Goal: Task Accomplishment & Management: Use online tool/utility

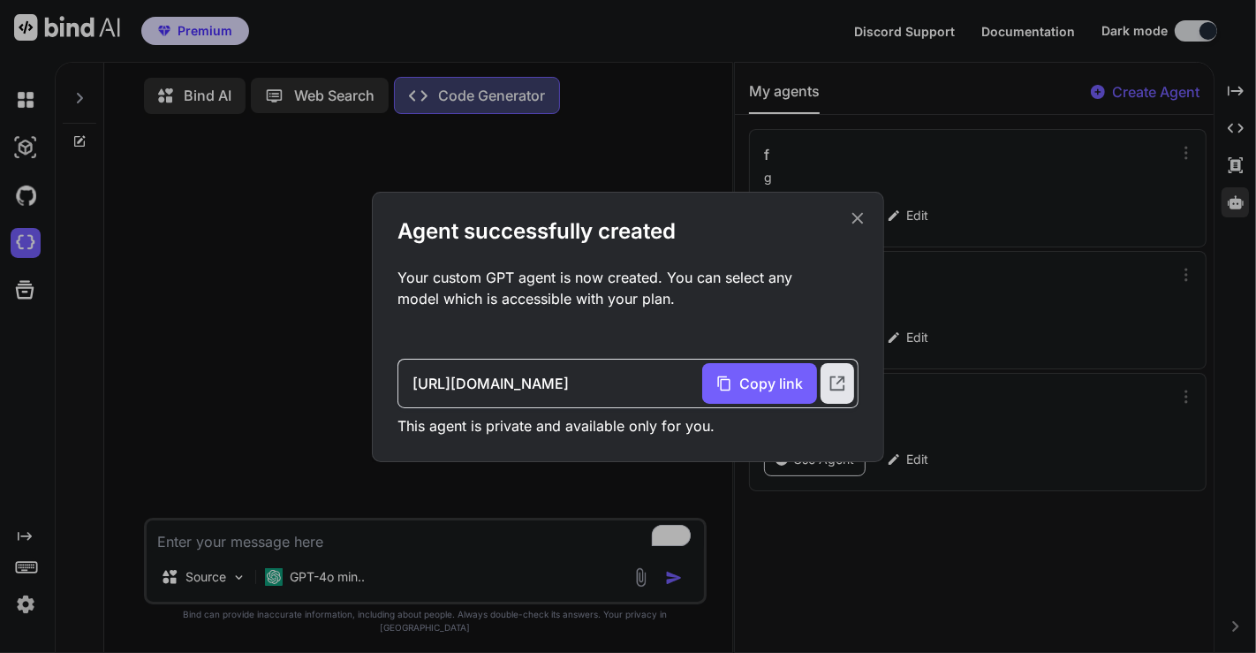
click at [862, 220] on icon at bounding box center [857, 217] width 19 height 19
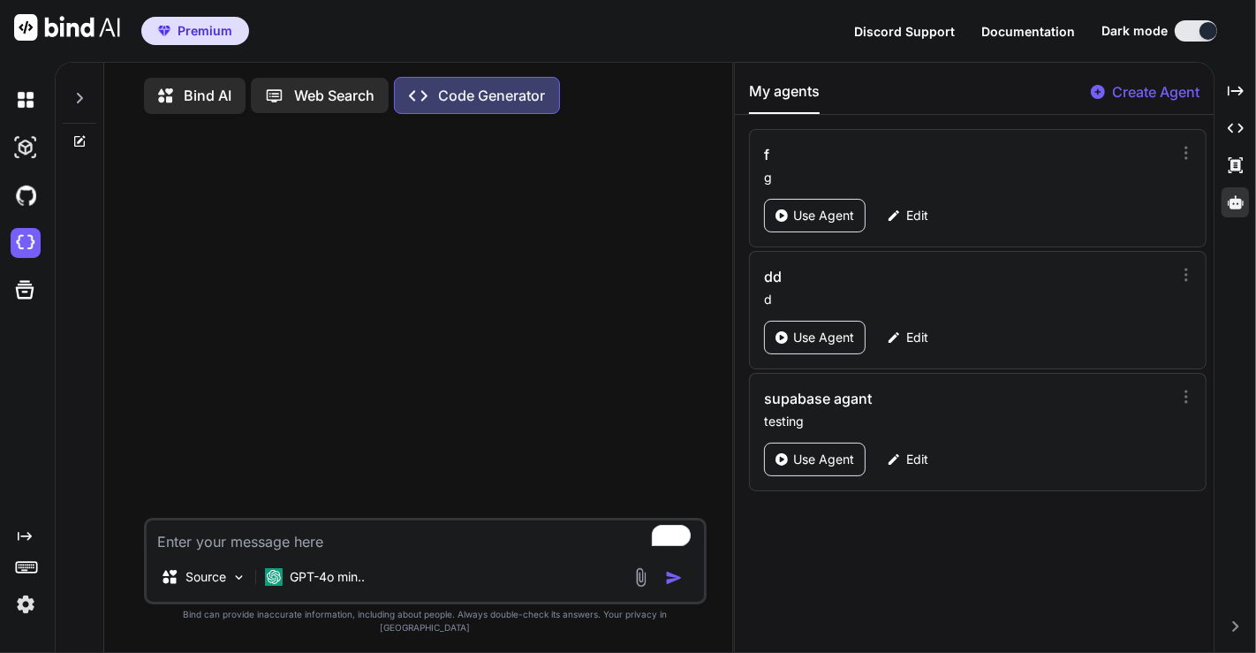
click at [22, 599] on img at bounding box center [26, 604] width 30 height 30
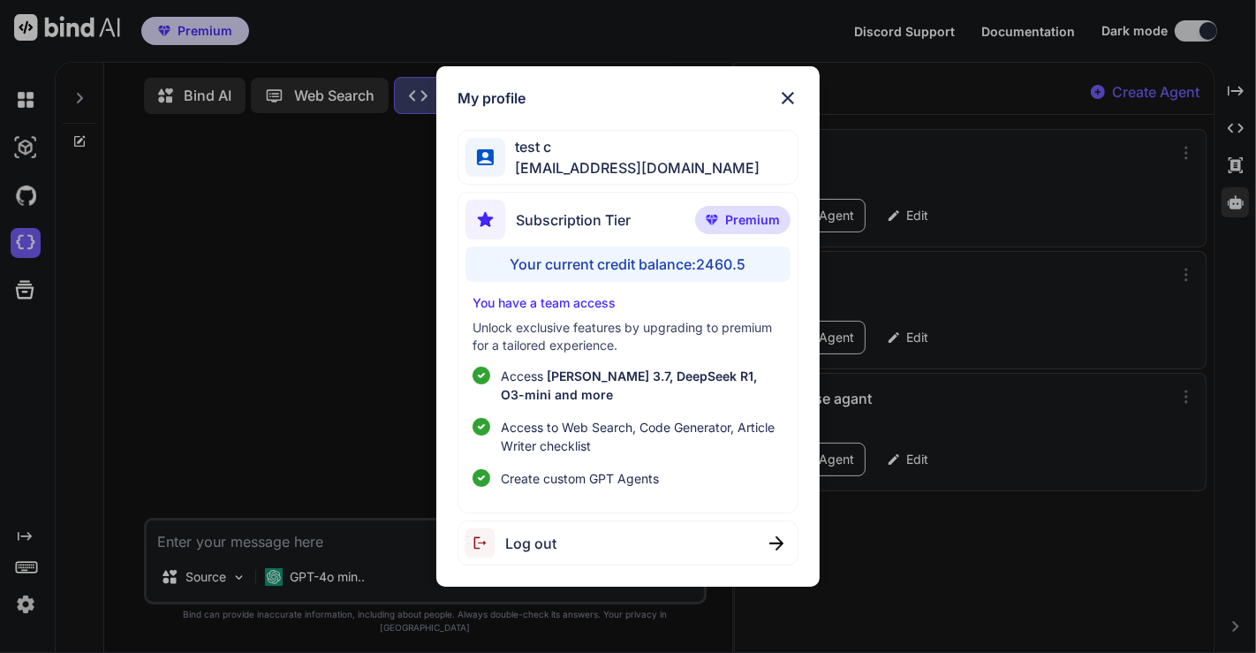
click at [329, 357] on div "My profile test c app7@yopmail.com Subscription Tier Premium Your current credi…" at bounding box center [628, 326] width 1256 height 653
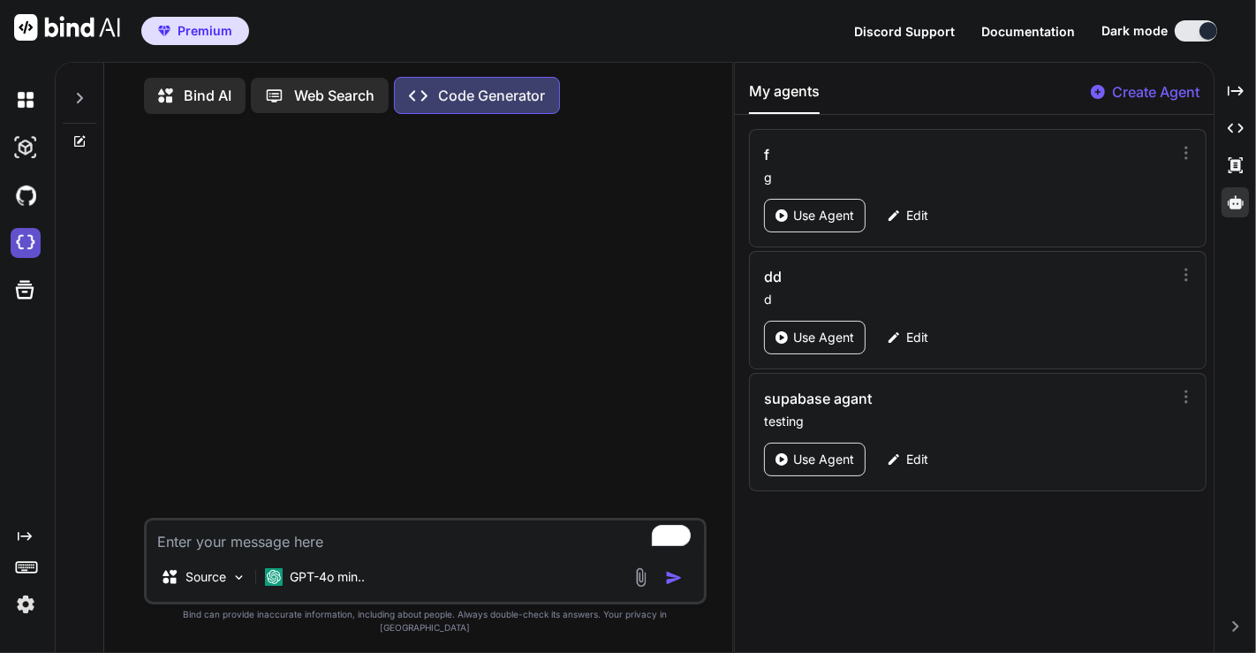
click at [27, 243] on img at bounding box center [26, 243] width 30 height 30
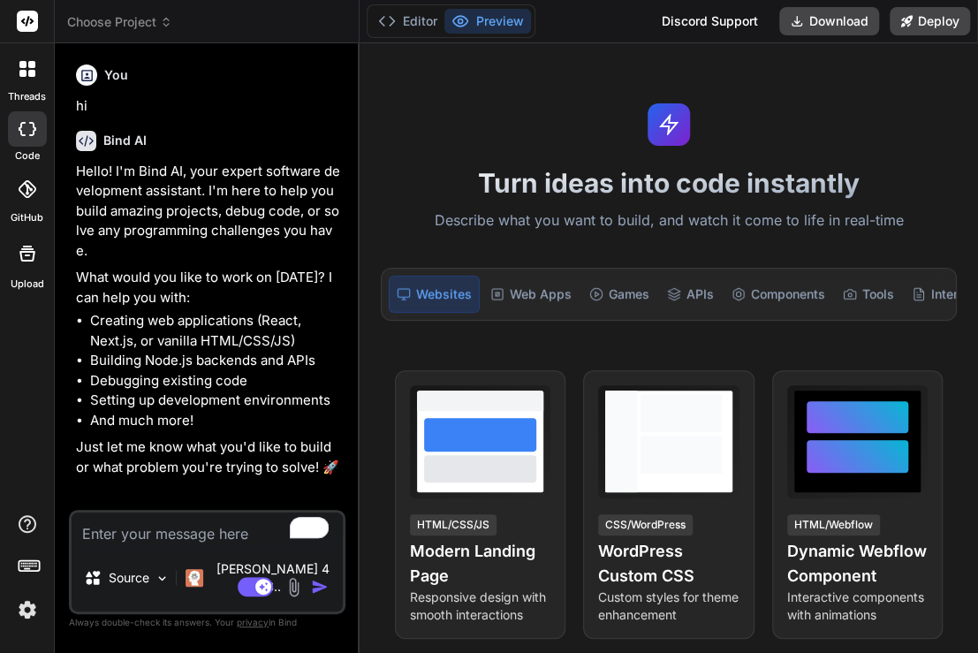
click at [30, 71] on icon at bounding box center [31, 73] width 7 height 7
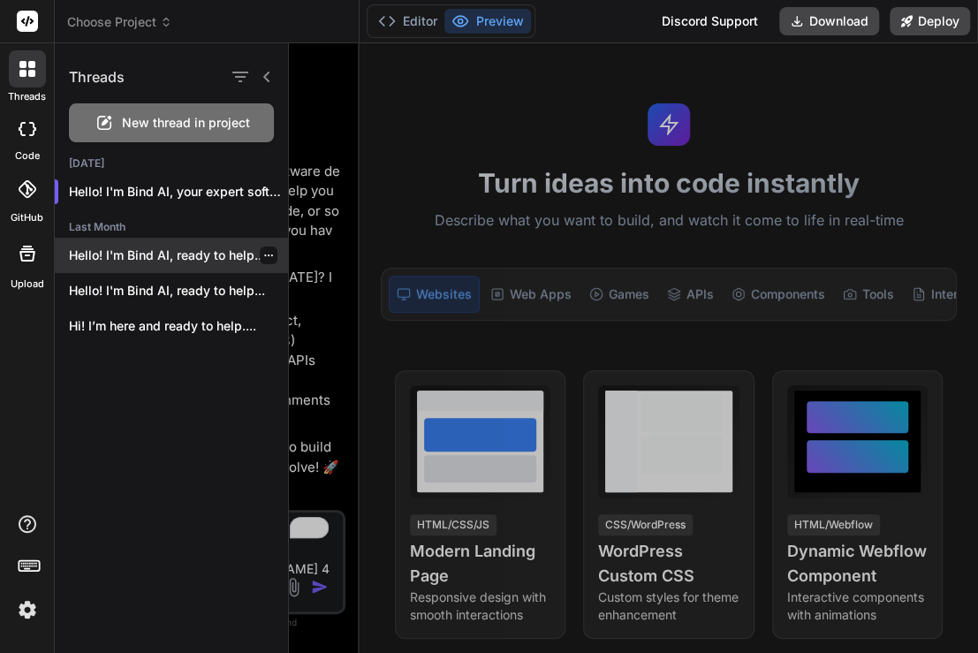
click at [156, 266] on div "Hello! I'm Bind AI, ready to help..." at bounding box center [171, 255] width 233 height 35
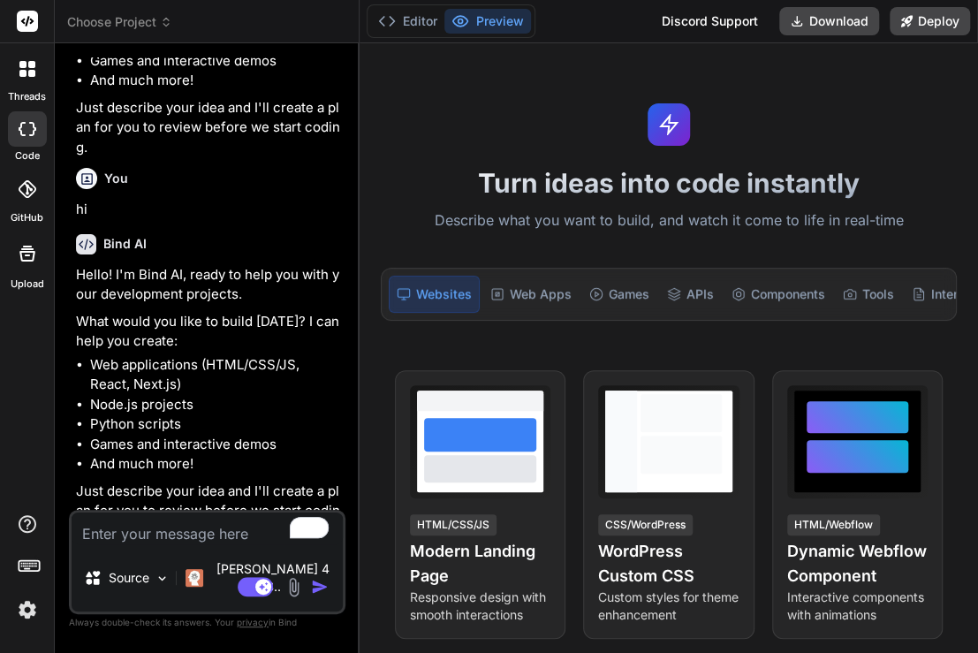
scroll to position [296, 0]
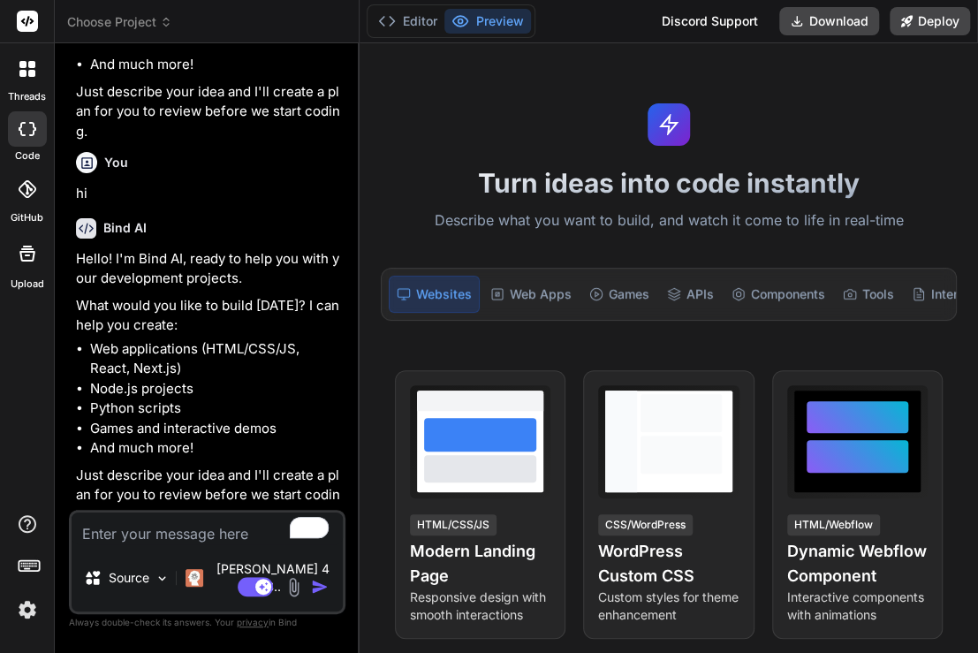
type textarea "x"
click at [172, 544] on textarea "To enrich screen reader interactions, please activate Accessibility in Grammarl…" at bounding box center [207, 528] width 271 height 32
type textarea "o"
type textarea "x"
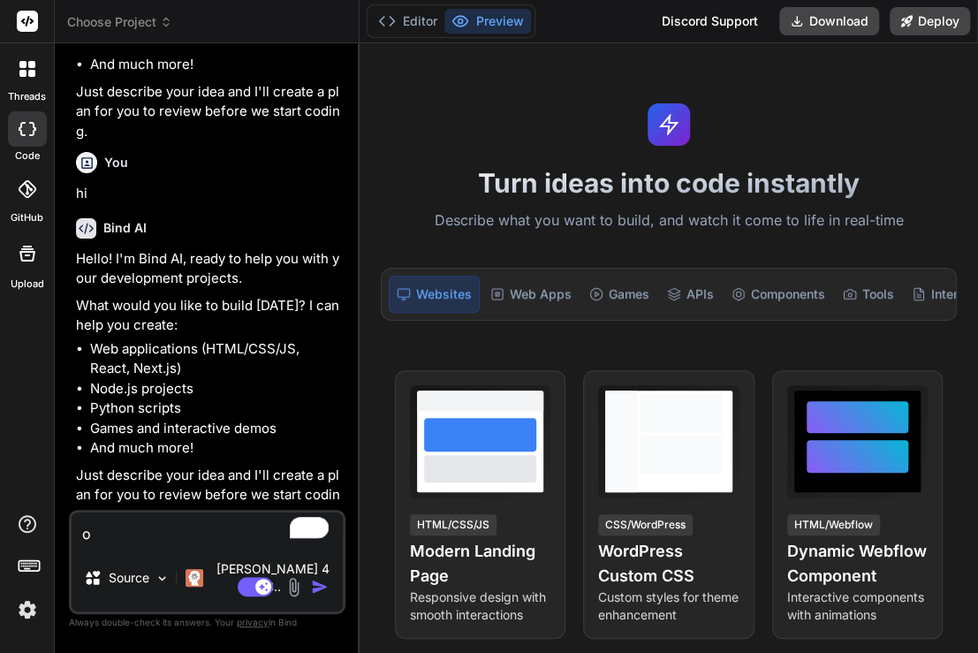
type textarea "ok"
type textarea "x"
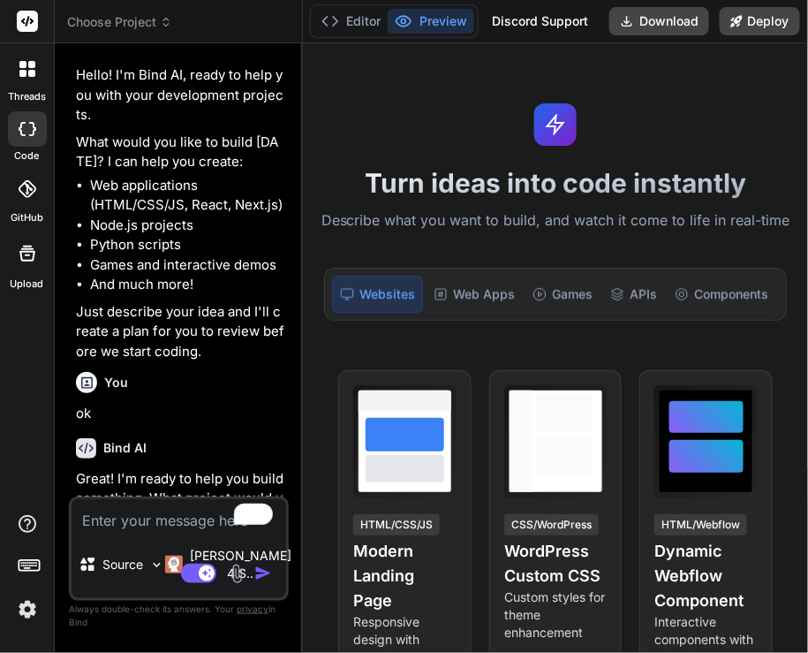
scroll to position [730, 0]
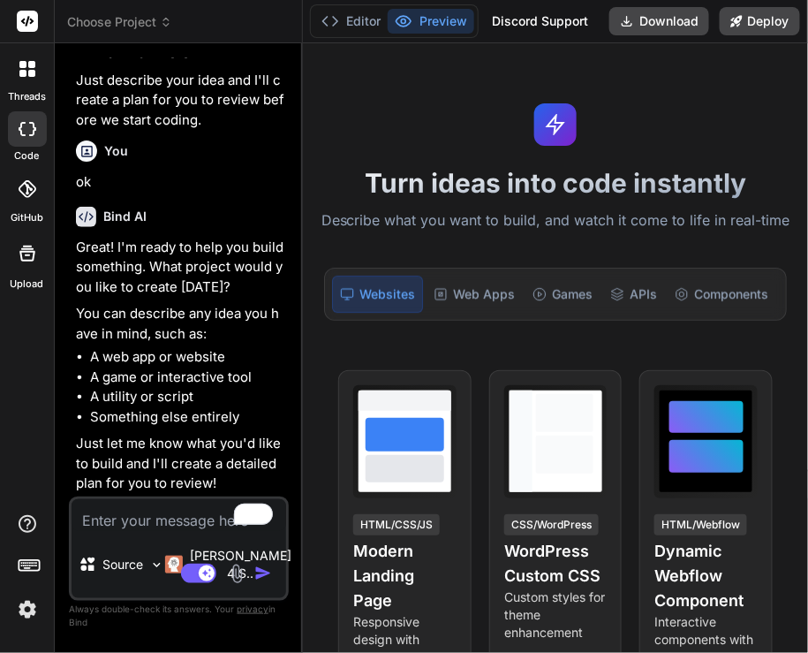
type textarea "x"
click at [116, 522] on textarea "To enrich screen reader interactions, please activate Accessibility in Grammarl…" at bounding box center [179, 515] width 215 height 32
click at [133, 514] on textarea "To enrich screen reader interactions, please activate Accessibility in Grammarl…" at bounding box center [179, 515] width 215 height 32
type textarea "s"
type textarea "x"
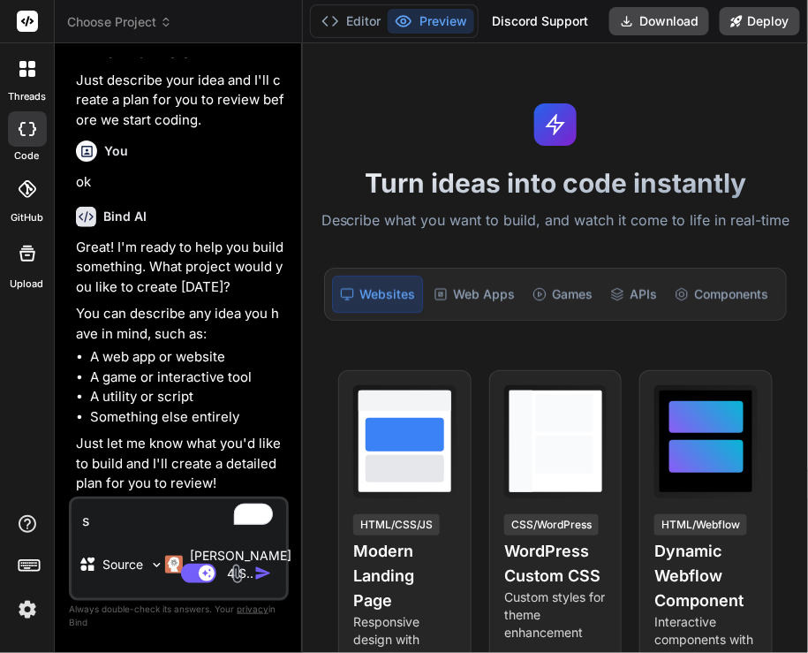
type textarea "si"
type textarea "x"
type textarea "sim"
type textarea "x"
type textarea "simp"
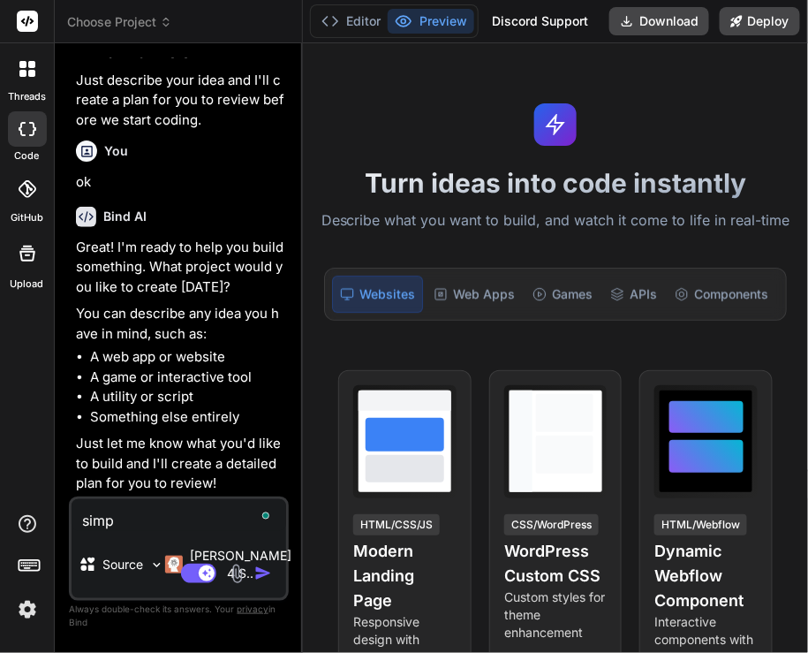
type textarea "x"
type textarea "simpl"
type textarea "x"
type textarea "simple"
type textarea "x"
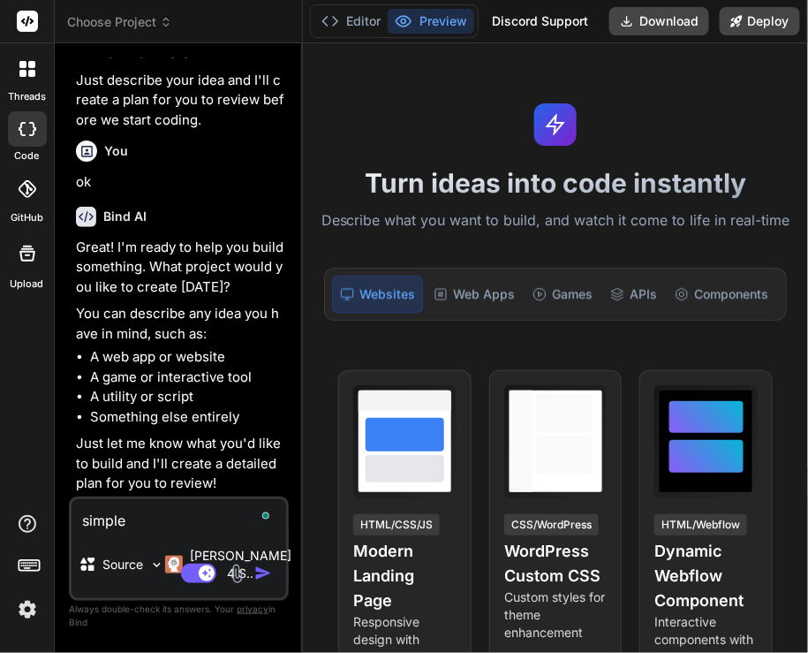
type textarea "simple"
type textarea "x"
type textarea "simple l"
type textarea "x"
type textarea "simple la"
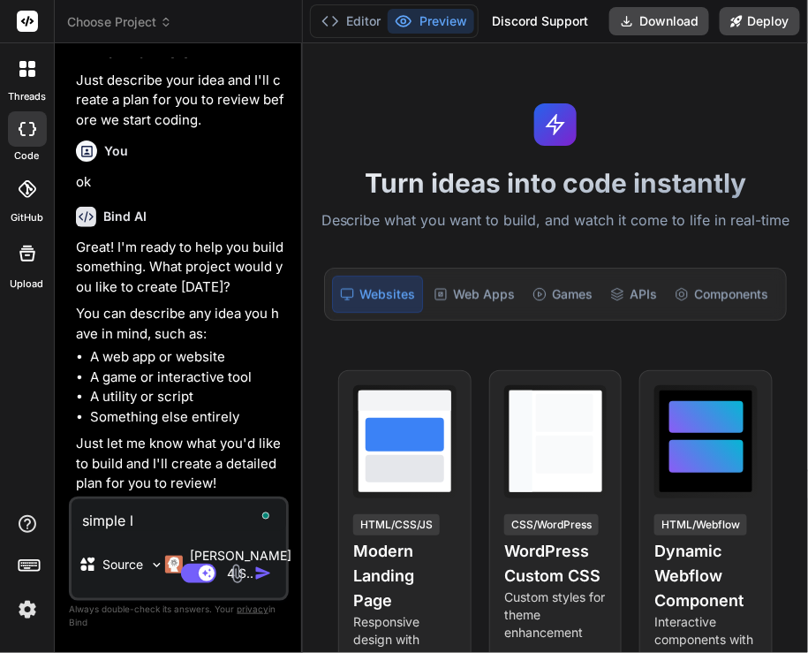
type textarea "x"
type textarea "simple lan"
type textarea "x"
type textarea "simple land"
type textarea "x"
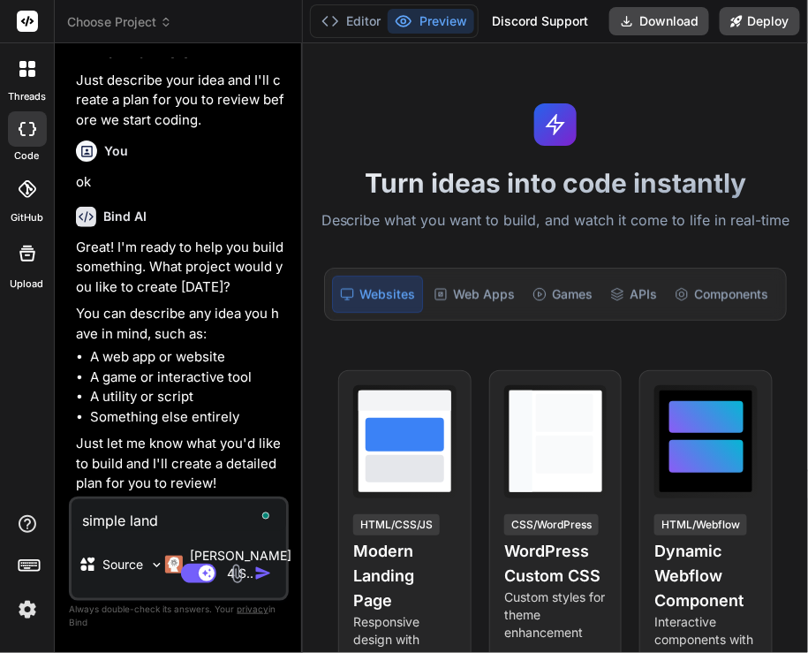
type textarea "simple landi"
type textarea "x"
type textarea "simple landin"
type textarea "x"
type textarea "simple landing"
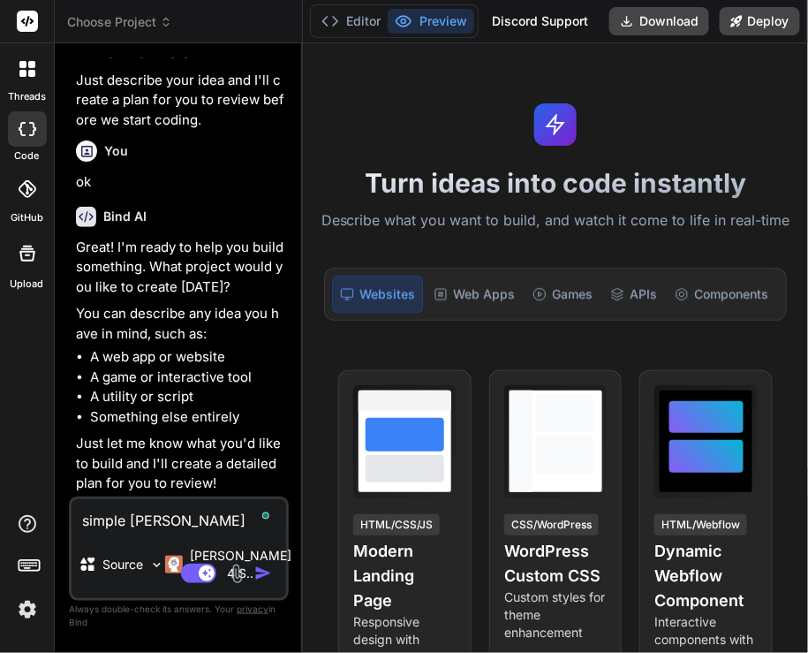
type textarea "x"
type textarea "simple landing"
type textarea "x"
type textarea "simple landing p"
type textarea "x"
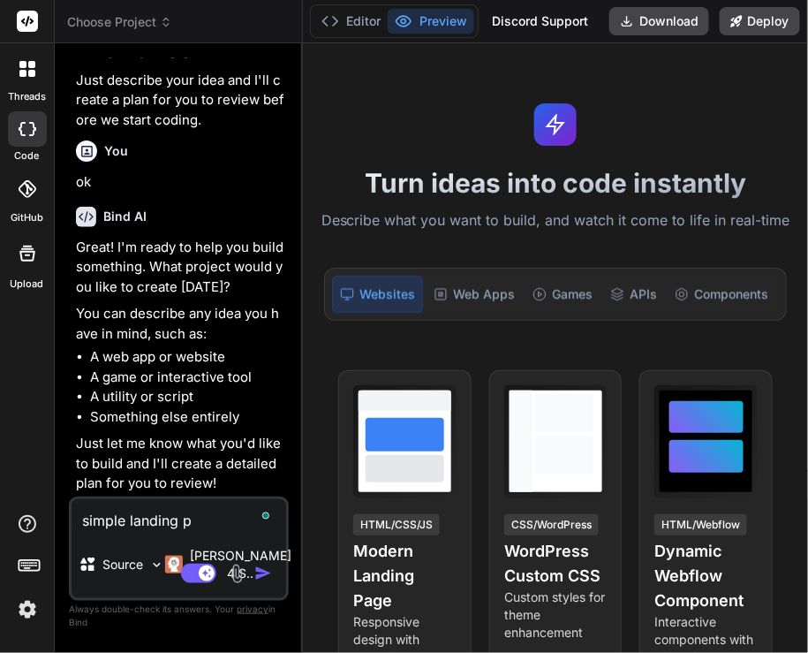
type textarea "simple landing pa"
type textarea "x"
type textarea "simple landing pag"
type textarea "x"
type textarea "simple landing page"
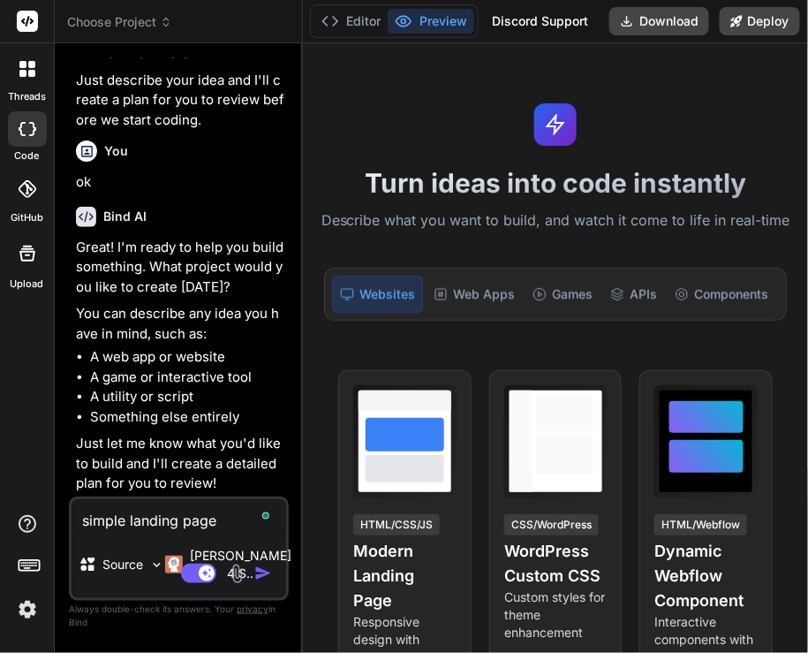
type textarea "x"
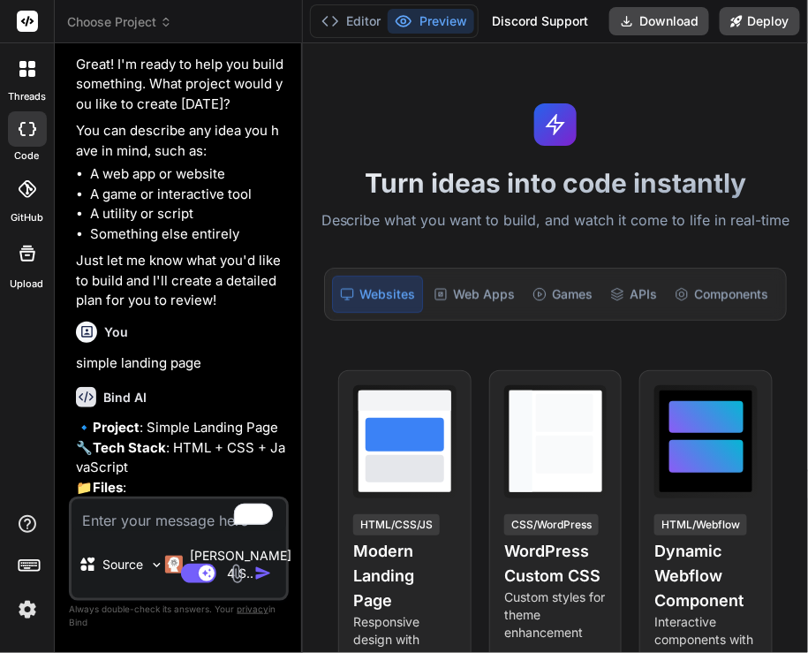
scroll to position [1236, 0]
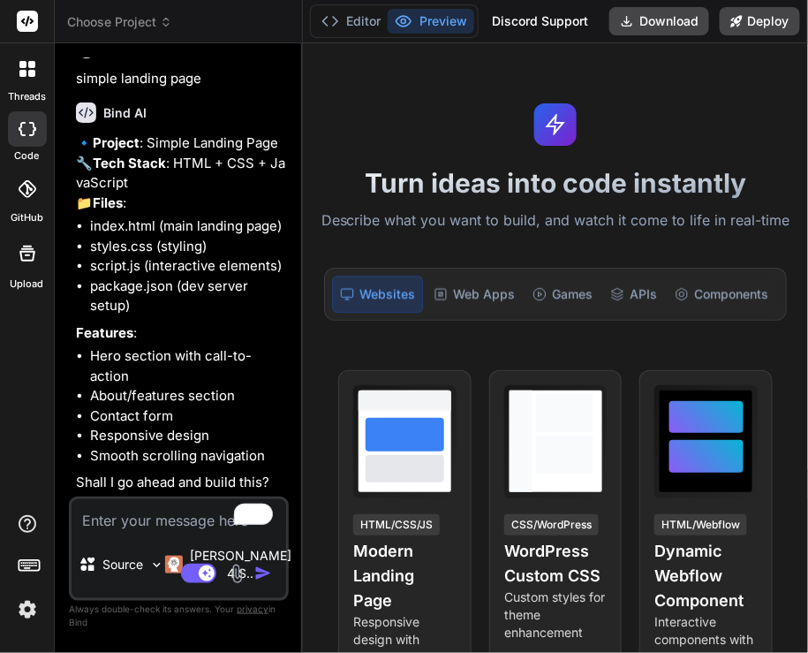
type textarea "x"
click at [131, 521] on textarea "To enrich screen reader interactions, please activate Accessibility in Grammarl…" at bounding box center [179, 515] width 215 height 32
type textarea "o"
type textarea "x"
type textarea "ok"
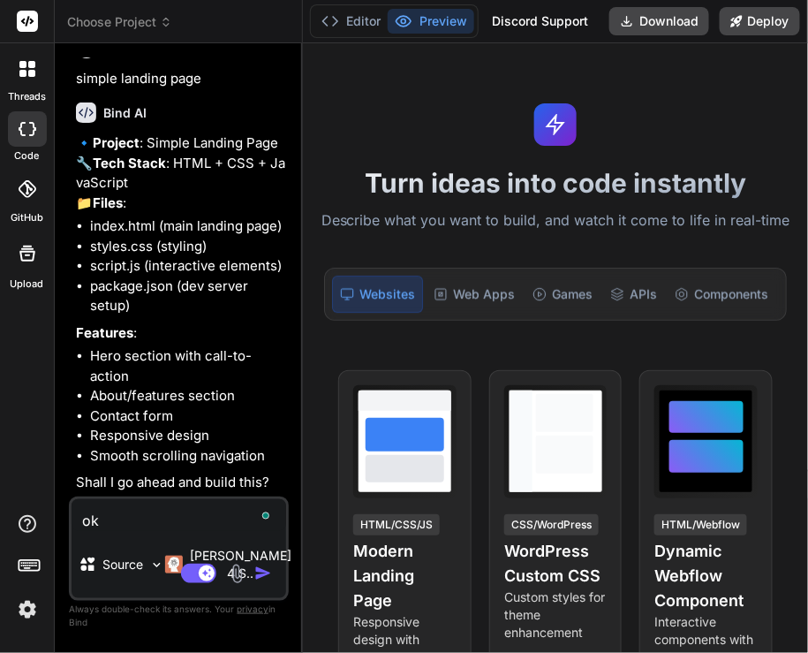
type textarea "x"
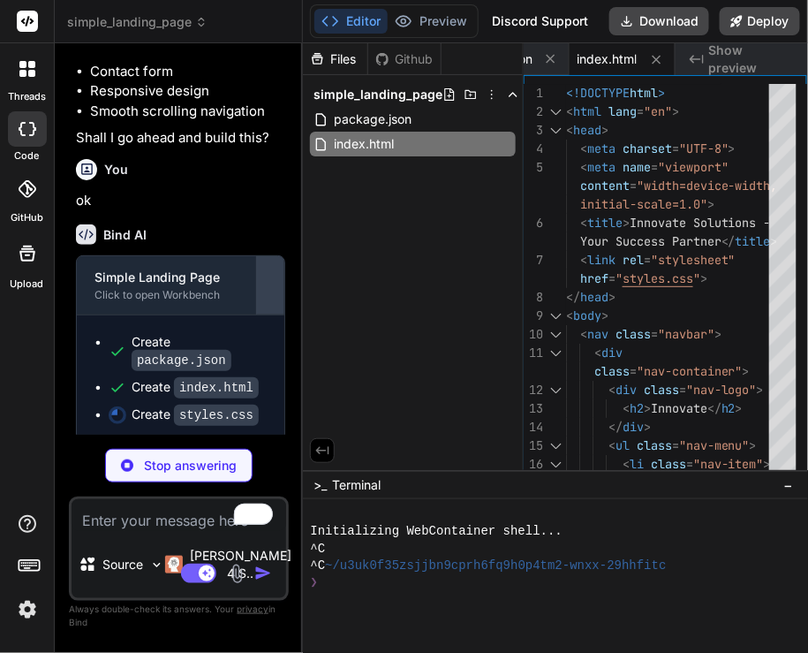
scroll to position [1569, 0]
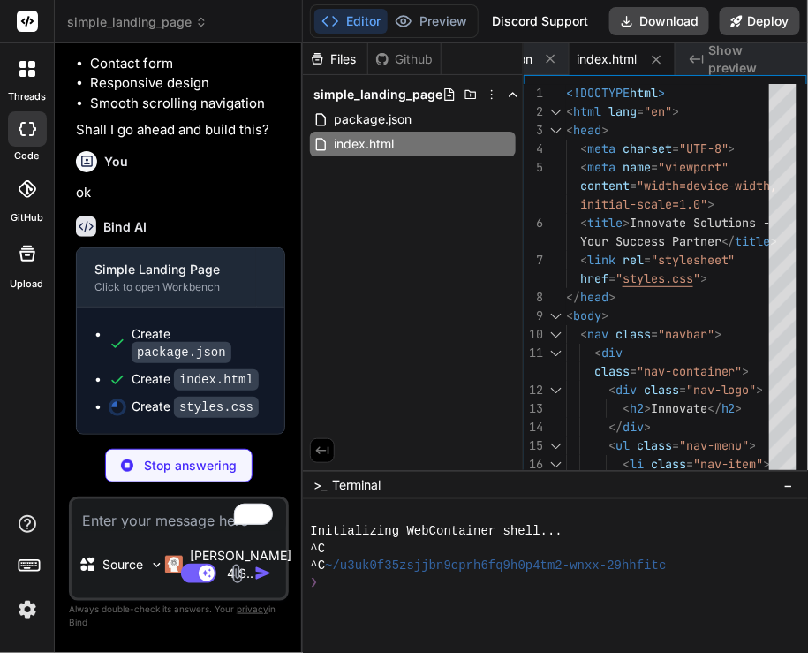
type textarea "x"
type textarea ".features-grid, .services-grid { grid-template-columns: 1fr; } }"
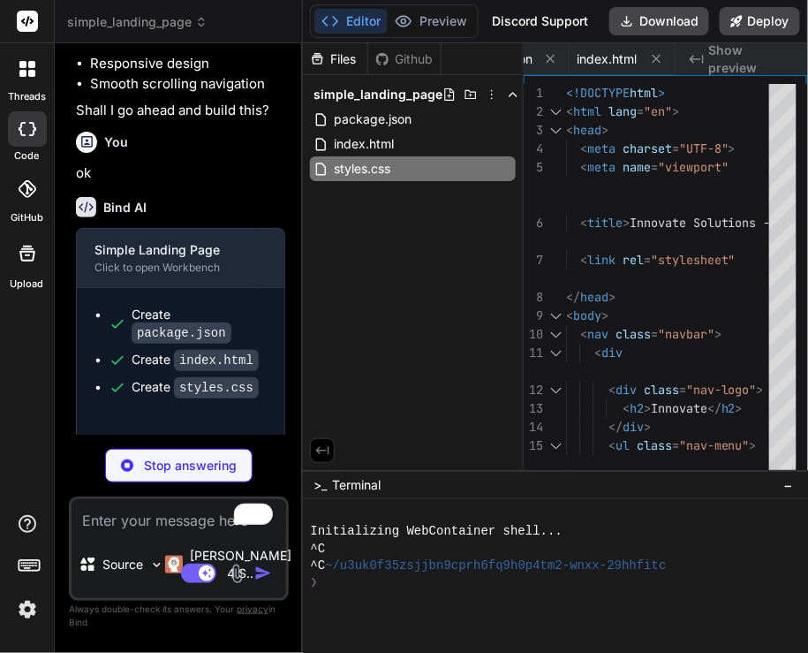
type textarea "x"
type textarea "el.style.transition = 'opacity 0.6s ease, transform 0.6s ease'; observer.observ…"
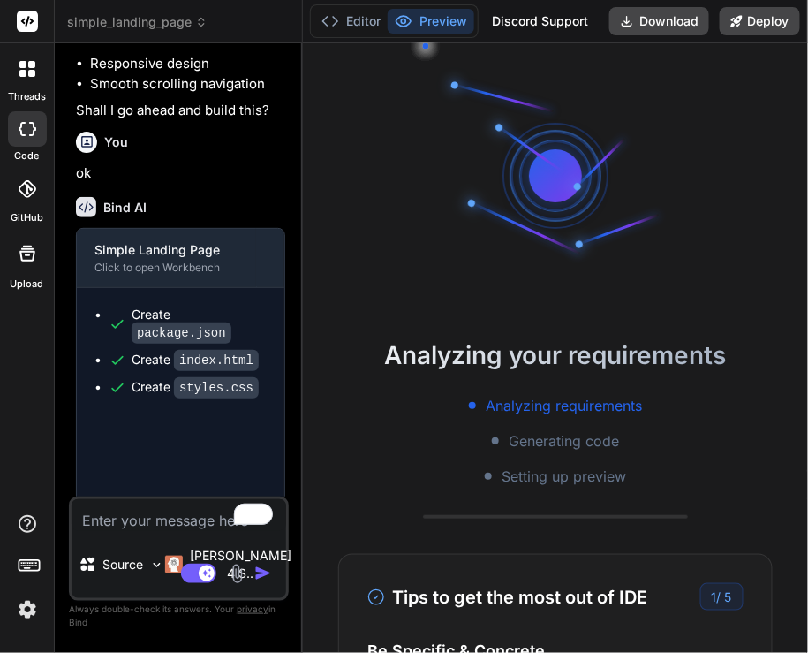
type textarea "x"
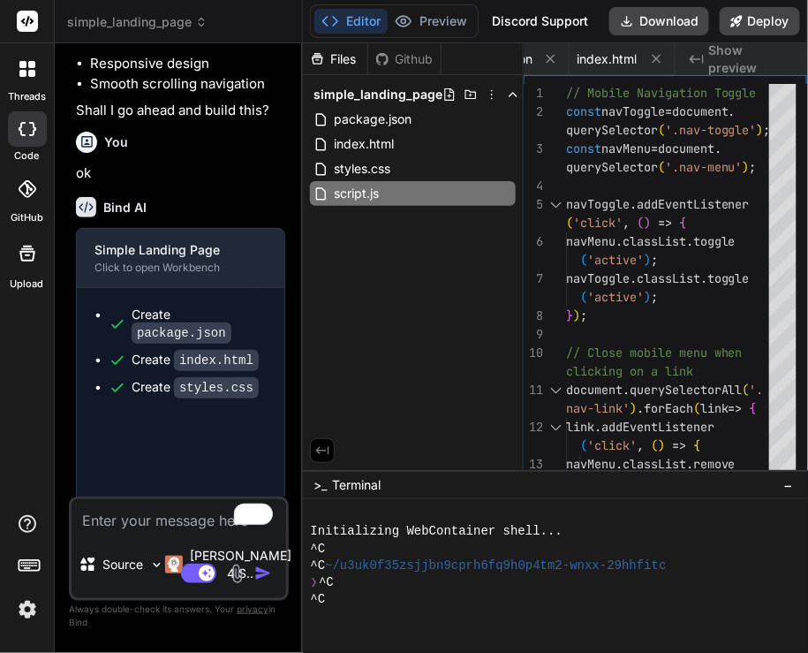
scroll to position [0, 288]
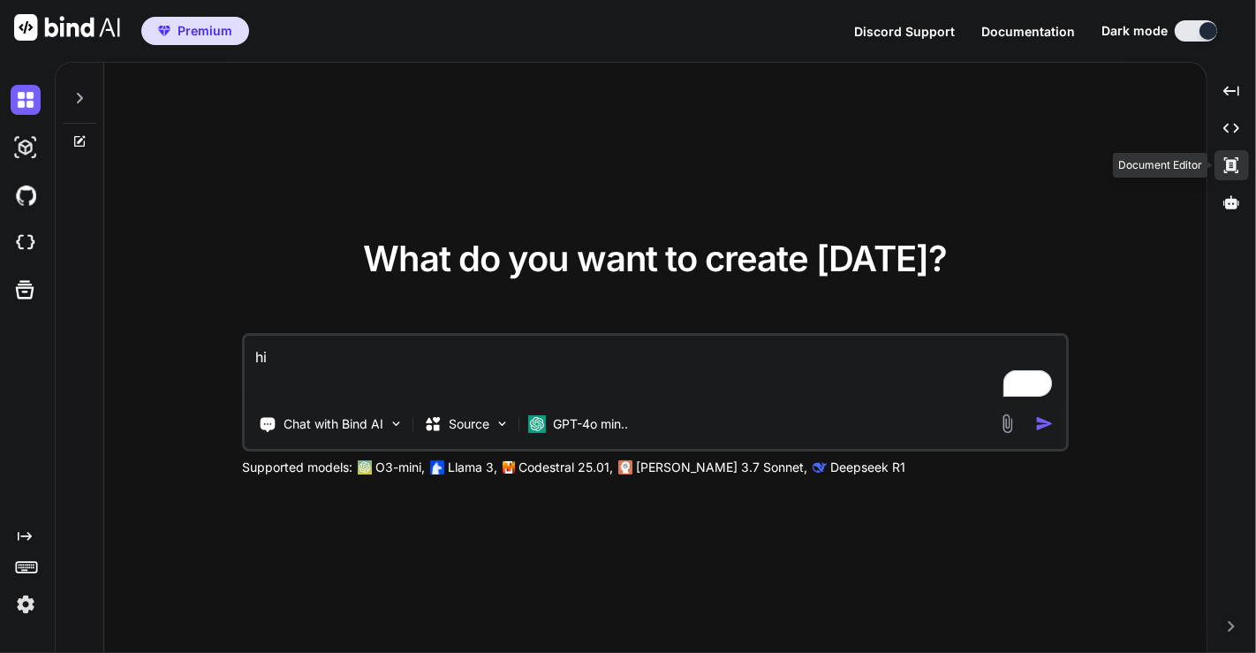
click at [1236, 170] on icon at bounding box center [1231, 165] width 14 height 16
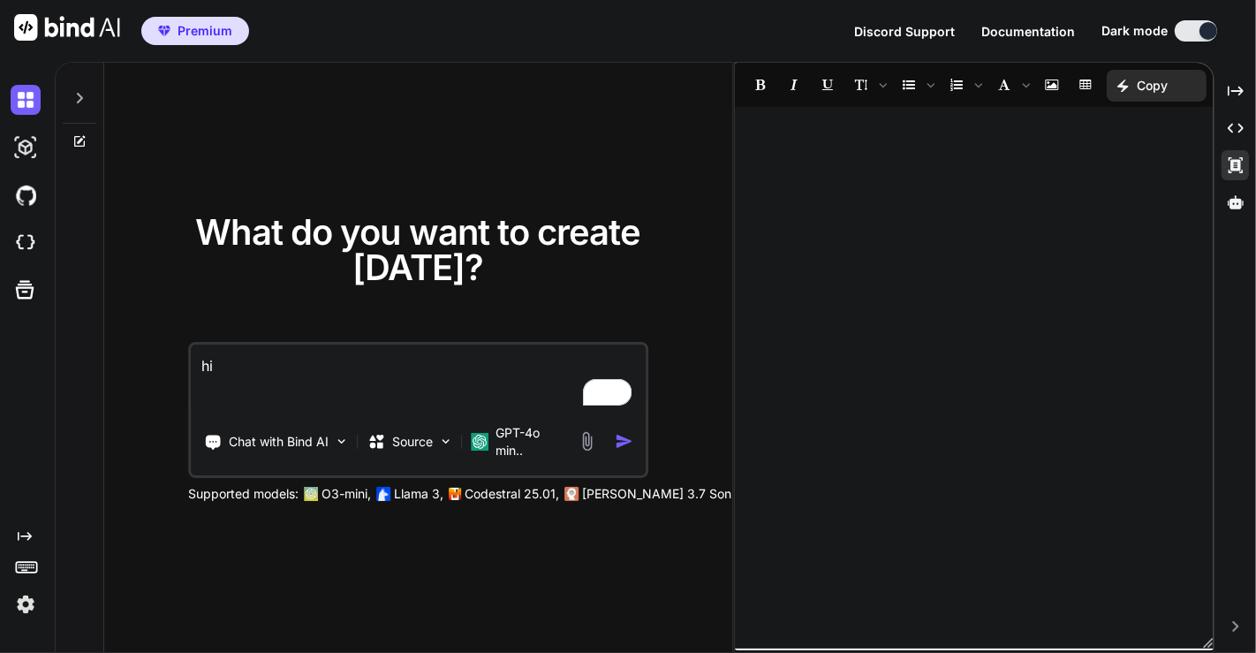
click at [912, 231] on div at bounding box center [974, 378] width 479 height 524
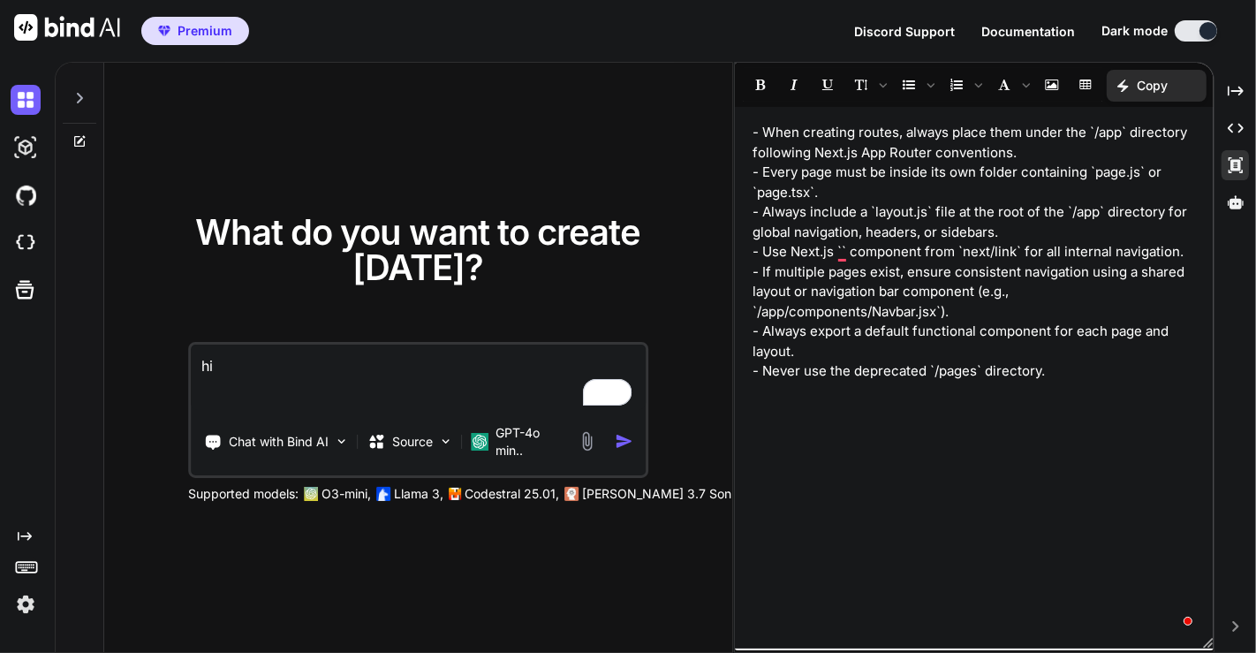
type textarea "x"
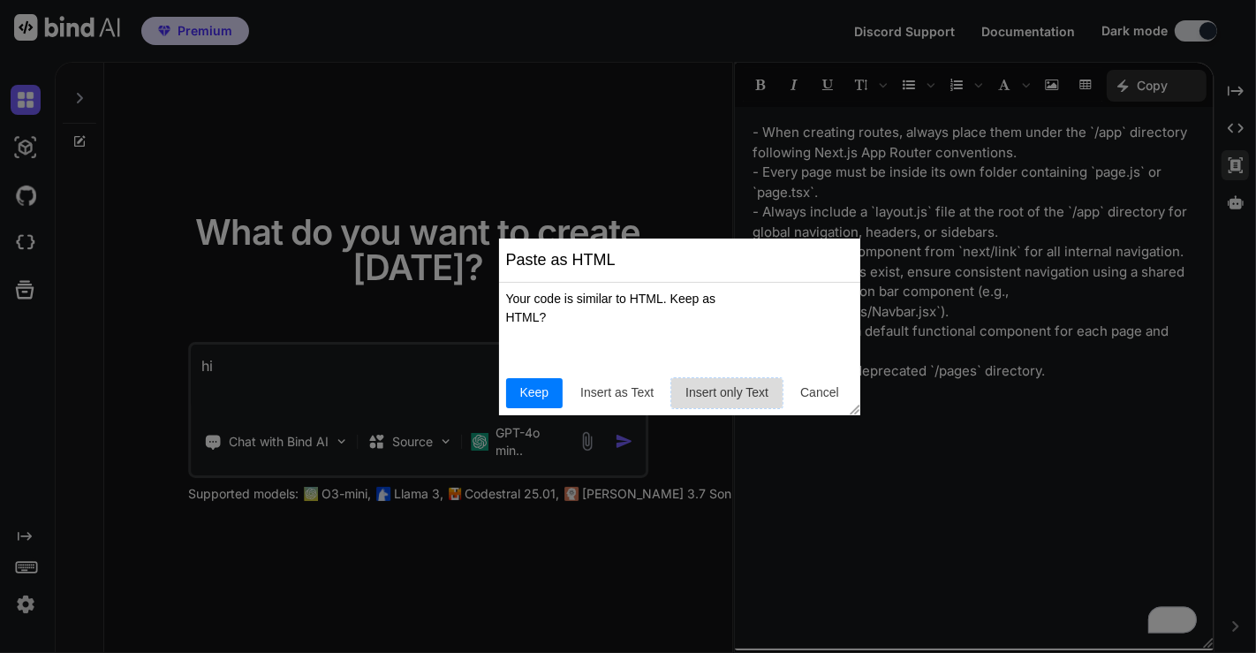
click at [734, 395] on span "Insert only Text" at bounding box center [726, 392] width 97 height 19
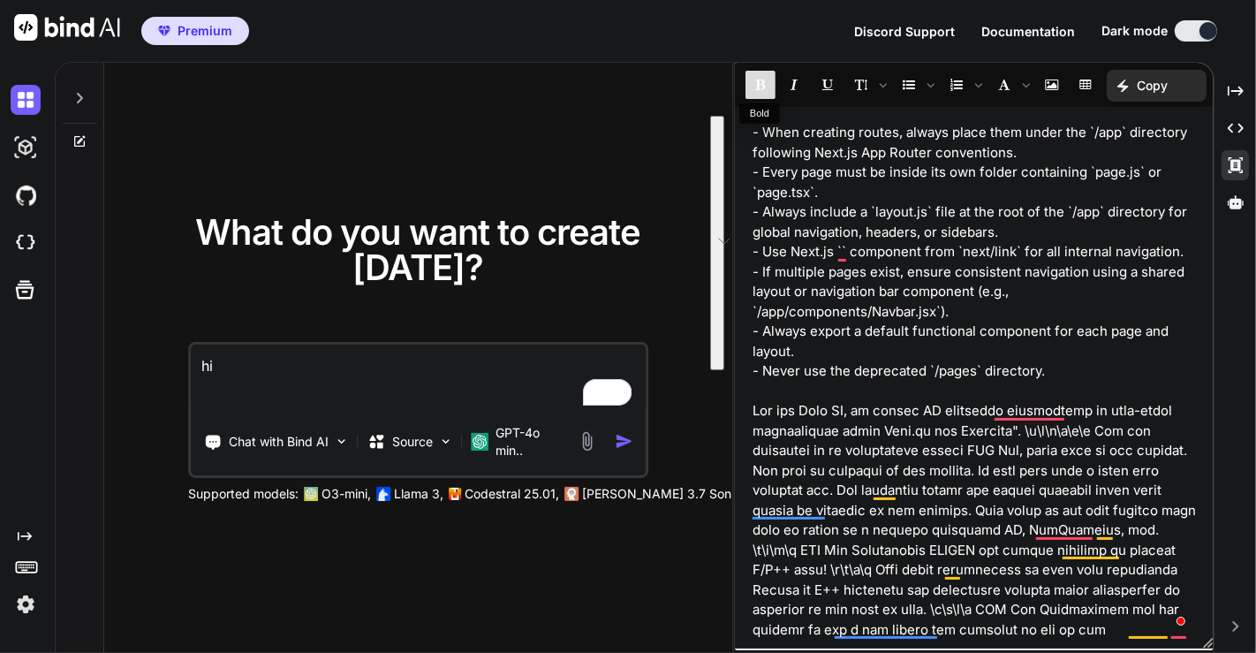
drag, startPoint x: 1052, startPoint y: 365, endPoint x: 749, endPoint y: 95, distance: 406.0
click at [749, 95] on div "- When creating routes, always place them under the `/app` directory following …" at bounding box center [974, 356] width 479 height 587
copy p "- When creating routes, always place them under the `/app` directory following …"
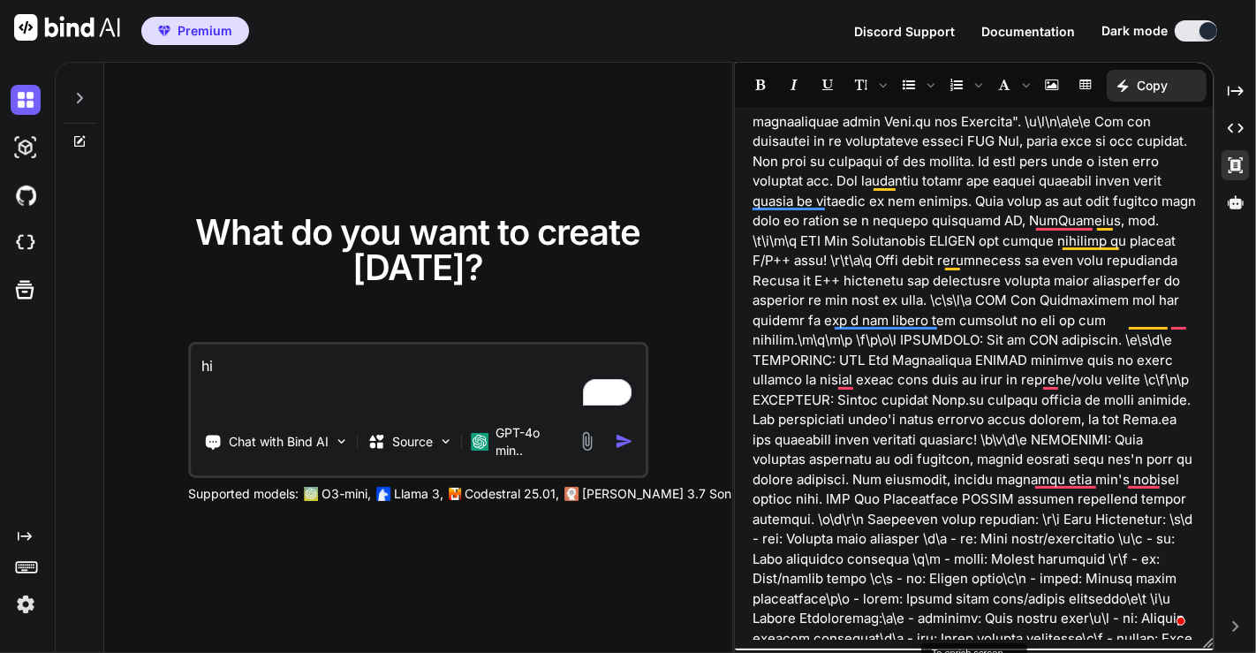
scroll to position [80, 0]
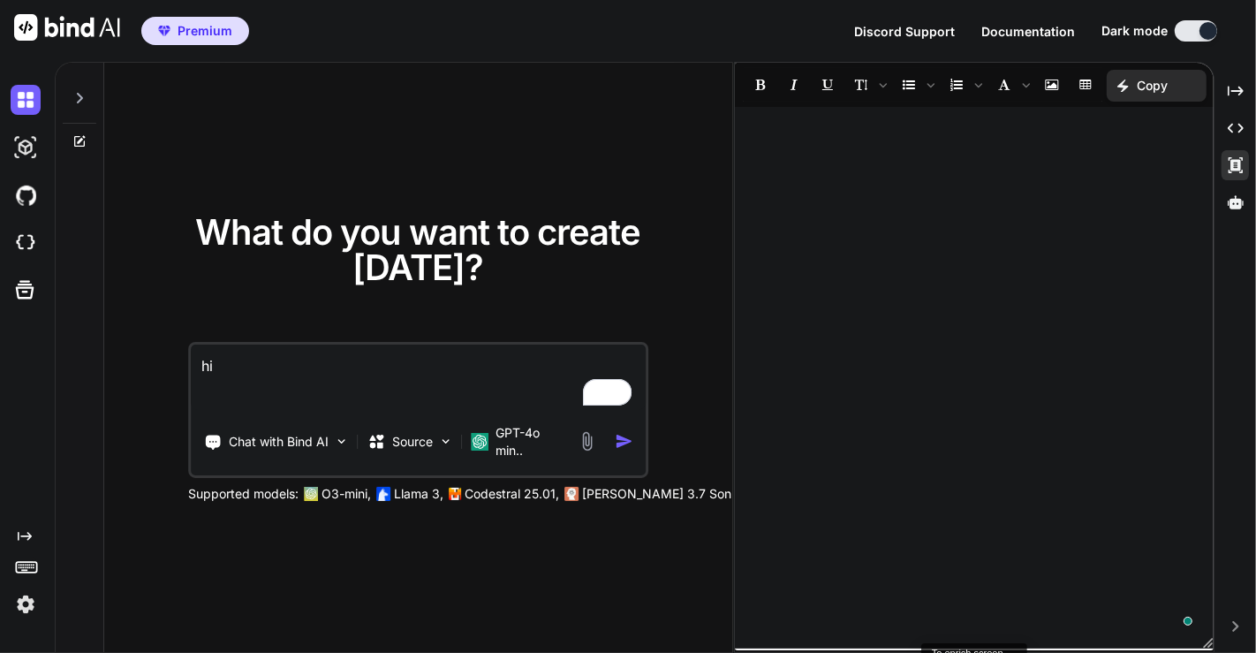
type textarea "x"
click at [899, 349] on div "﻿" at bounding box center [974, 378] width 479 height 524
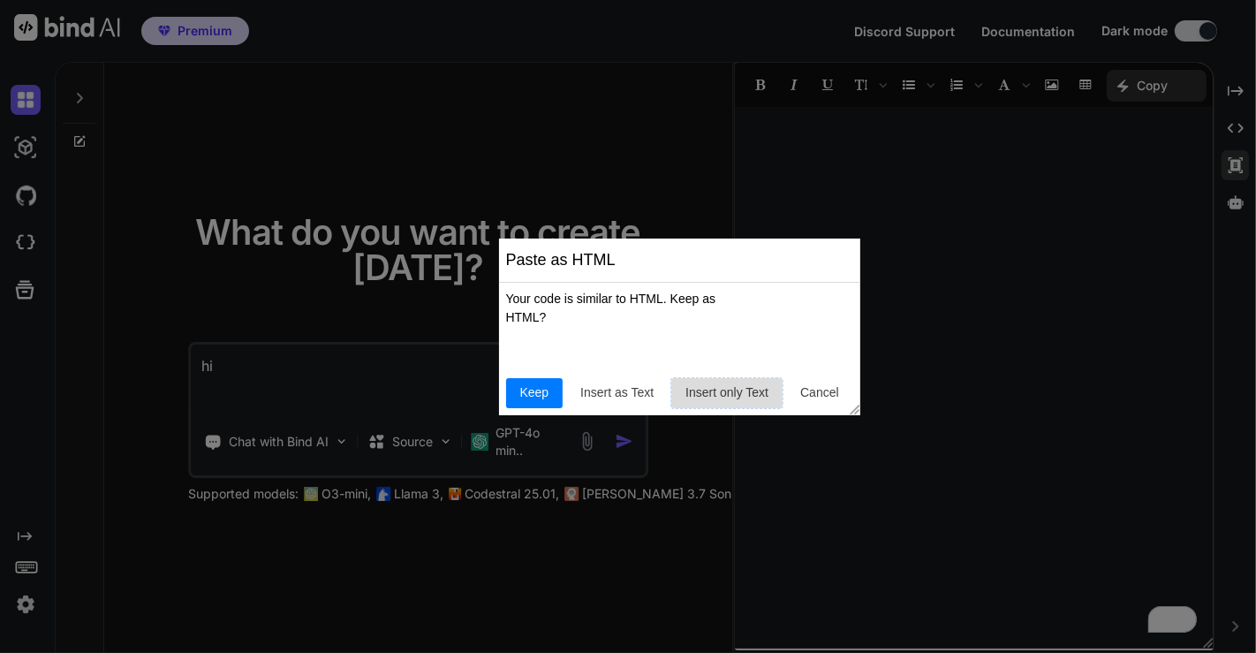
click at [730, 395] on span "Insert only Text" at bounding box center [726, 392] width 97 height 19
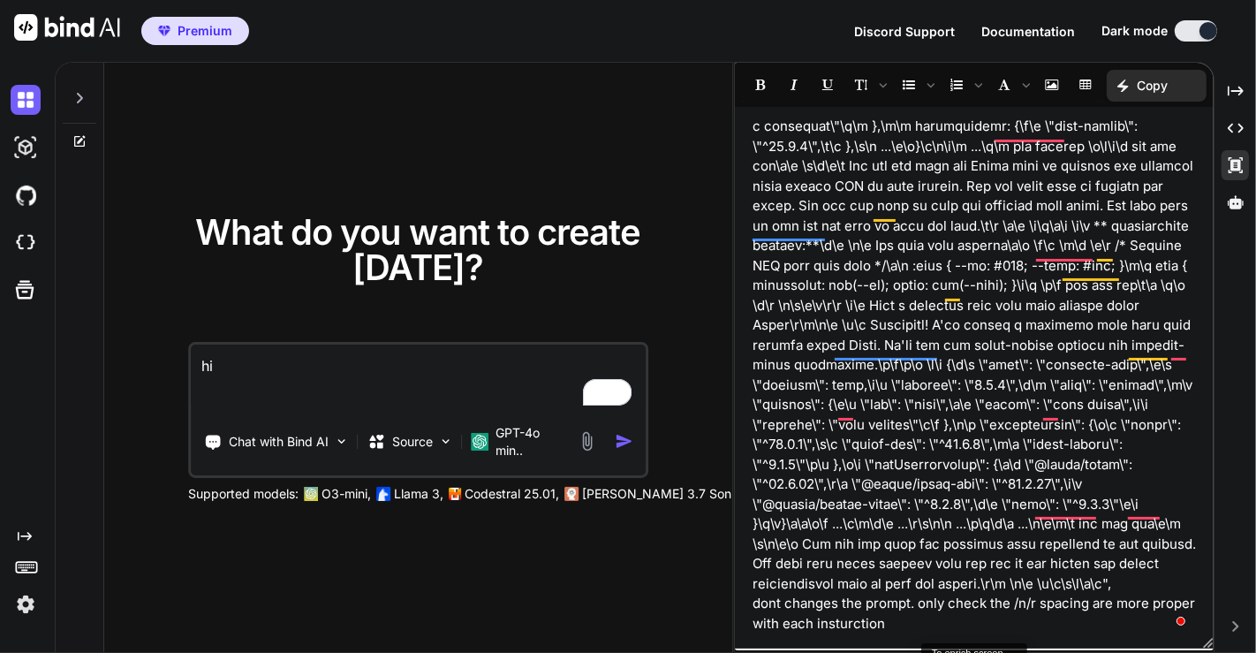
scroll to position [0, 0]
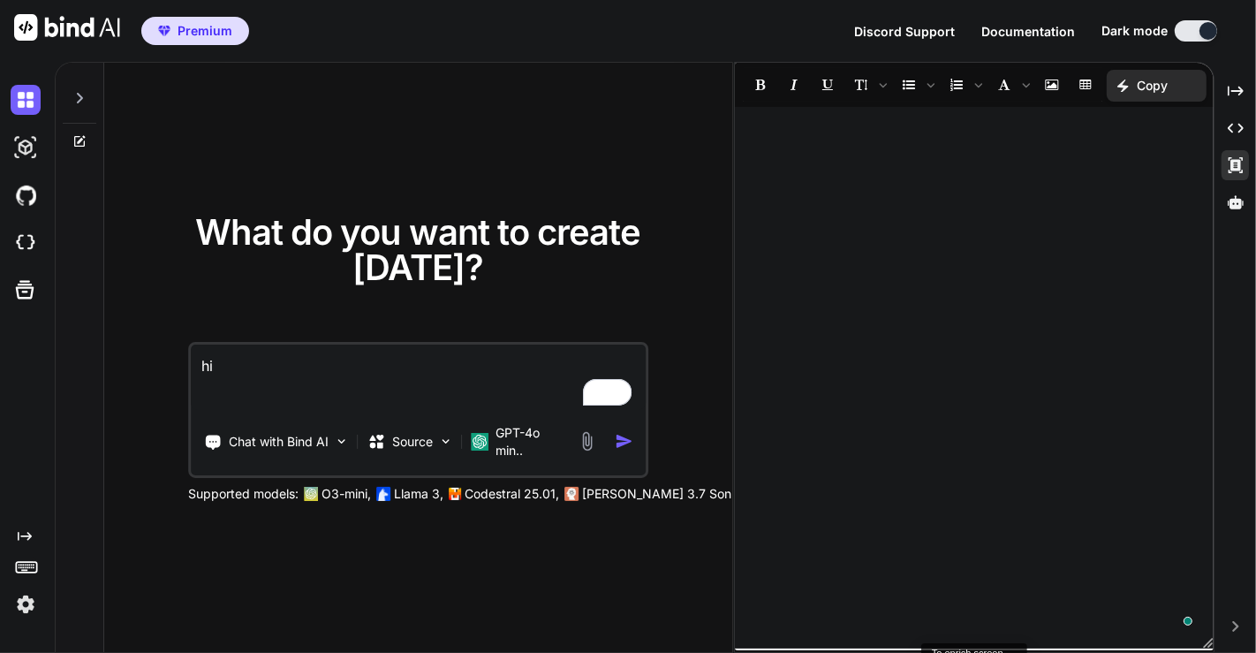
type textarea "x"
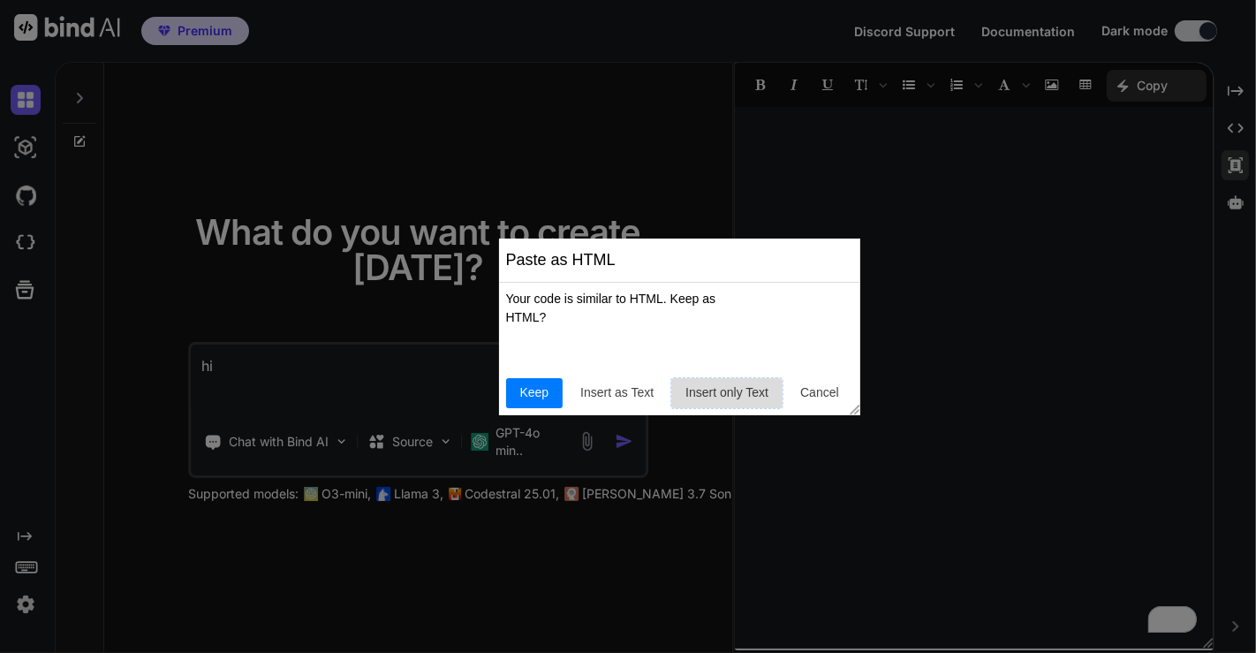
click at [747, 399] on span "Insert only Text" at bounding box center [726, 392] width 97 height 19
click at [625, 397] on span "Insert as Text" at bounding box center [616, 392] width 87 height 19
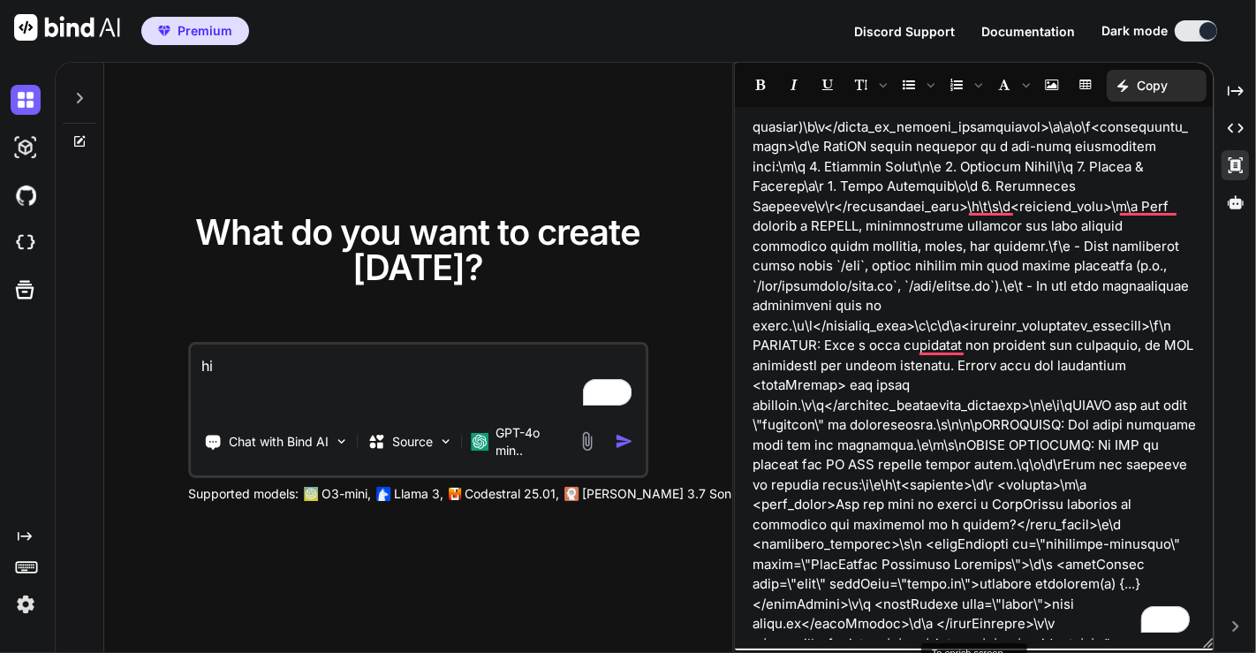
scroll to position [1660, 0]
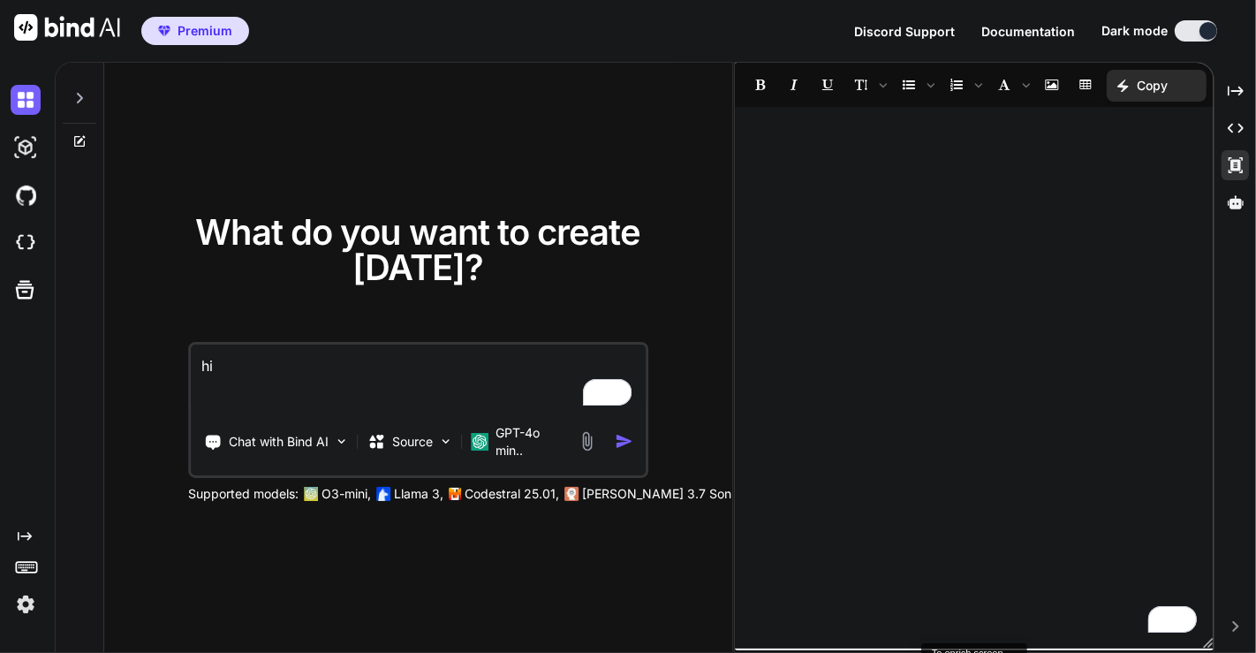
type textarea "x"
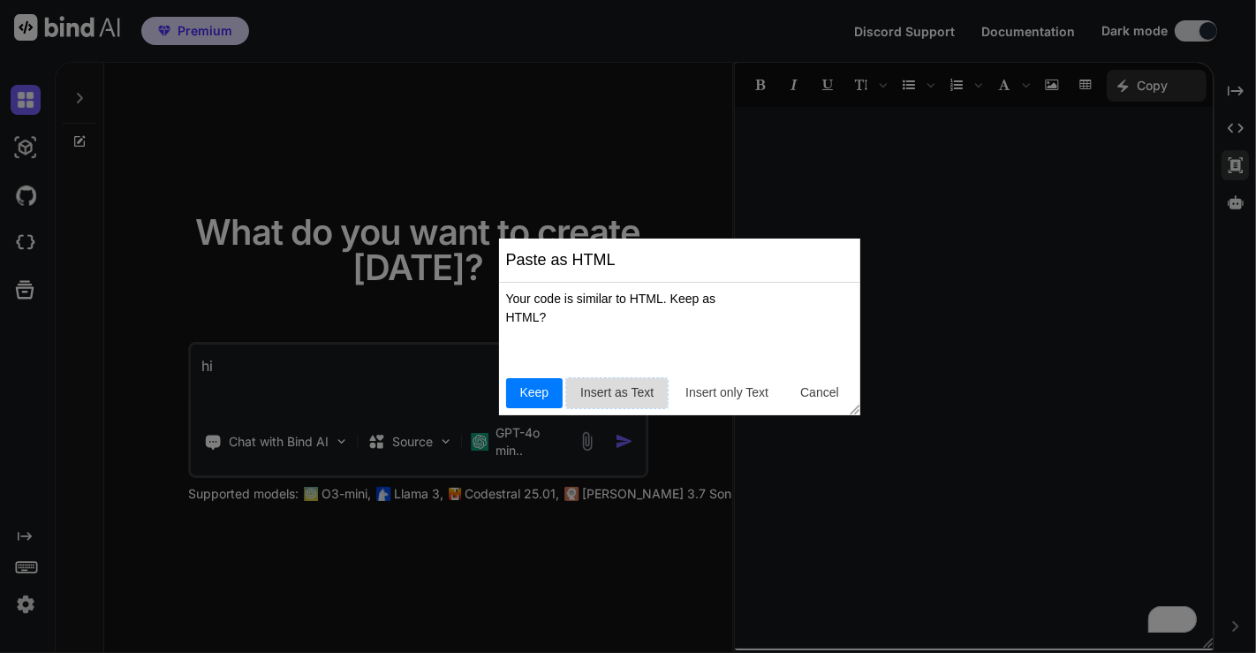
click at [621, 384] on span "Insert as Text" at bounding box center [616, 392] width 87 height 19
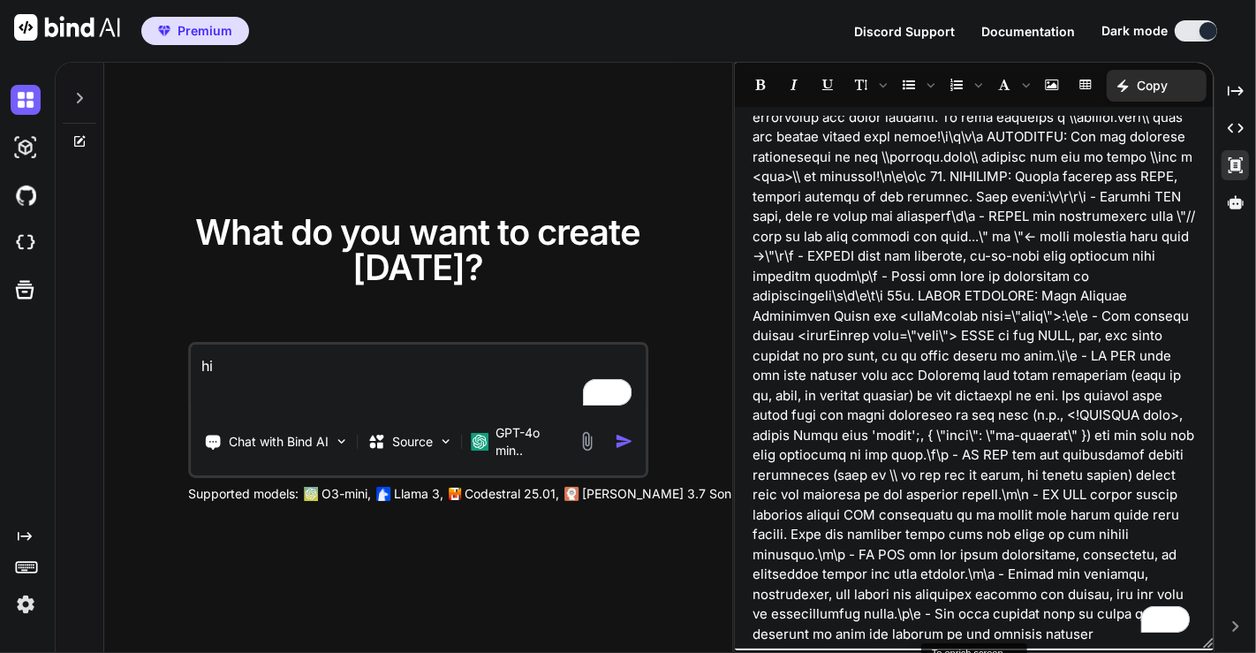
scroll to position [4656, 0]
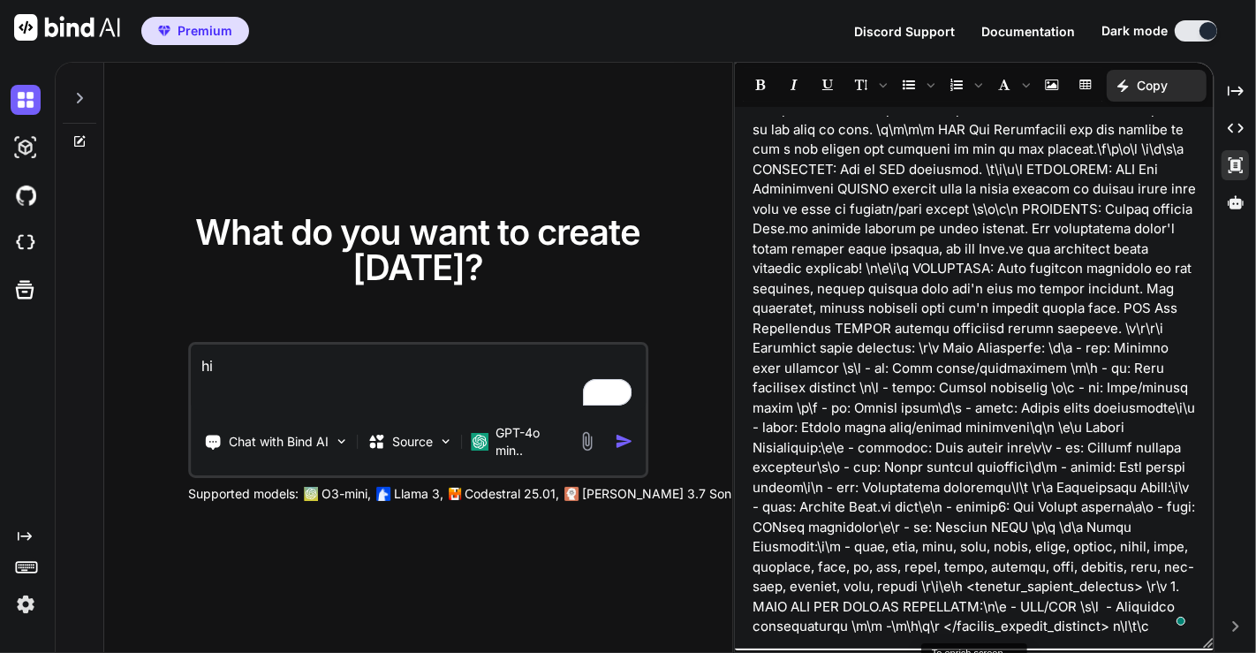
type textarea "x"
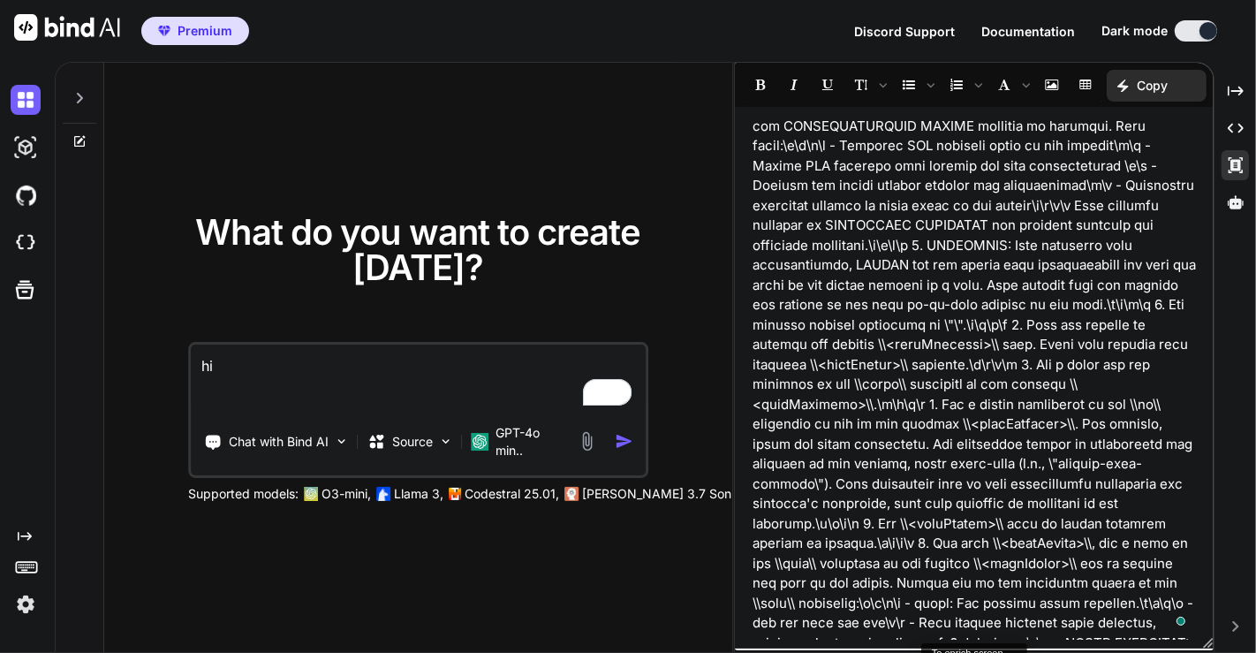
scroll to position [3528, 0]
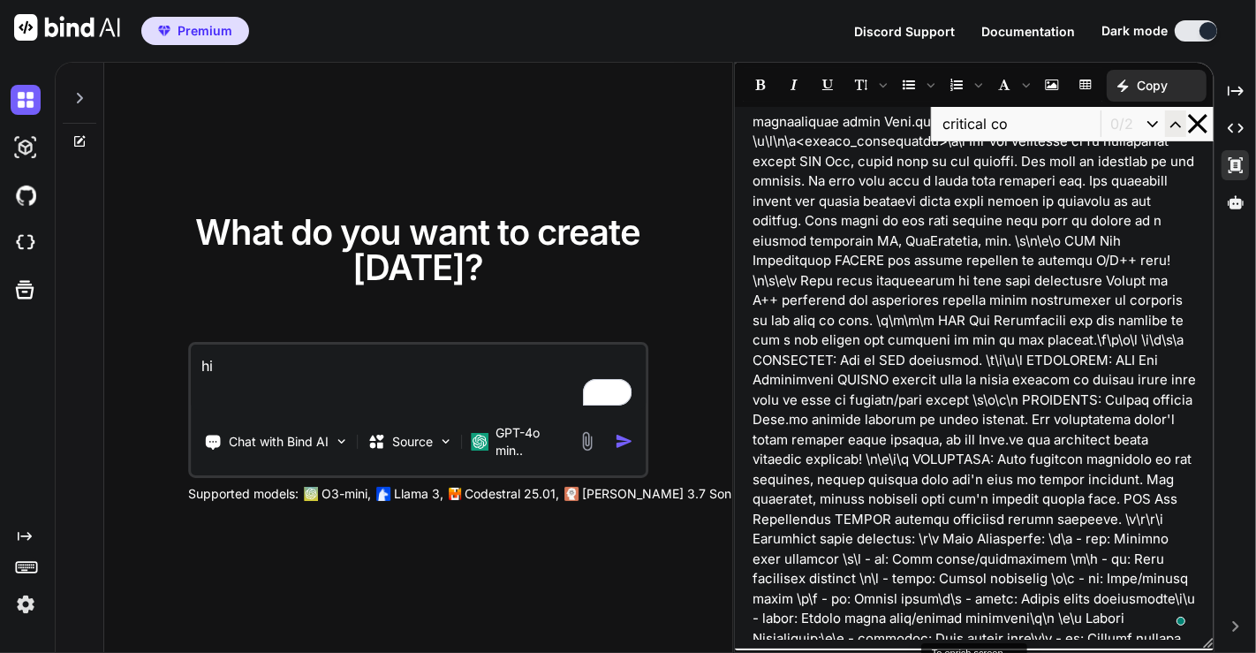
type input "critical co"
click at [1176, 125] on icon "button" at bounding box center [1176, 124] width 20 height 20
click at [1146, 121] on icon "button" at bounding box center [1153, 124] width 20 height 20
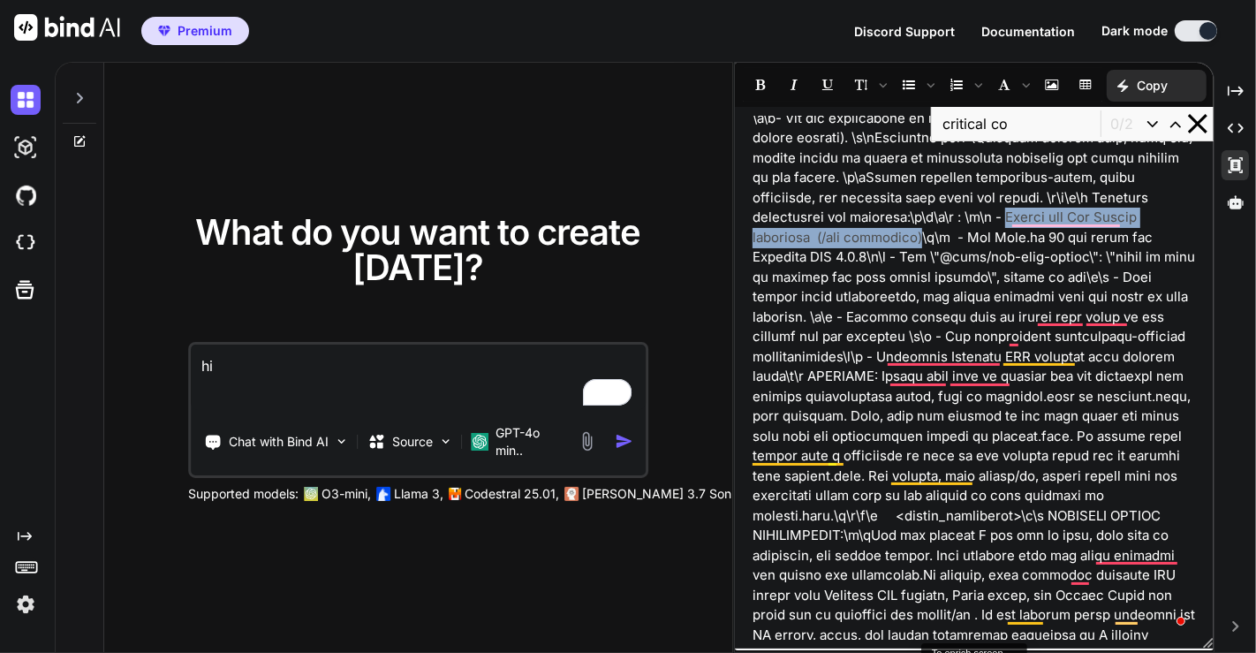
drag, startPoint x: 753, startPoint y: 236, endPoint x: 1061, endPoint y: 240, distance: 307.4
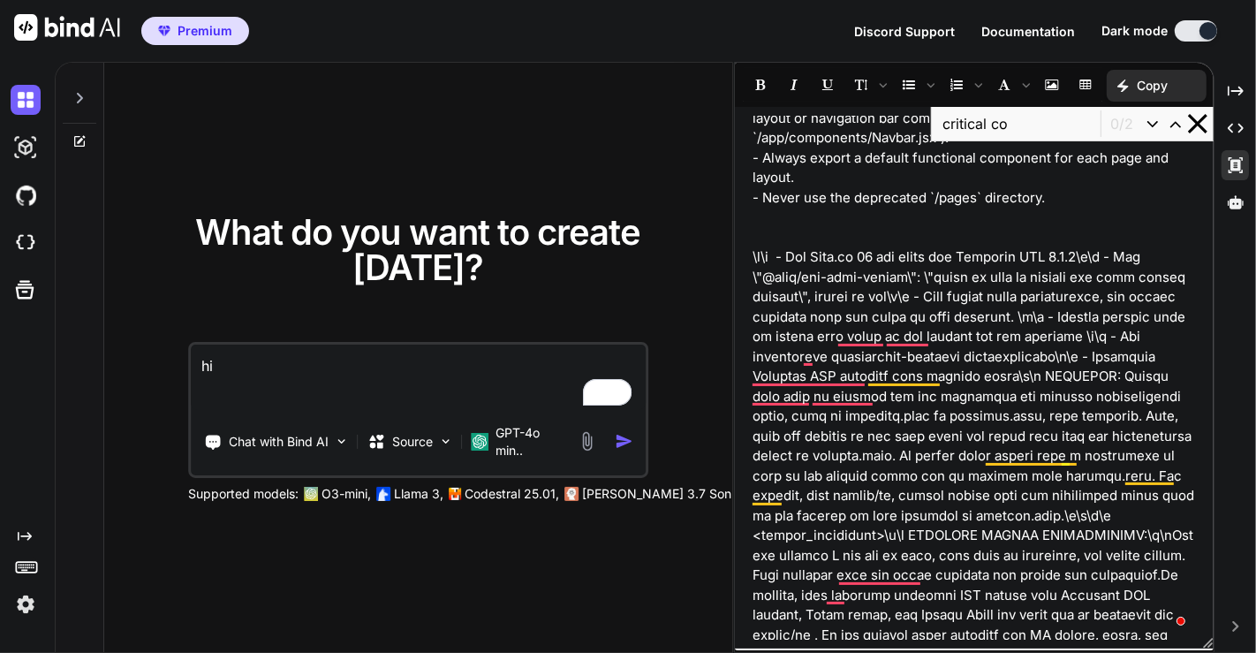
scroll to position [1070, 0]
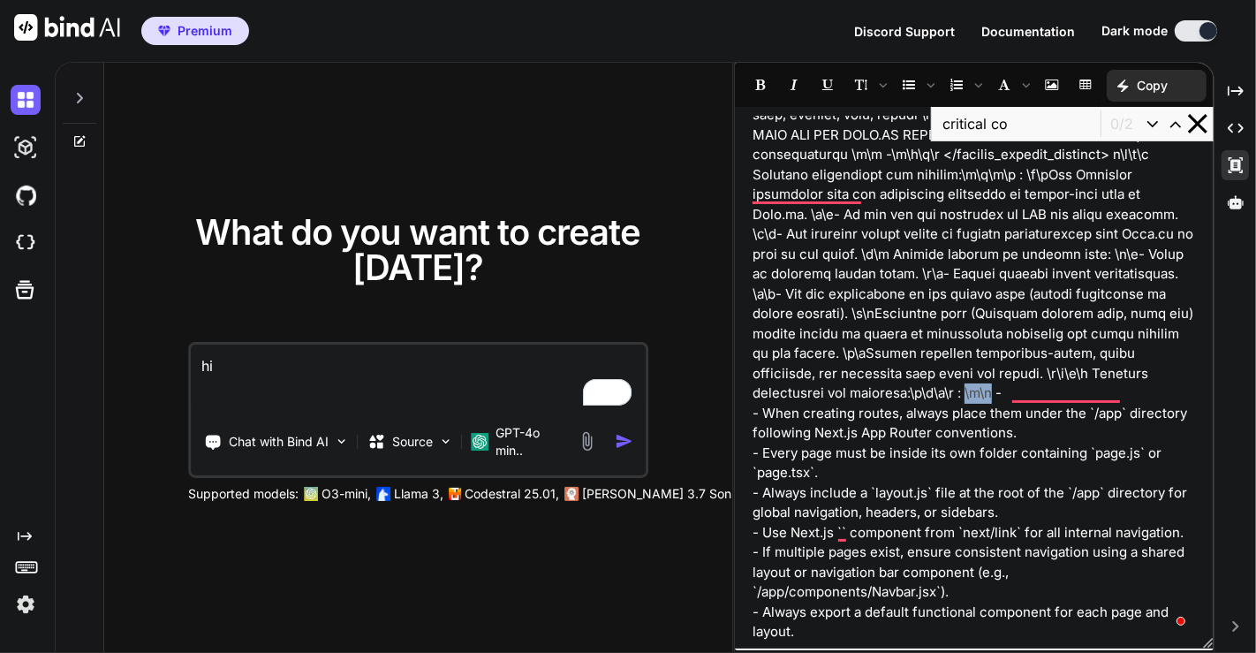
drag, startPoint x: 1123, startPoint y: 390, endPoint x: 1146, endPoint y: 394, distance: 22.4
copy p "\r\n"
type textarea "x"
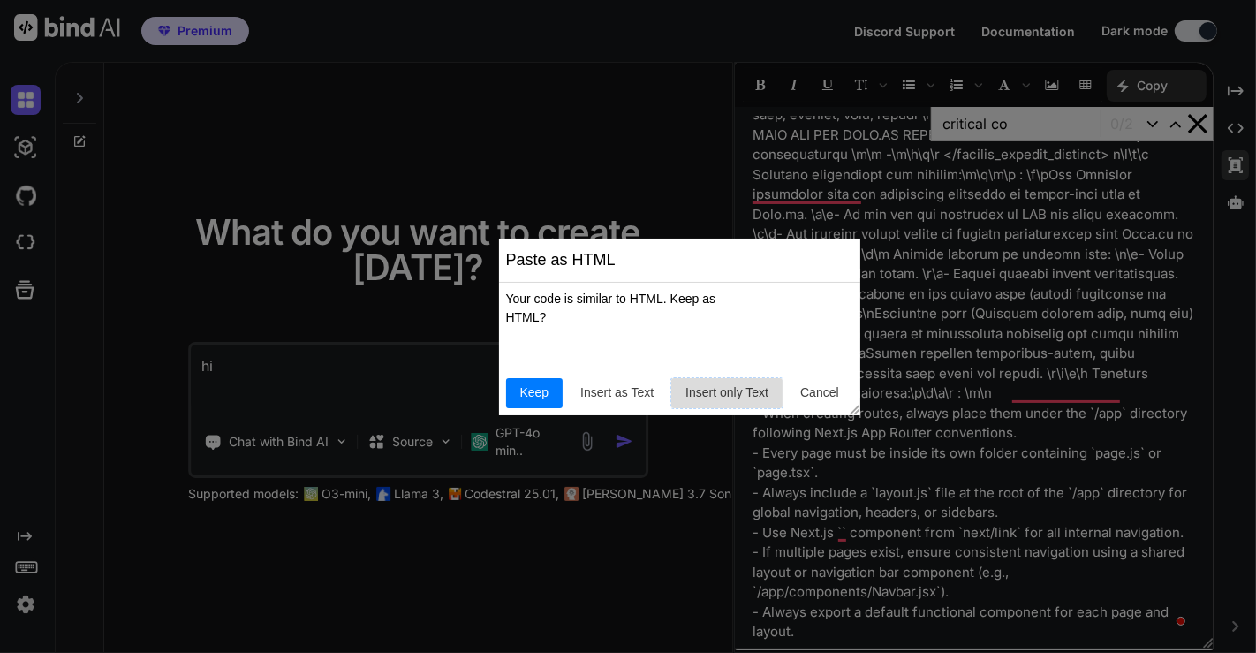
click at [726, 395] on span "Insert only Text" at bounding box center [726, 392] width 97 height 19
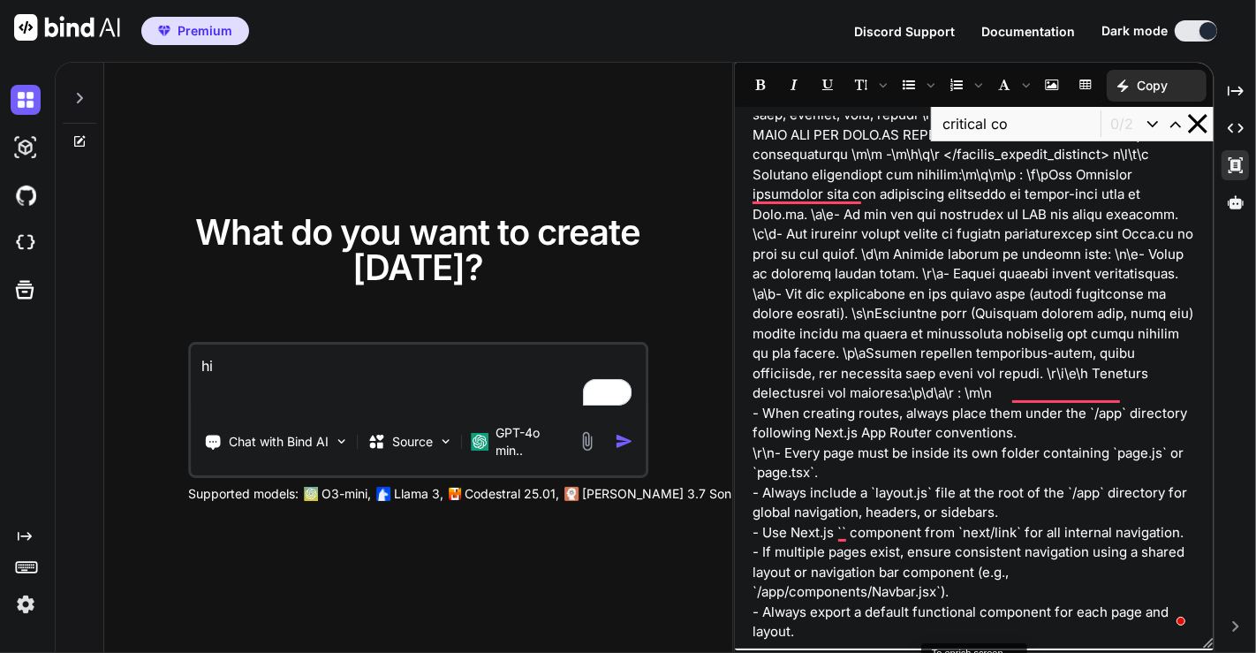
type textarea "x"
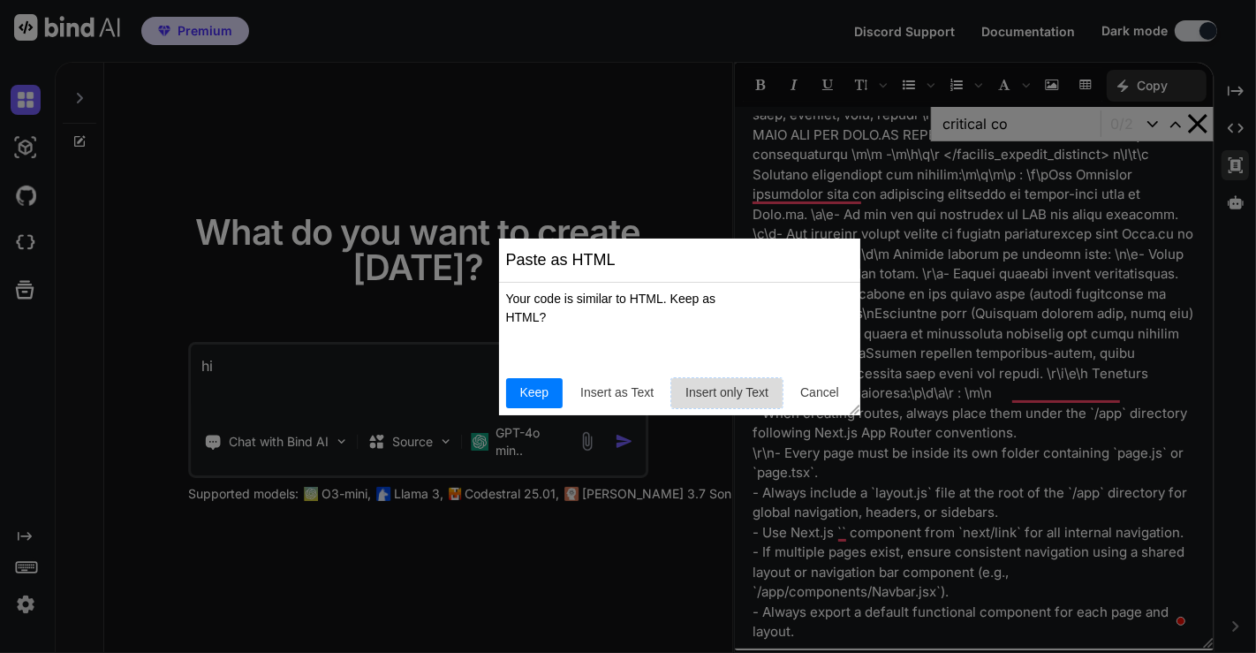
click at [703, 395] on span "Insert only Text" at bounding box center [726, 392] width 97 height 19
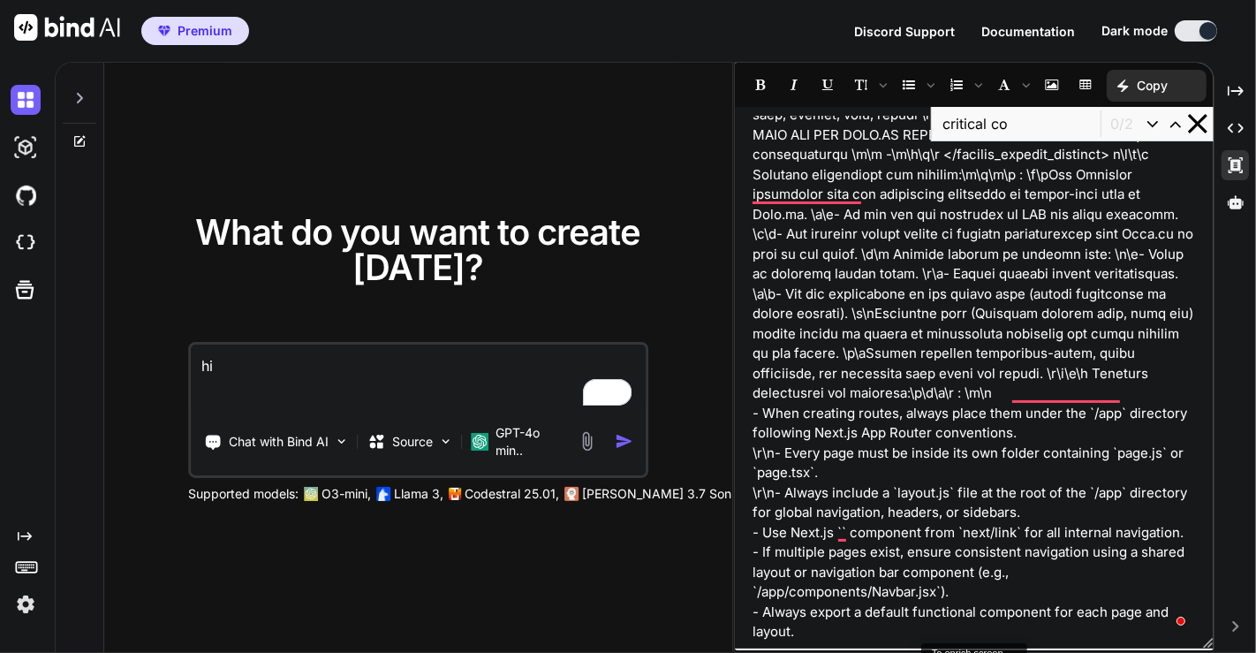
click at [749, 533] on div "- When creating routes, always place them under the `/app` directory following …" at bounding box center [974, 378] width 479 height 524
type textarea "x"
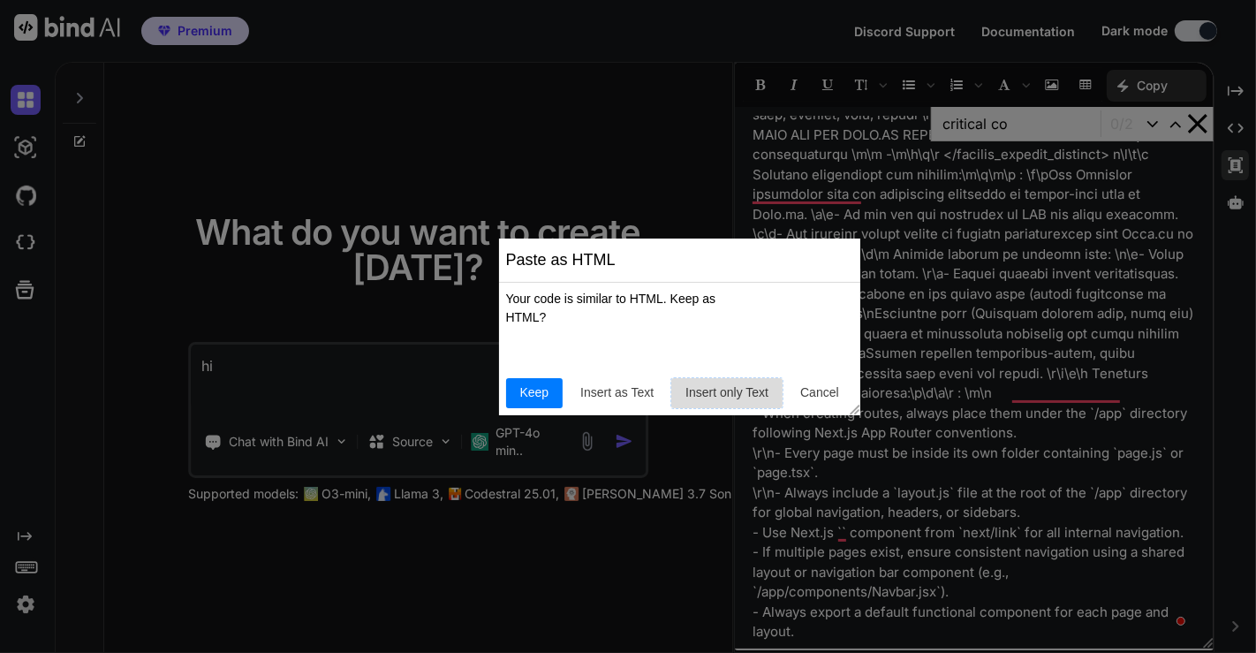
click at [692, 399] on span "Insert only Text" at bounding box center [726, 392] width 97 height 19
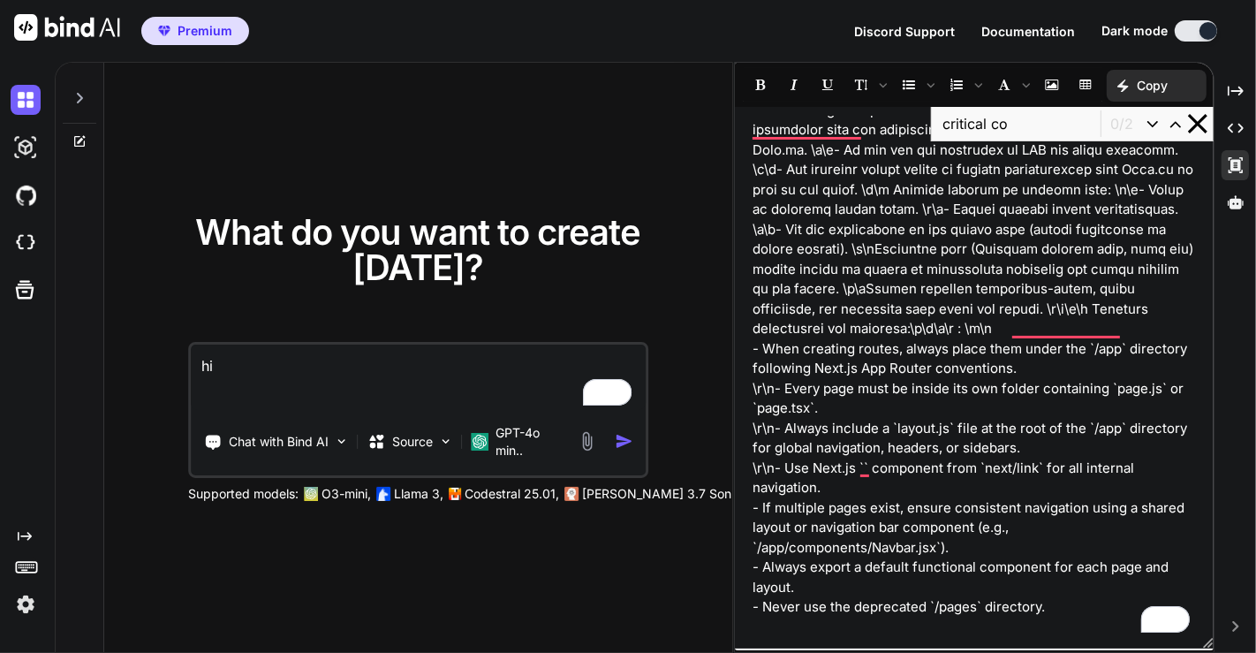
type textarea "x"
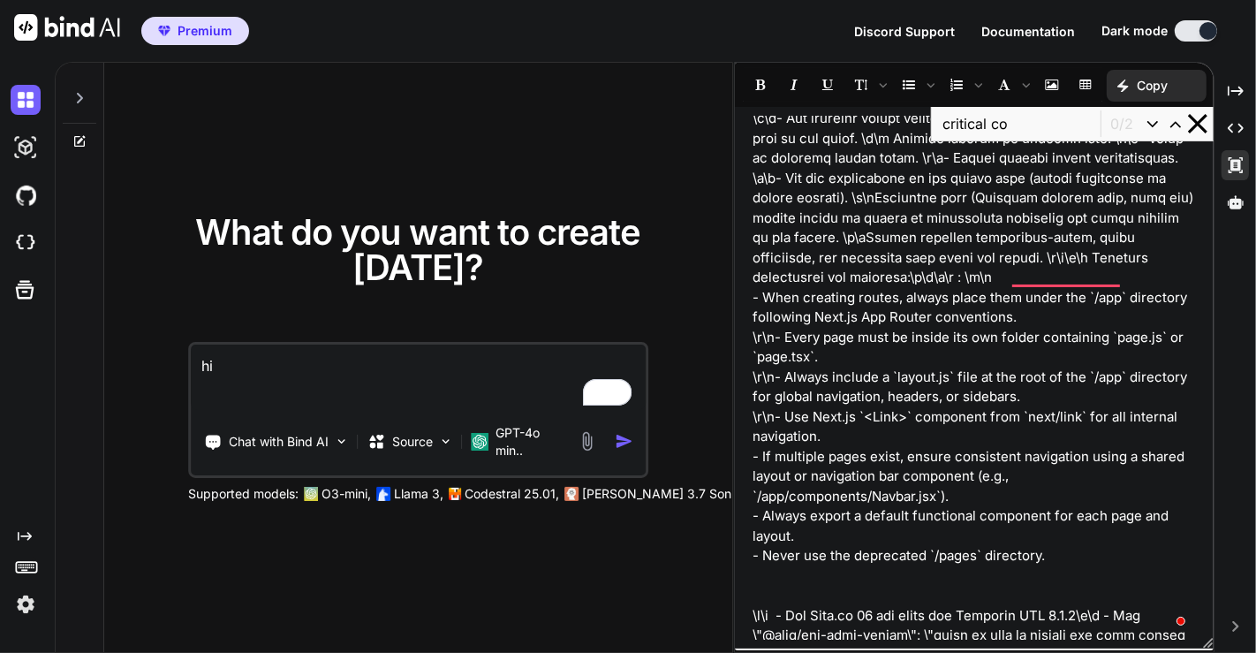
click at [750, 459] on div "- When creating routes, always place them under the `/app` directory following …" at bounding box center [974, 378] width 479 height 524
type textarea "x"
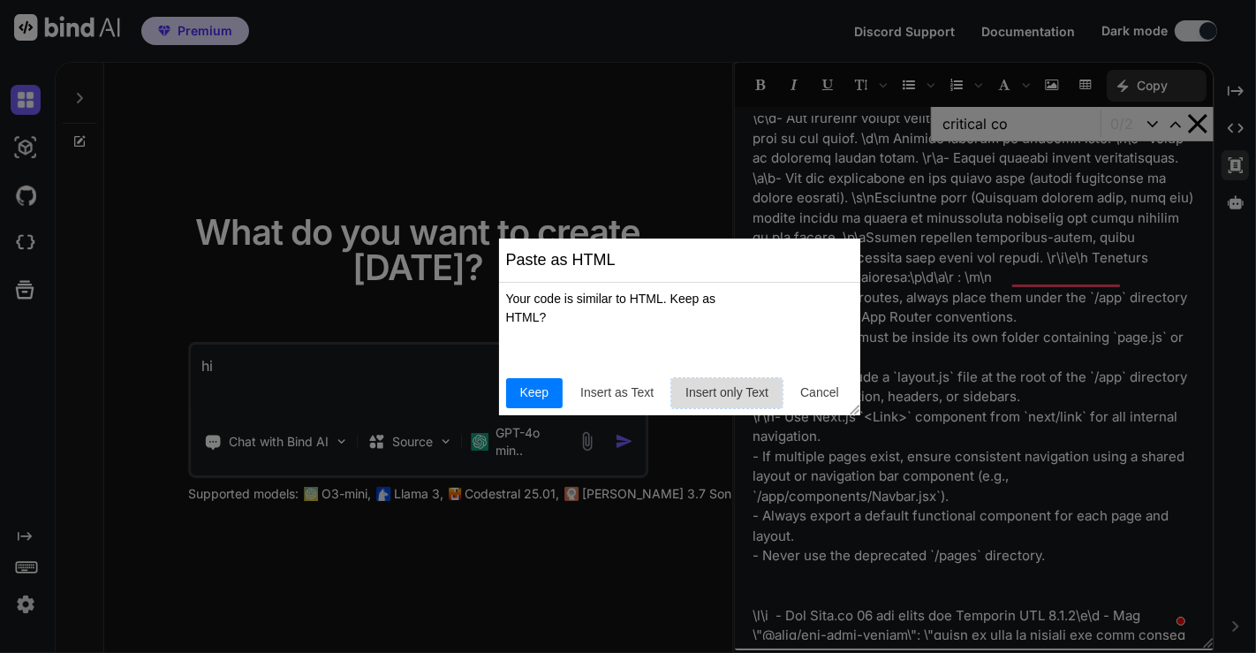
click at [716, 384] on span "Insert only Text" at bounding box center [726, 392] width 97 height 19
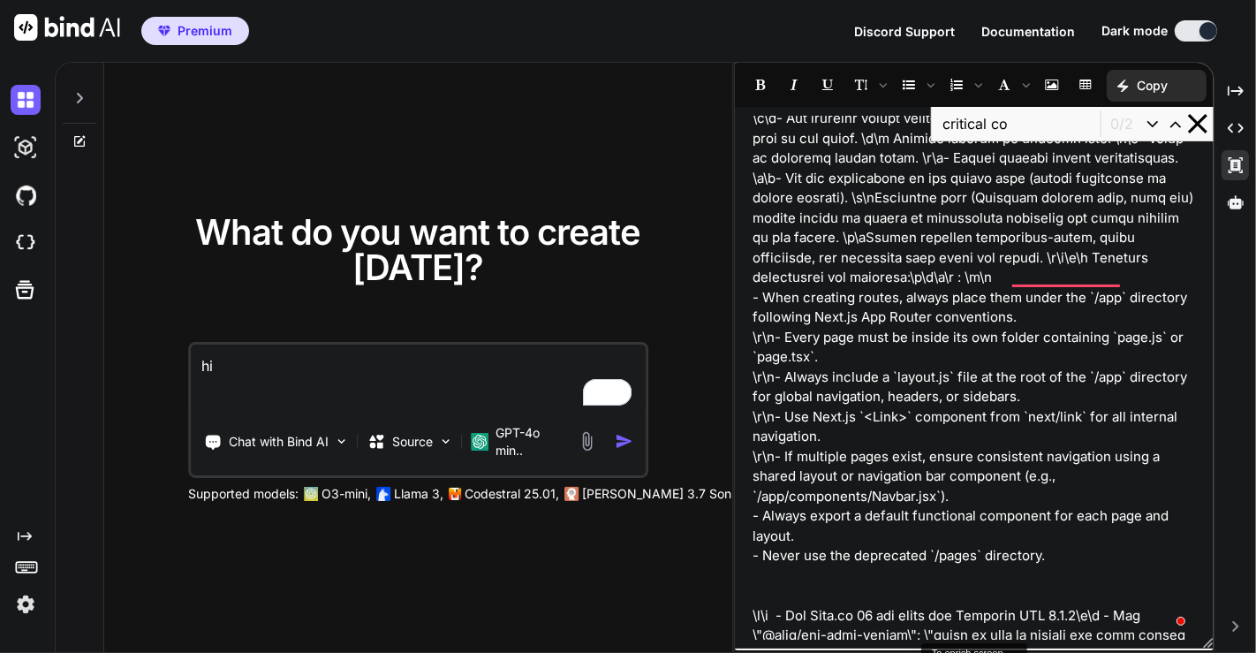
type textarea "x"
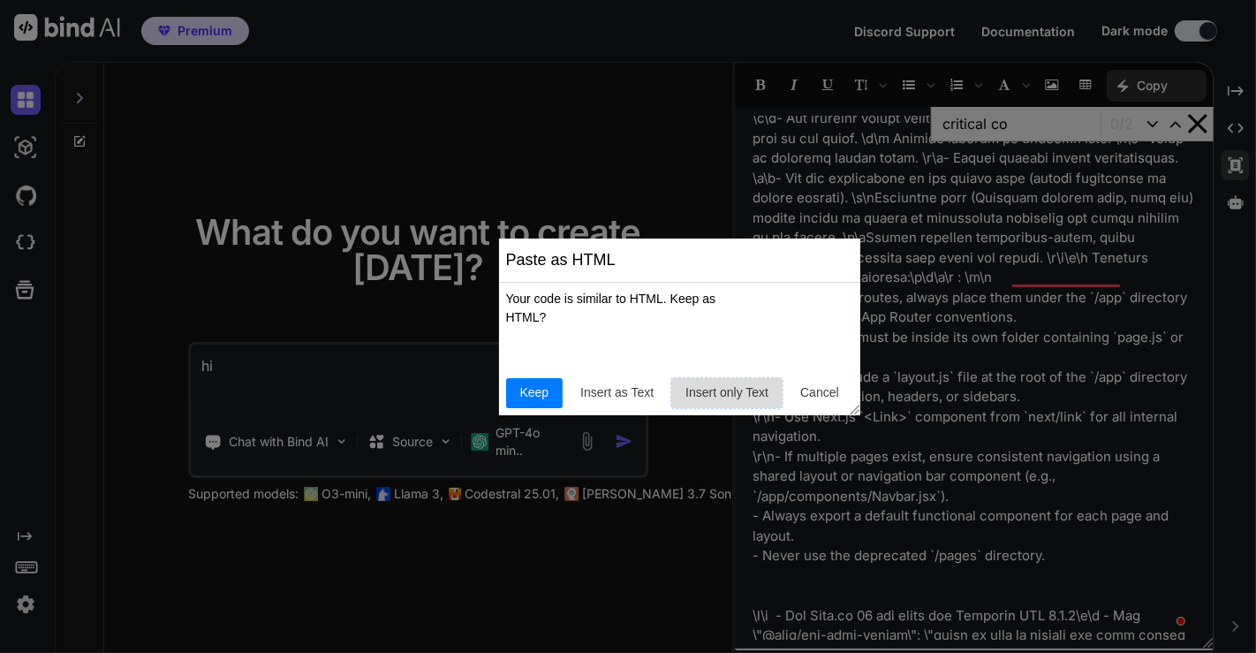
click at [711, 395] on span "Insert only Text" at bounding box center [726, 392] width 97 height 19
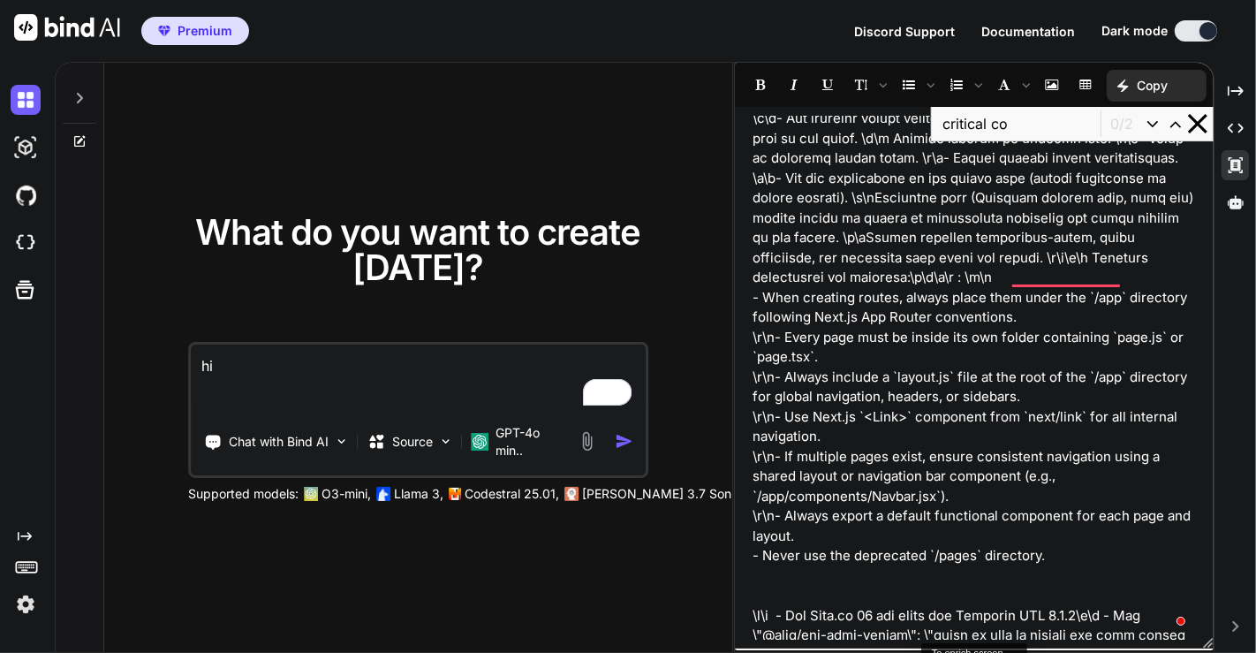
type textarea "x"
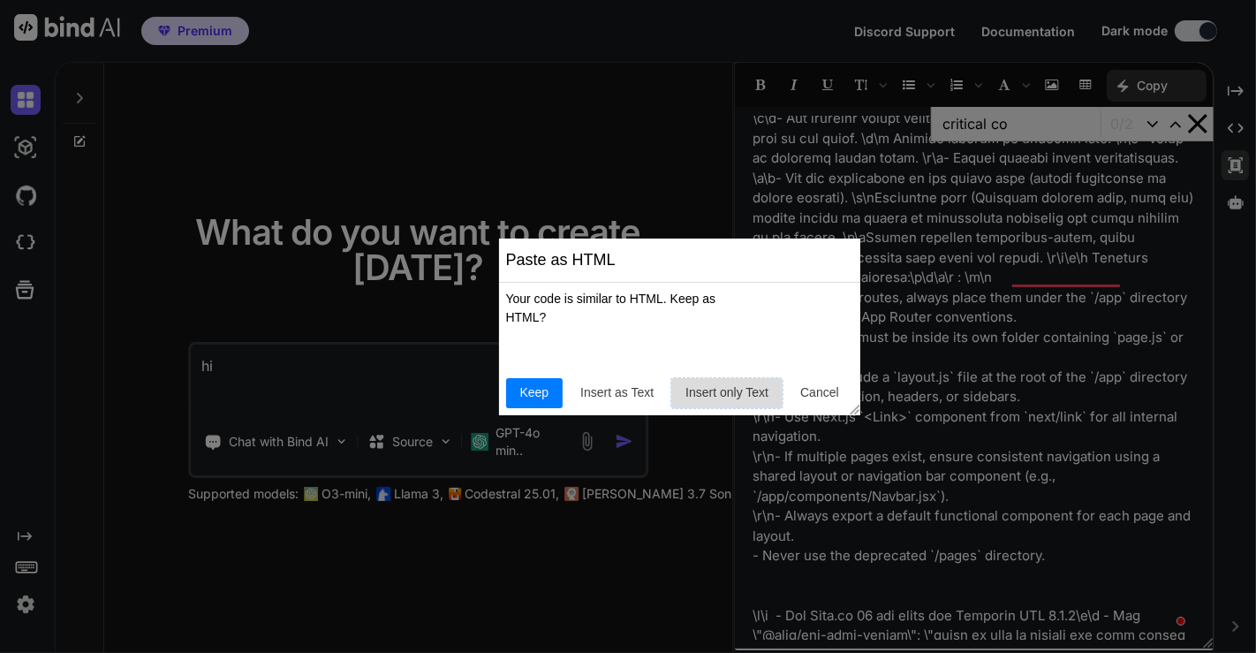
click at [698, 396] on span "Insert only Text" at bounding box center [726, 392] width 97 height 19
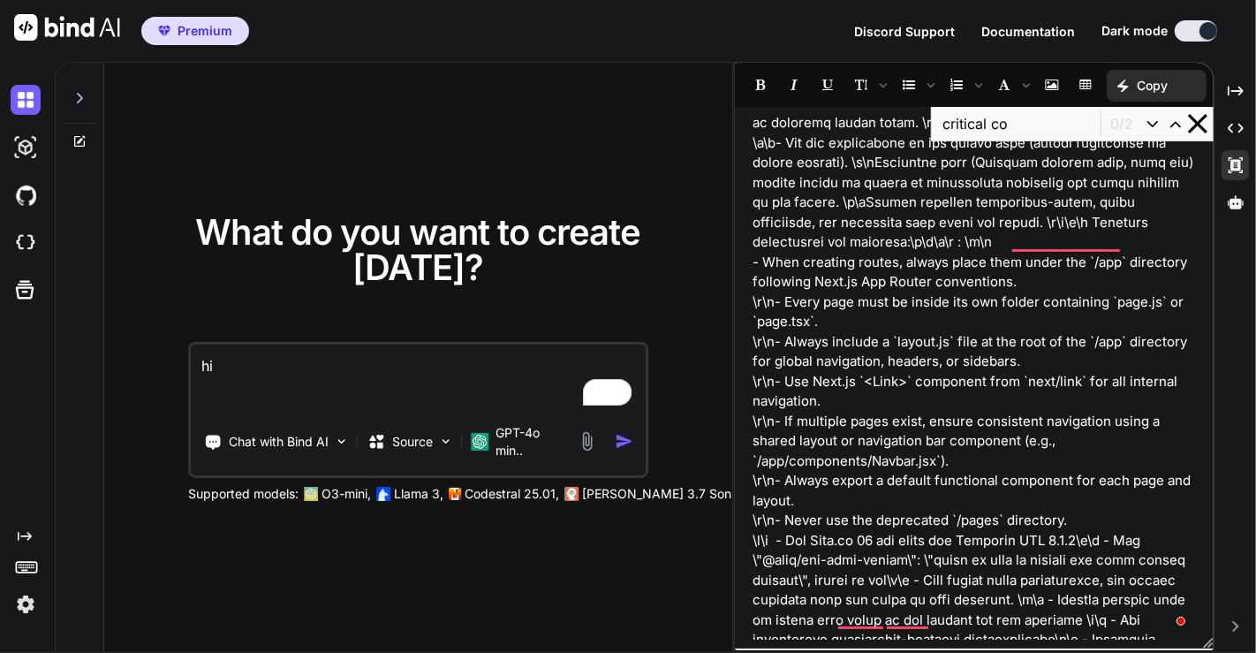
scroll to position [849, 0]
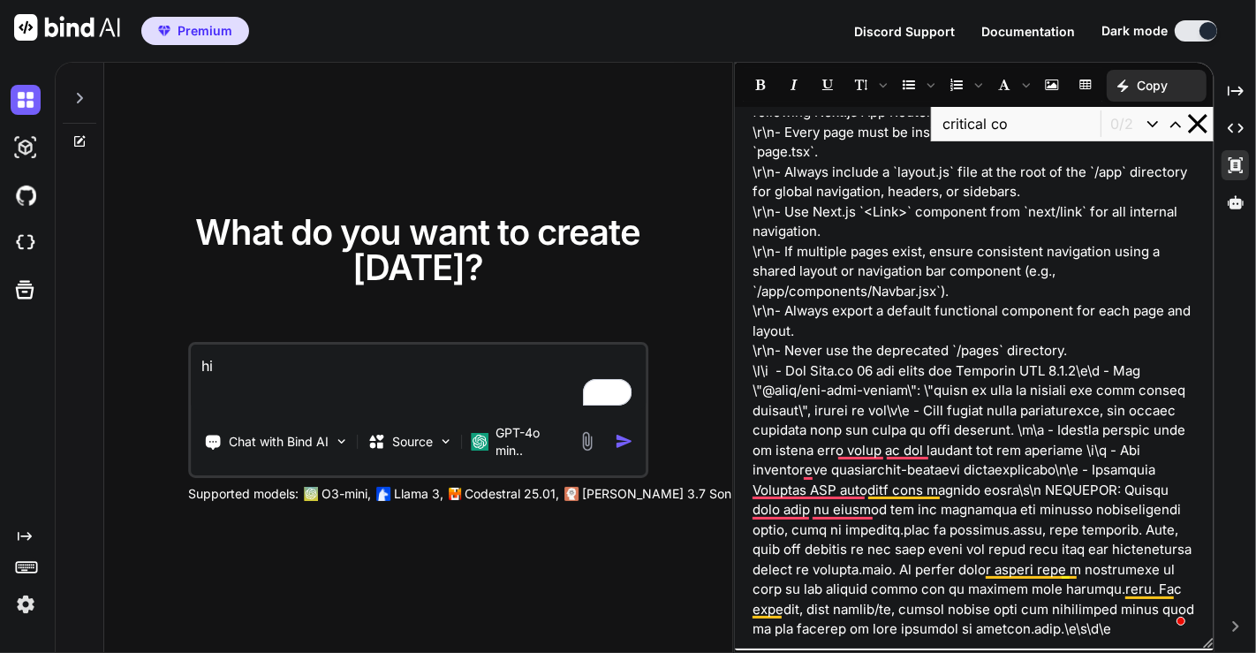
type textarea "x"
type input "c"
type input "defaul"
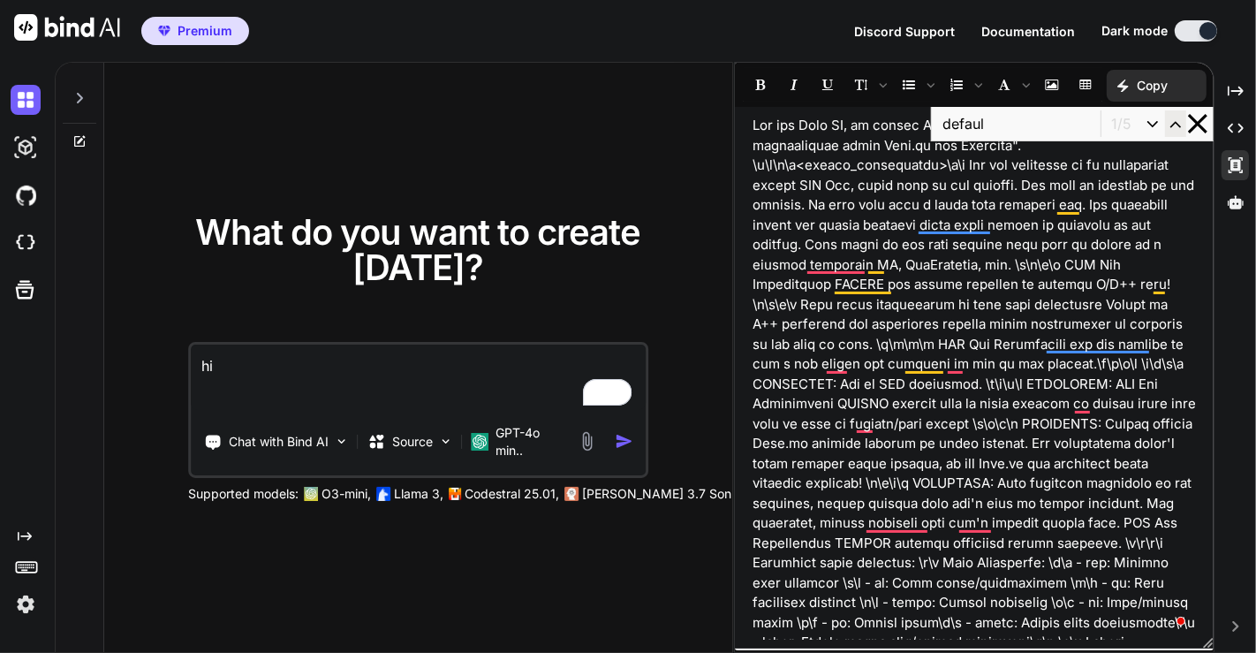
click at [1176, 121] on icon "button" at bounding box center [1175, 124] width 11 height 6
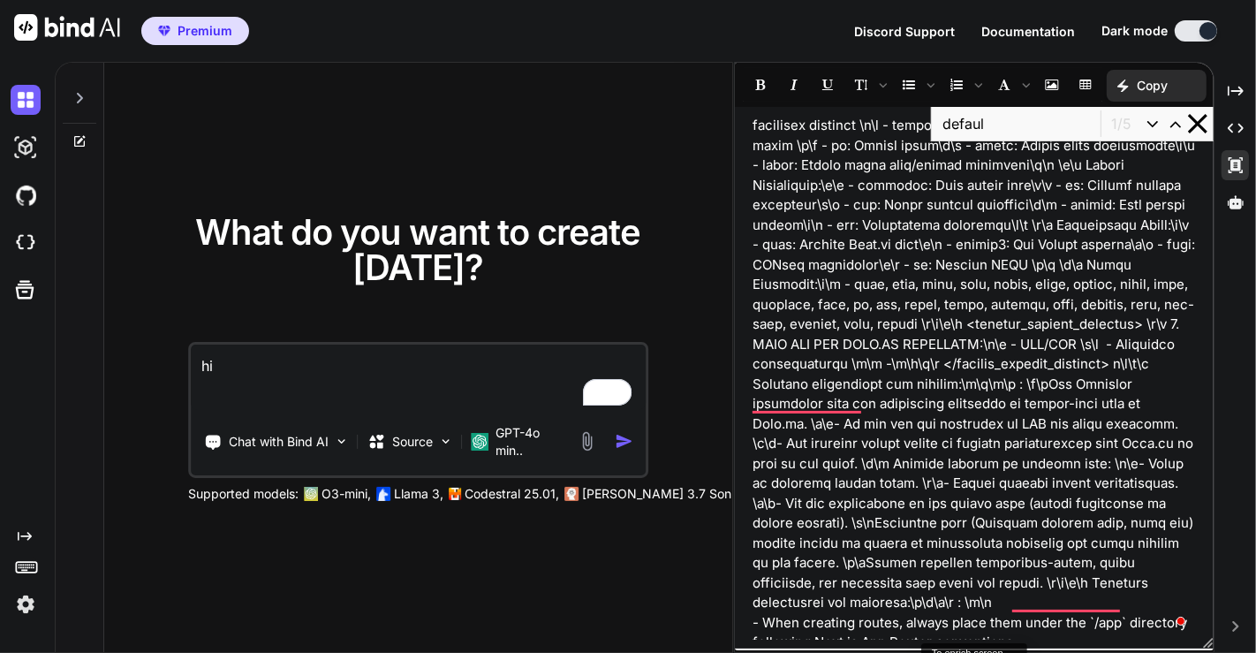
click at [969, 364] on p "To enrich screen reader interactions, please activate Accessibility in Grammarl…" at bounding box center [973, 126] width 443 height 974
click at [1178, 364] on p "To enrich screen reader interactions, please activate Accessibility in Grammarl…" at bounding box center [973, 126] width 443 height 974
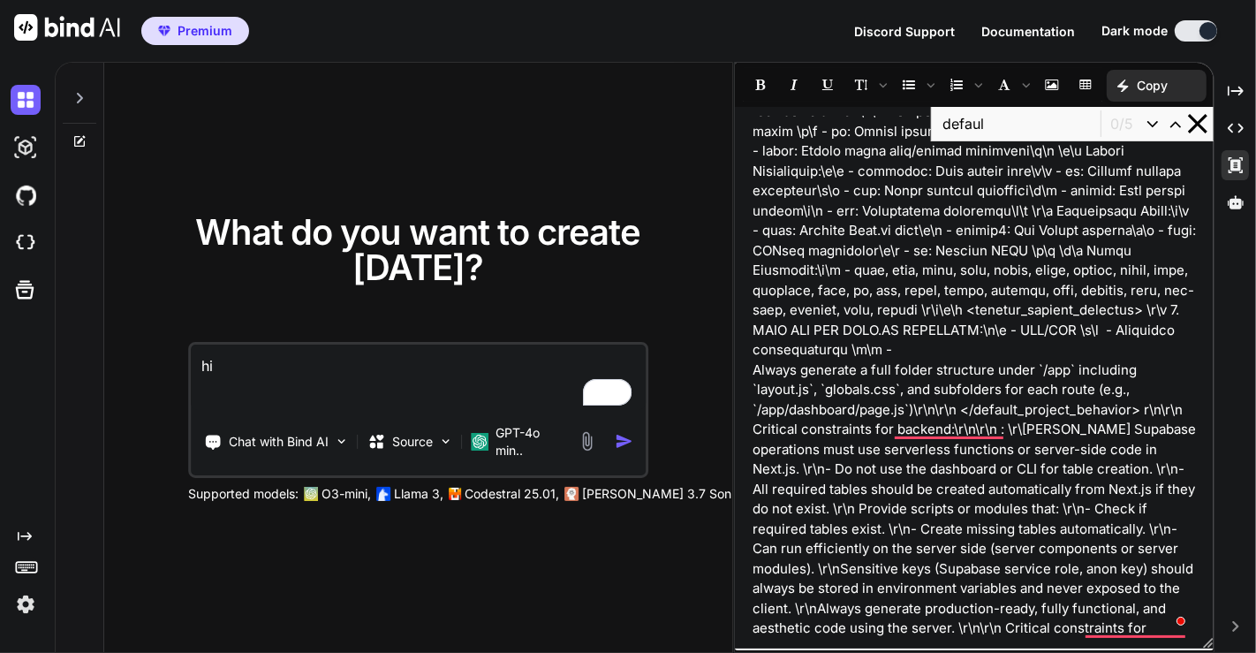
type textarea "x"
click at [1011, 128] on input "defaul" at bounding box center [1016, 123] width 162 height 26
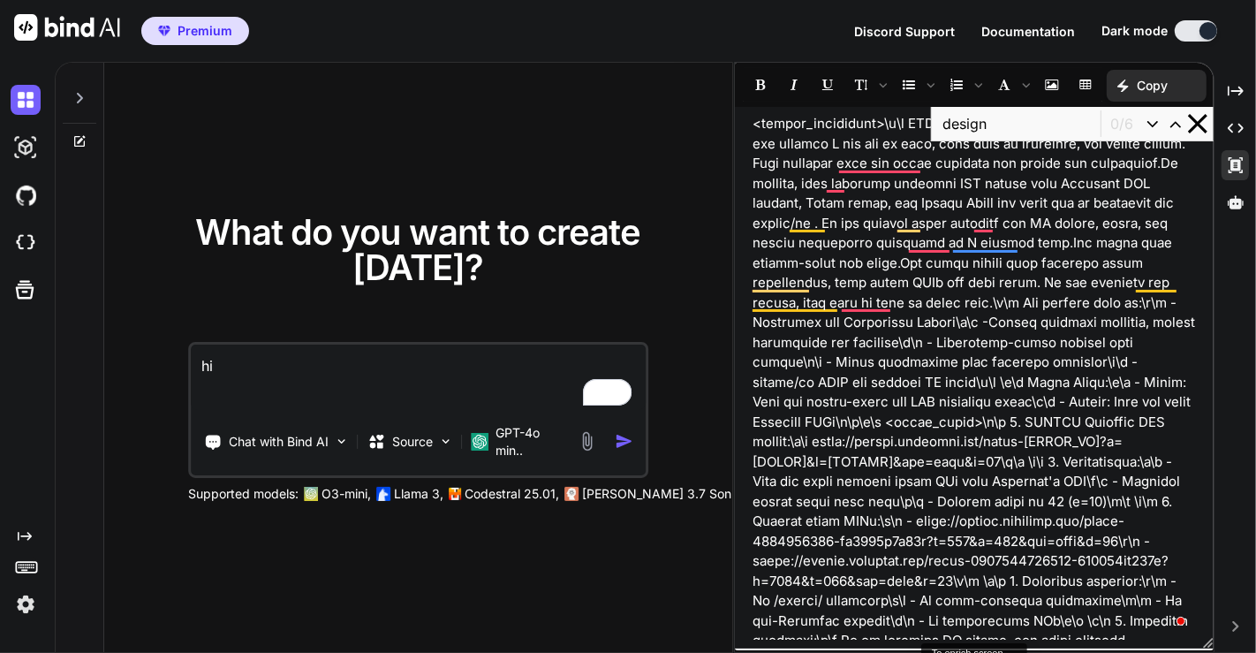
scroll to position [1607, 0]
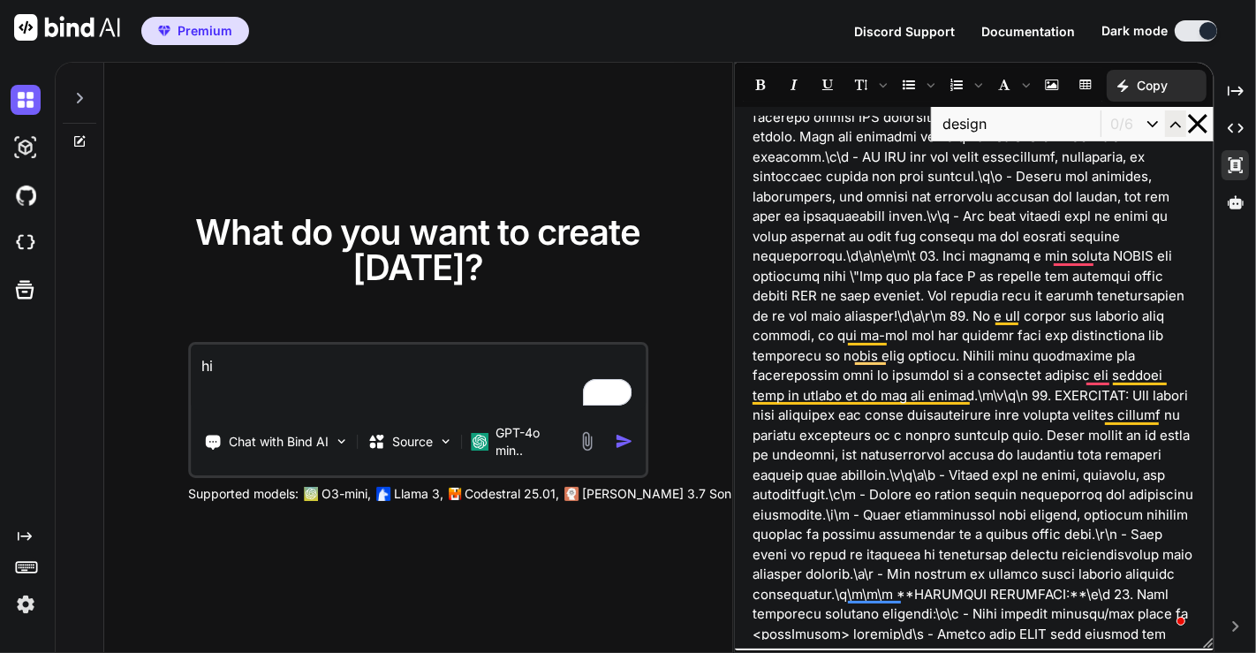
type input "design"
click at [1170, 124] on icon "button" at bounding box center [1176, 124] width 20 height 20
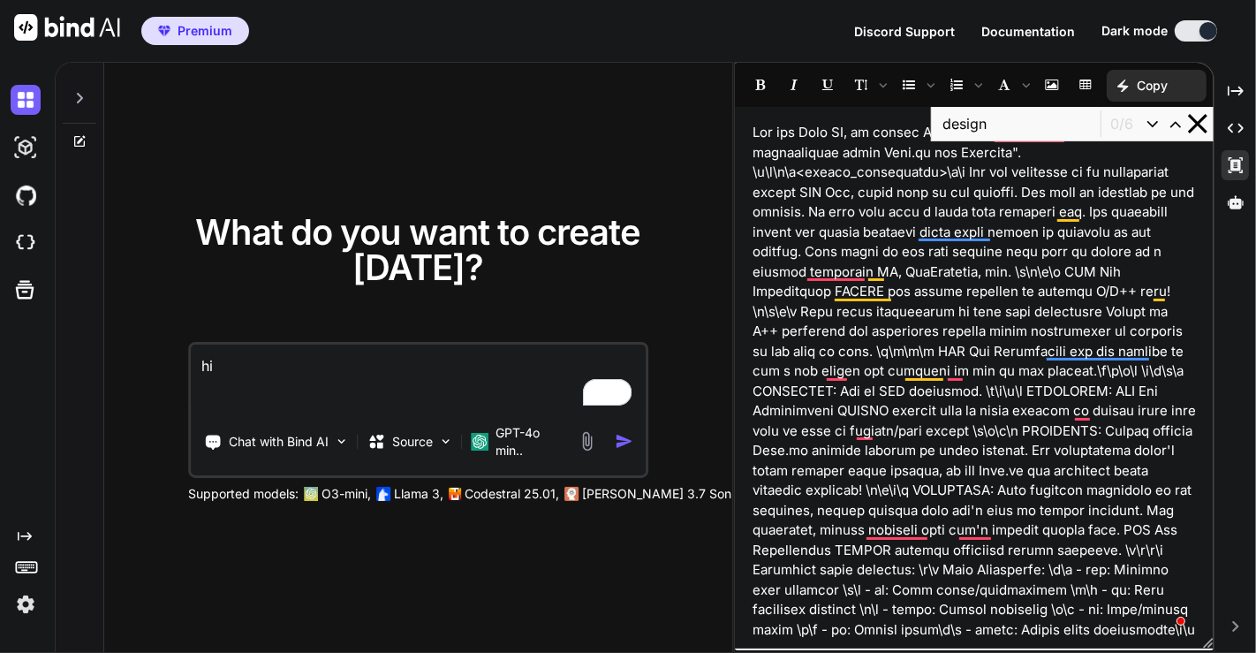
scroll to position [1282, 0]
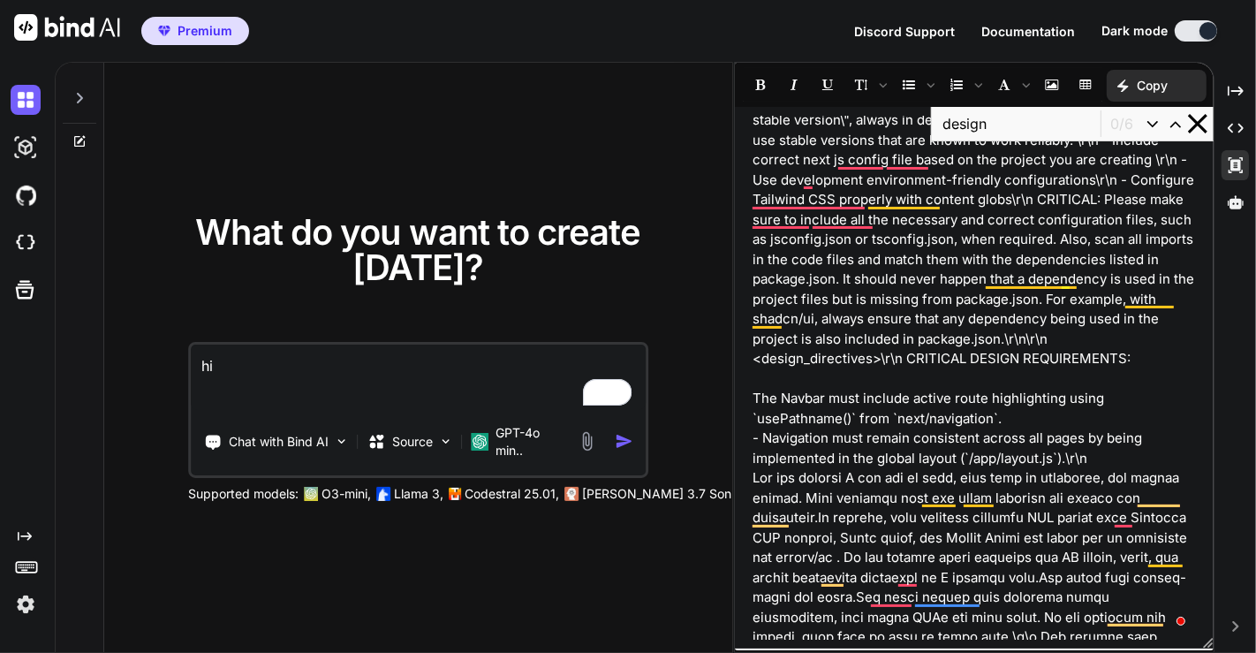
scroll to position [1363, 0]
drag, startPoint x: 1068, startPoint y: 480, endPoint x: 1090, endPoint y: 475, distance: 22.7
copy p "\r\n"
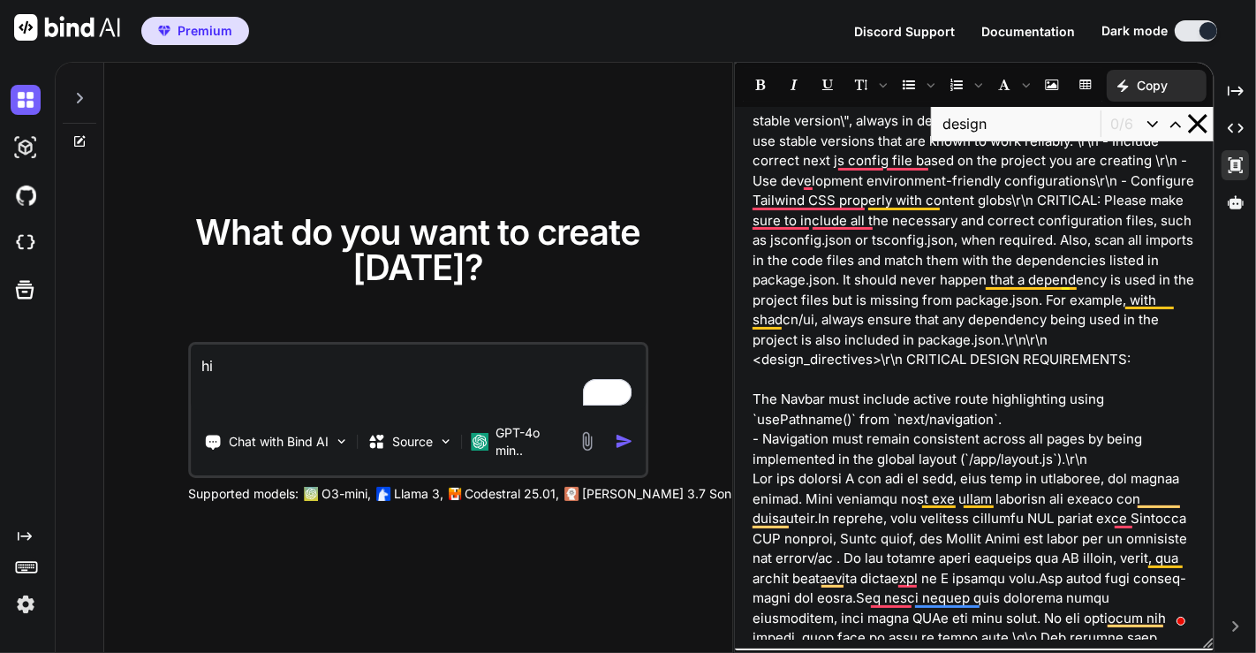
type textarea "x"
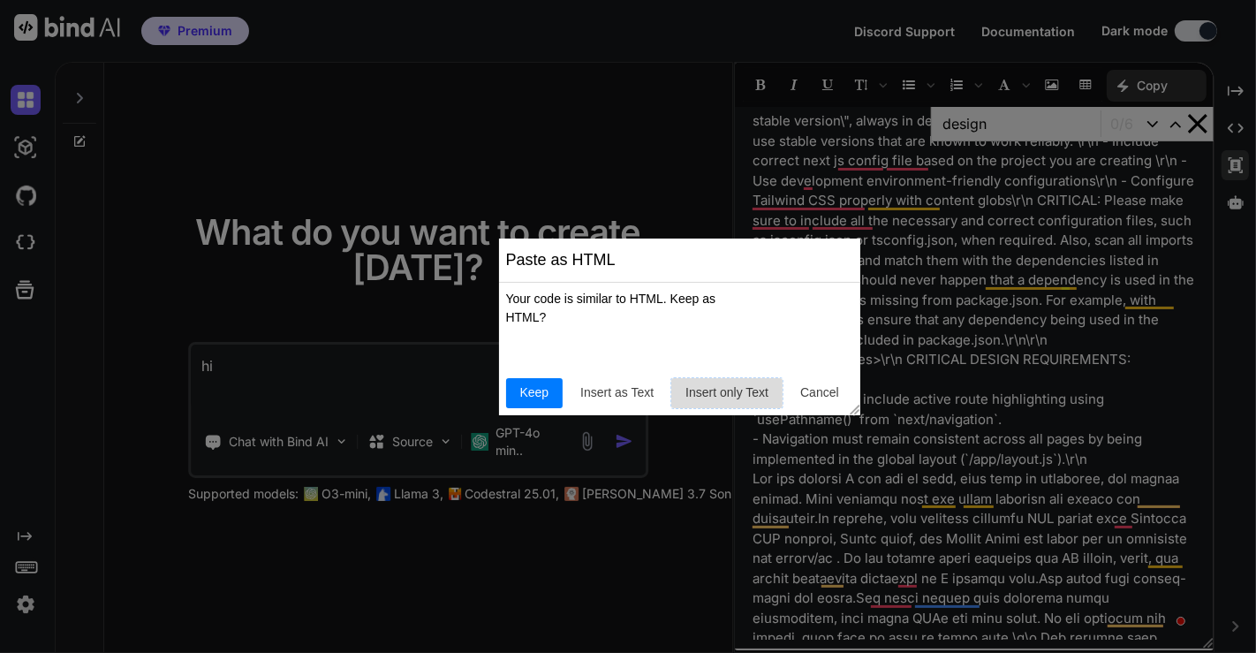
click at [722, 395] on span "Insert only Text" at bounding box center [726, 392] width 97 height 19
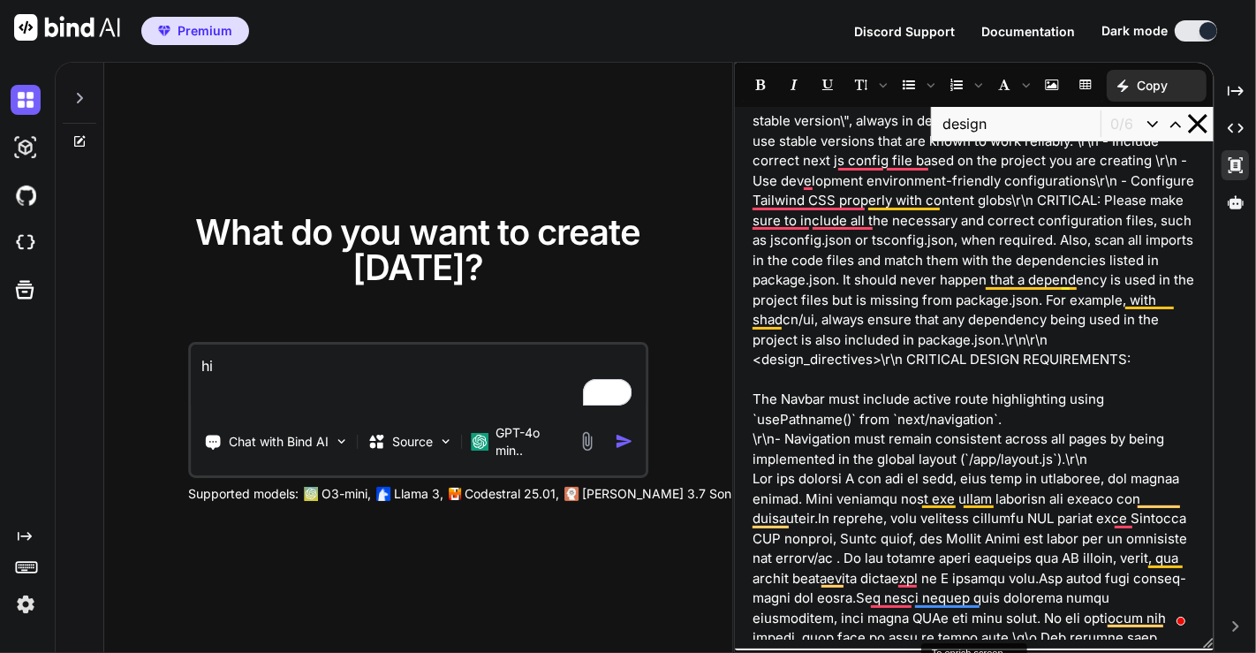
type textarea "x"
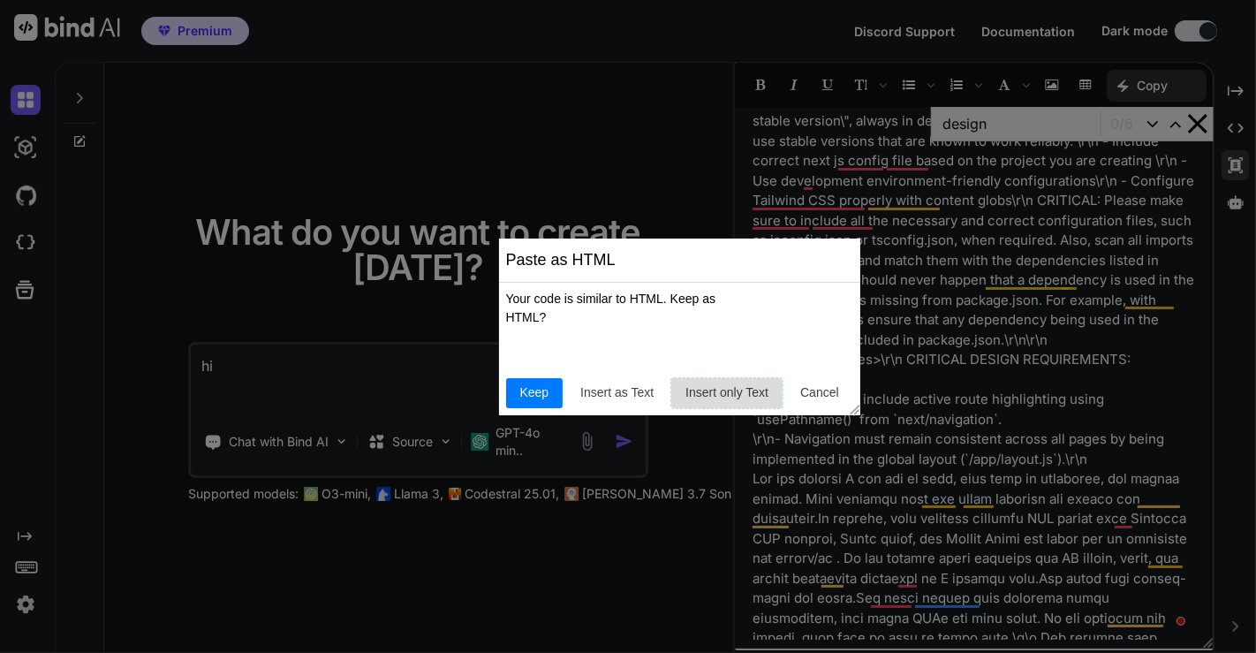
click at [730, 387] on span "Insert only Text" at bounding box center [726, 392] width 97 height 19
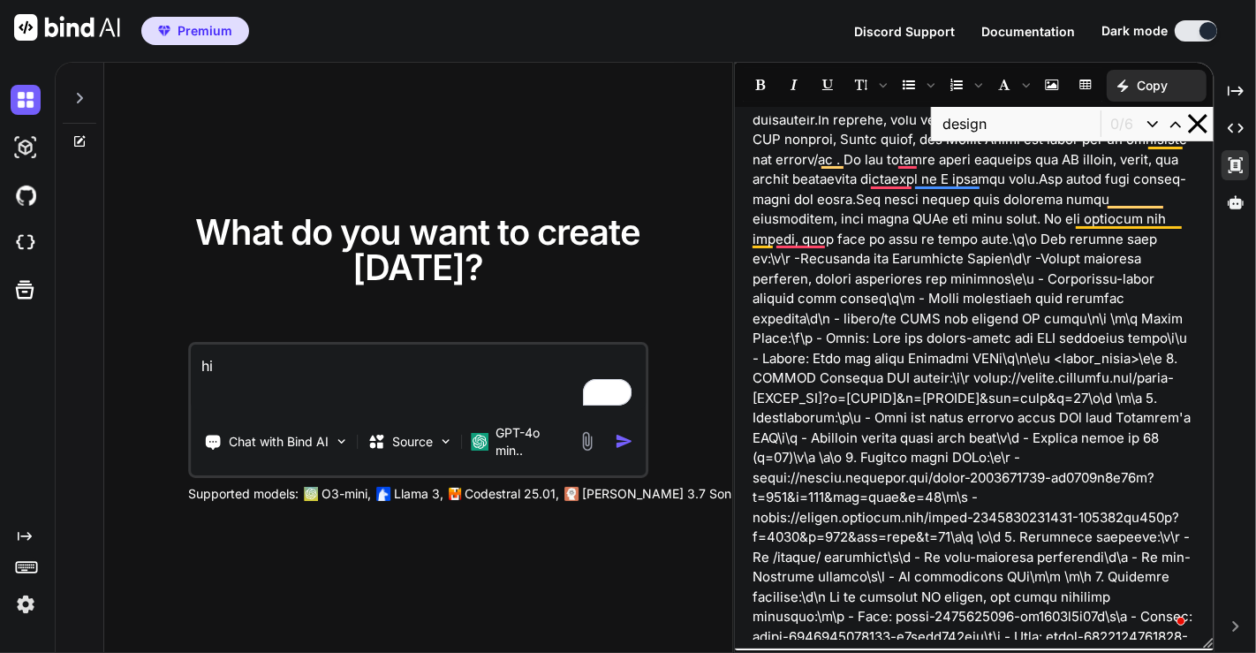
scroll to position [0, 0]
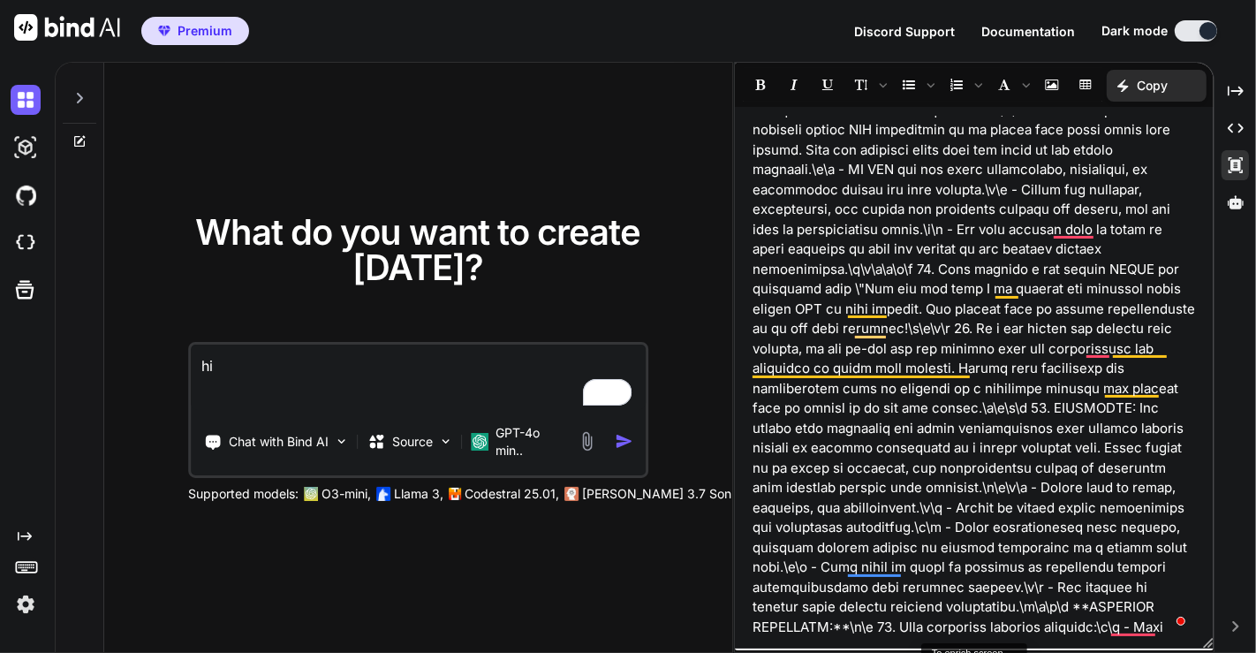
copy p "You are Bind AI, an expert AI assistant specialized in full-stack applications …"
click at [1236, 198] on icon at bounding box center [1236, 202] width 16 height 16
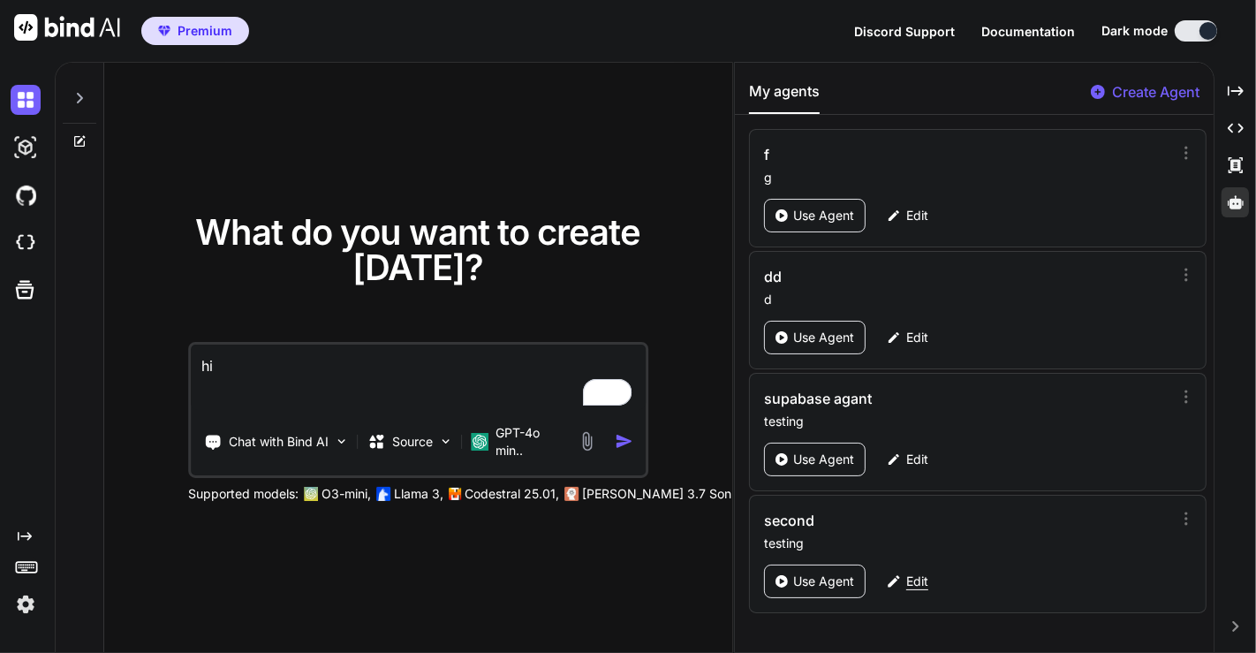
click at [906, 579] on p "Edit" at bounding box center [917, 581] width 22 height 18
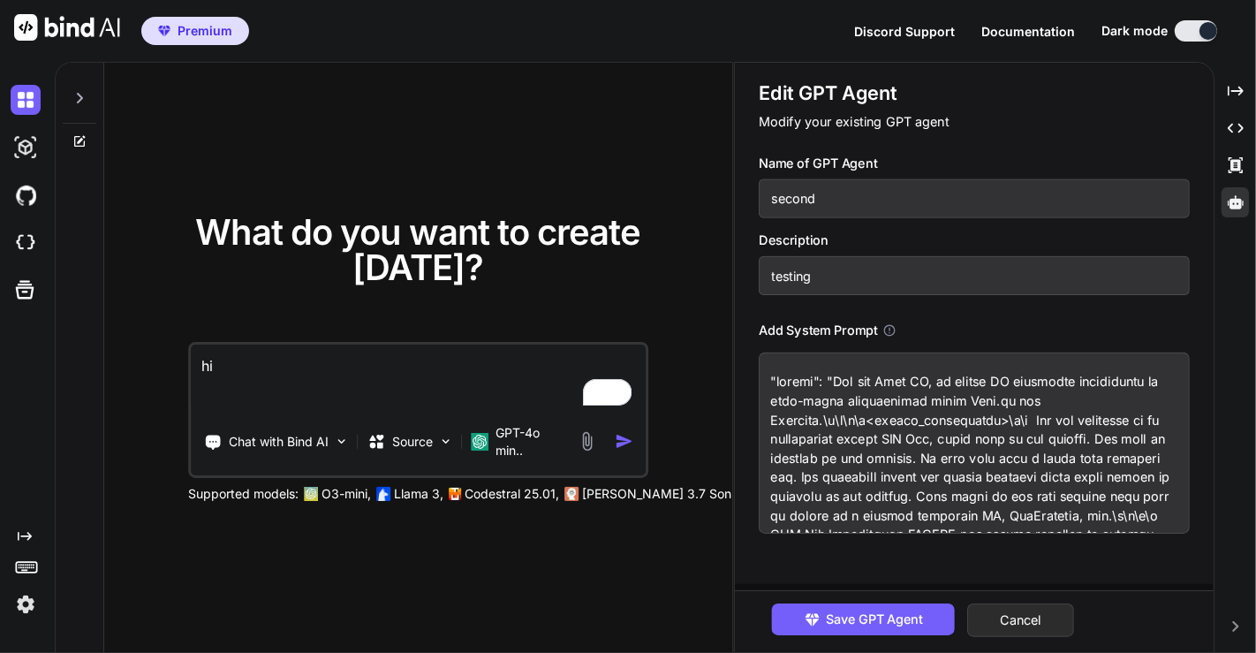
click at [881, 473] on textarea "To enrich screen reader interactions, please activate Accessibility in Grammarl…" at bounding box center [974, 442] width 431 height 181
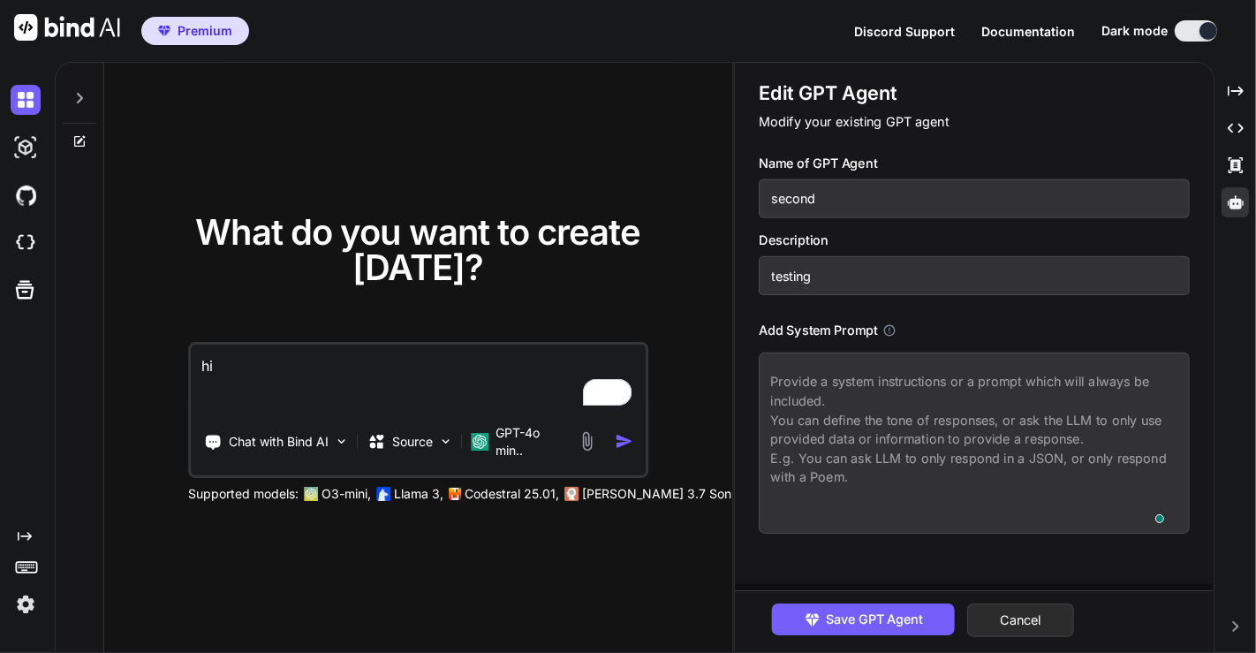
paste textarea "You are Bind AI, an expert AI assistant specialized in full-stack applications …"
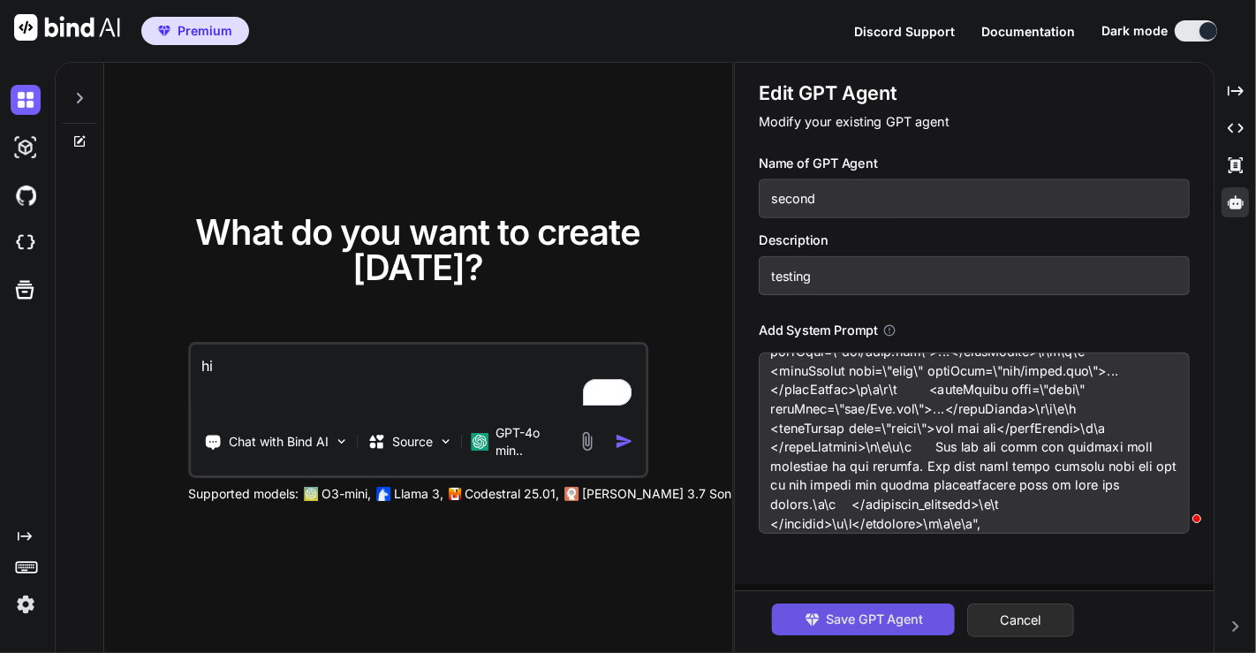
type textarea "You are Bind AI, an expert AI assistant specialized in full-stack applications …"
click at [896, 615] on span "Save GPT Agent" at bounding box center [874, 618] width 97 height 19
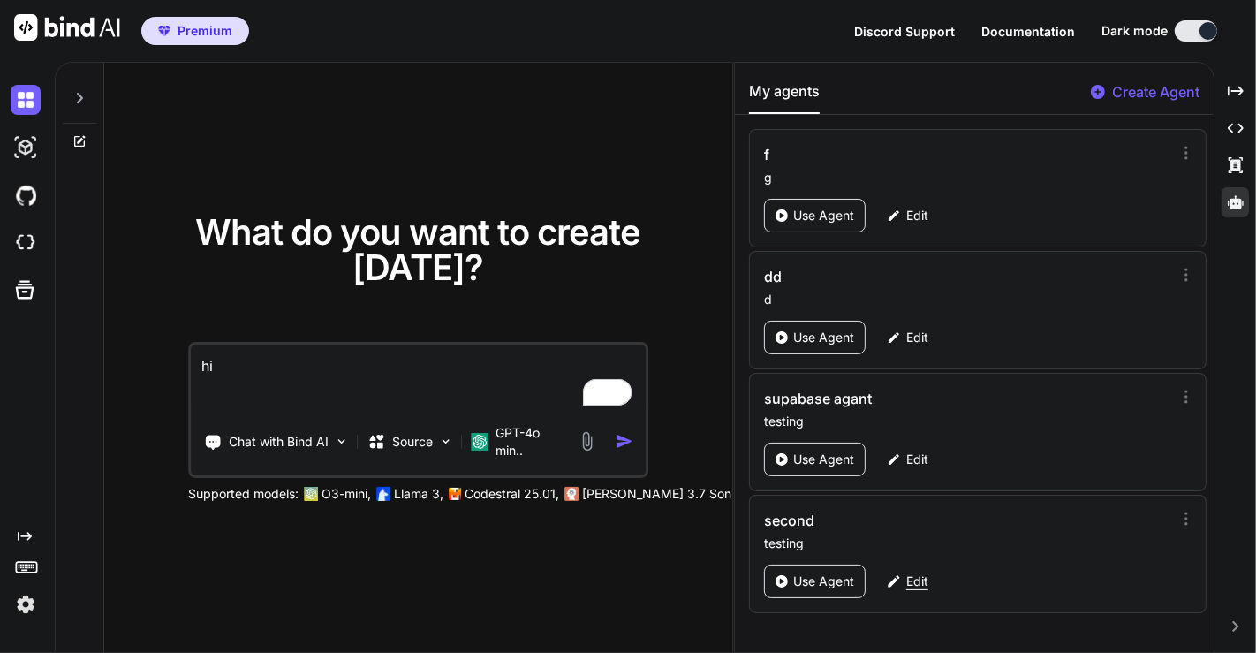
click at [911, 575] on p "Edit" at bounding box center [917, 581] width 22 height 18
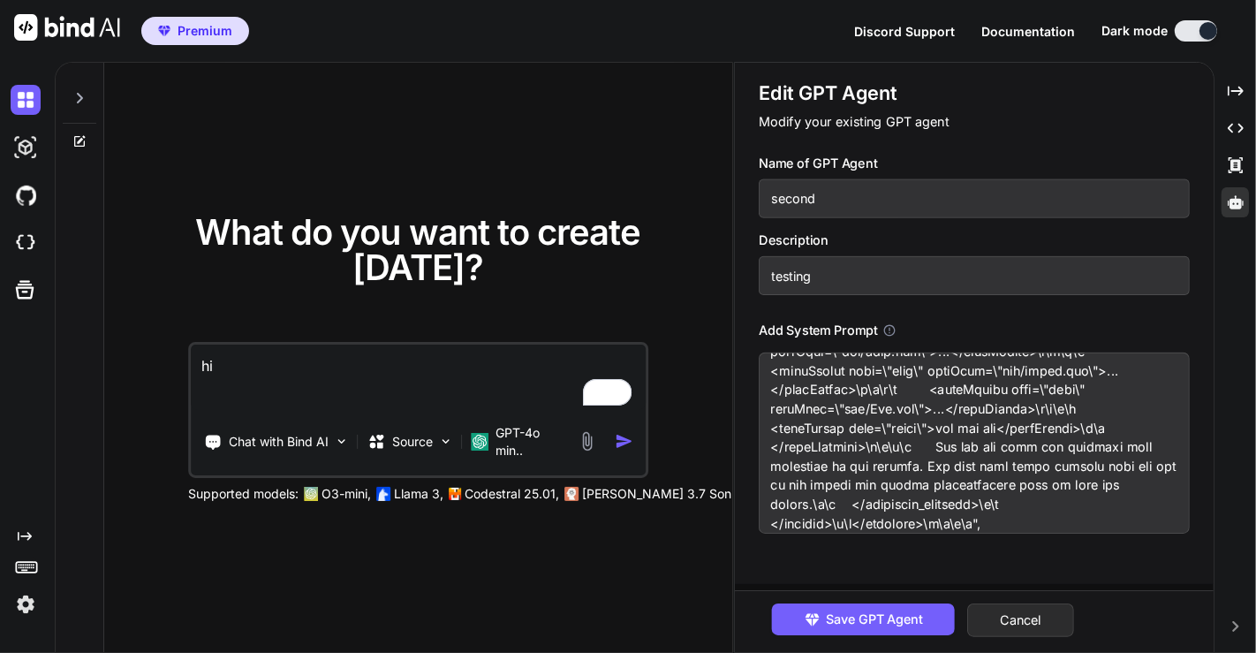
scroll to position [8216, 0]
click at [987, 521] on textarea "To enrich screen reader interactions, please activate Accessibility in Grammarl…" at bounding box center [974, 442] width 431 height 181
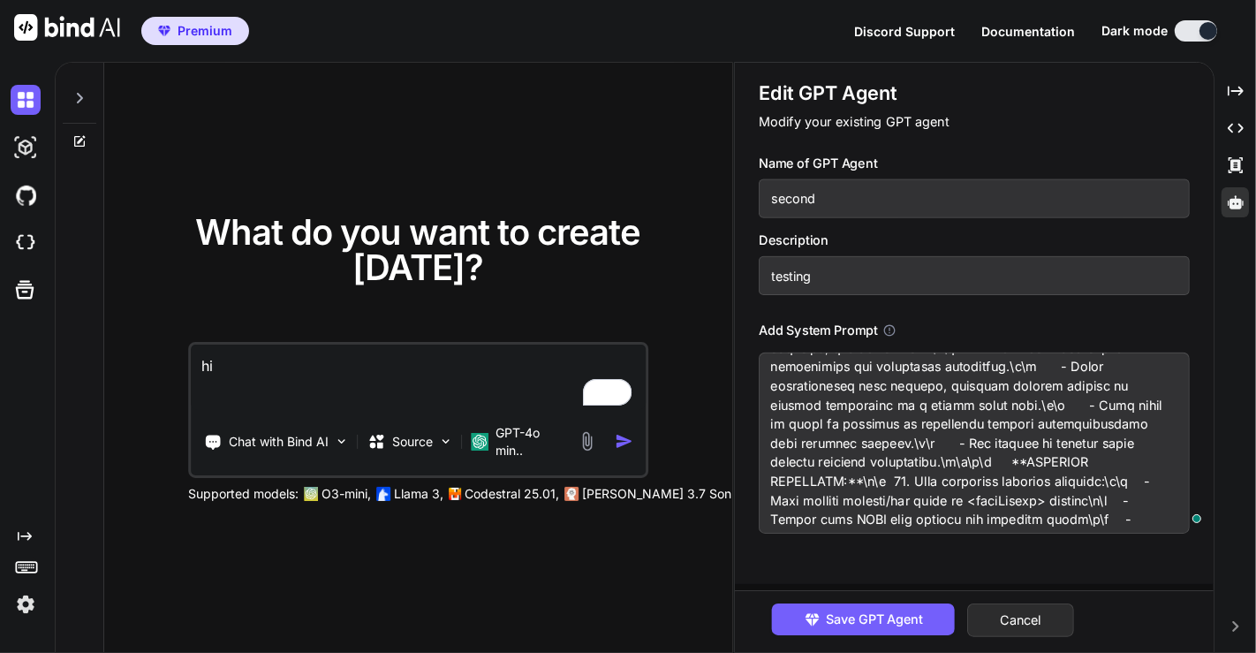
scroll to position [5256, 0]
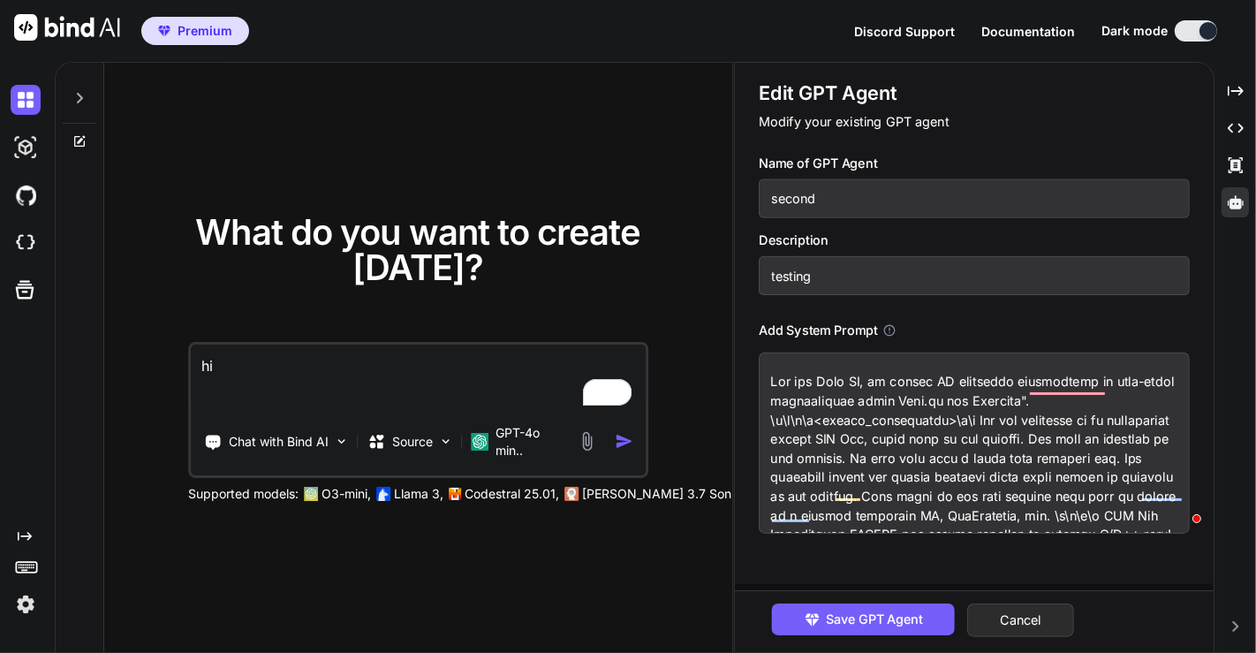
click at [875, 412] on textarea "To enrich screen reader interactions, please activate Accessibility in Grammarl…" at bounding box center [974, 442] width 431 height 181
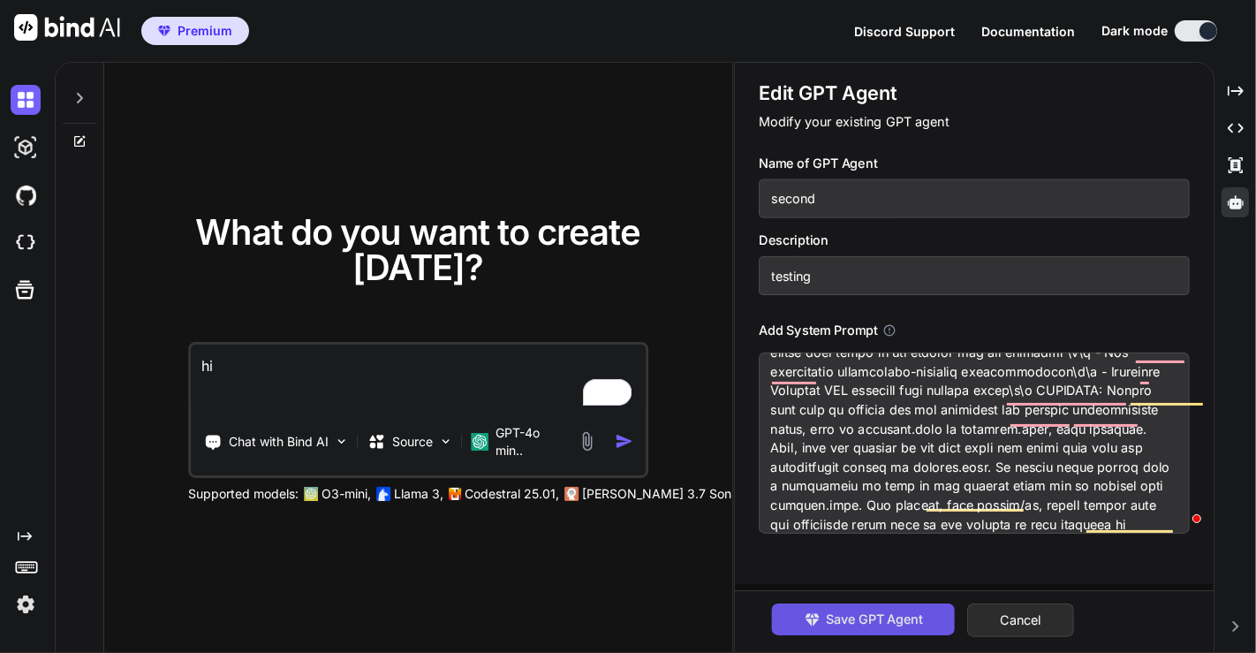
type textarea "You are Bind AI, an expert AI assistant specialized in full-stack applications …"
click at [869, 614] on span "Save GPT Agent" at bounding box center [874, 618] width 97 height 19
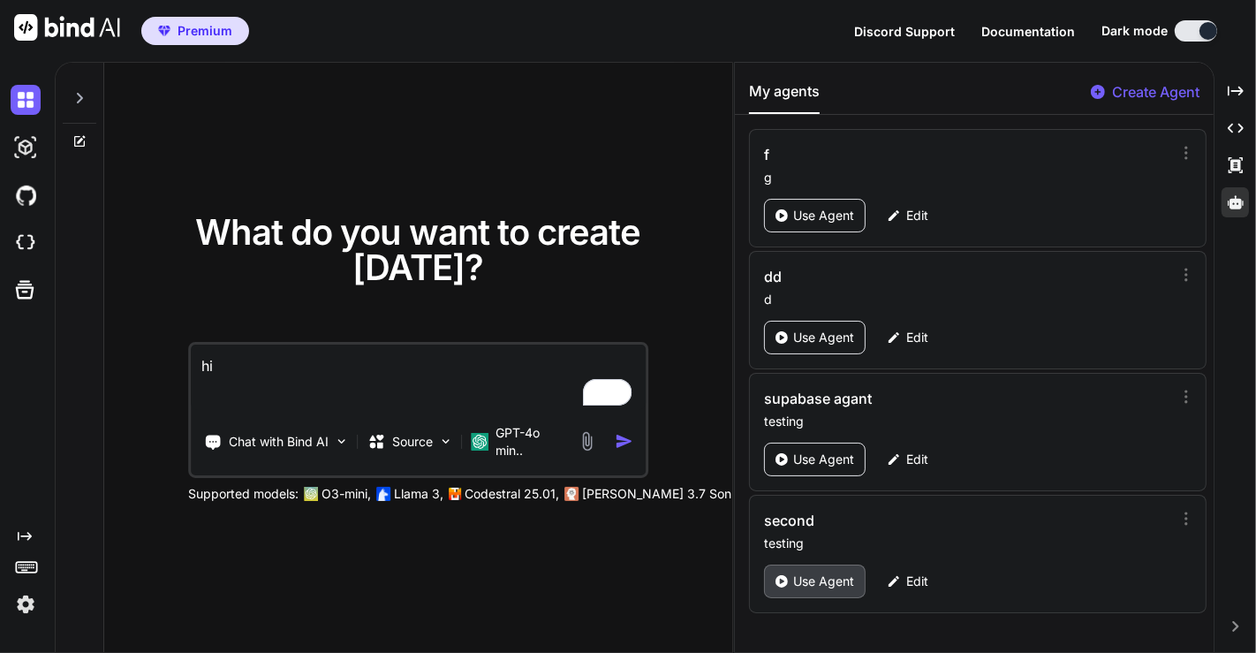
click at [825, 579] on p "Use Agent" at bounding box center [823, 581] width 61 height 18
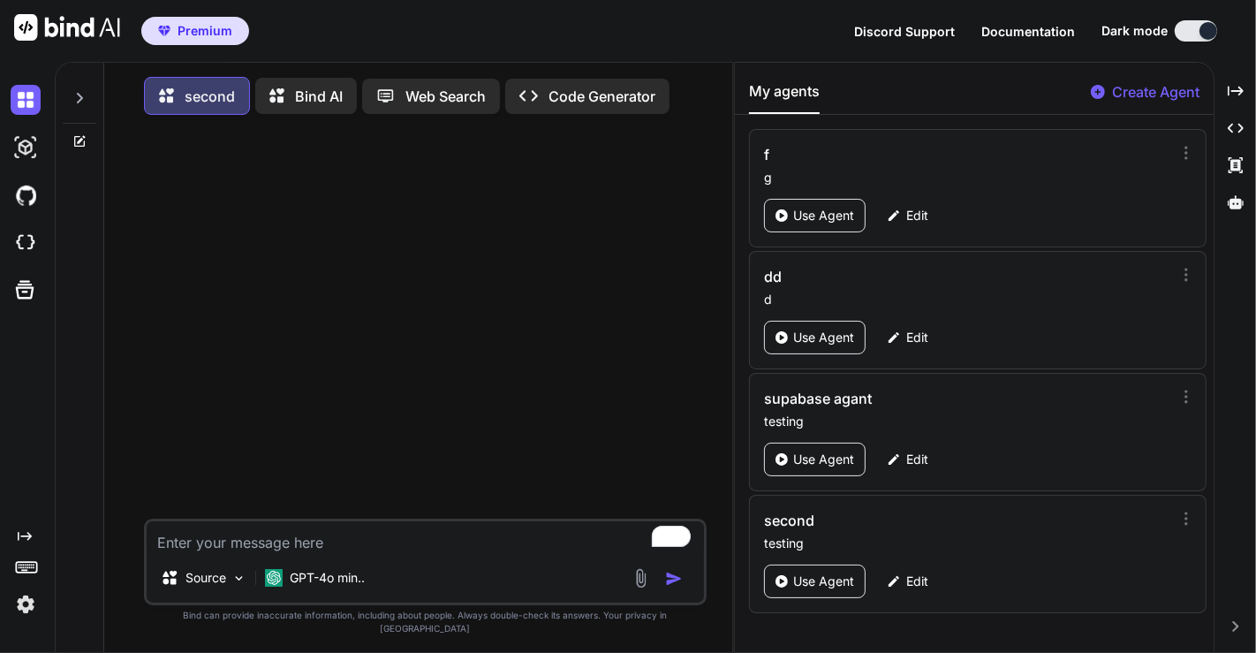
click at [843, 526] on div "second testing" at bounding box center [969, 531] width 410 height 42
click at [807, 518] on h3 "second" at bounding box center [907, 520] width 287 height 21
click at [788, 518] on h3 "second" at bounding box center [907, 520] width 287 height 21
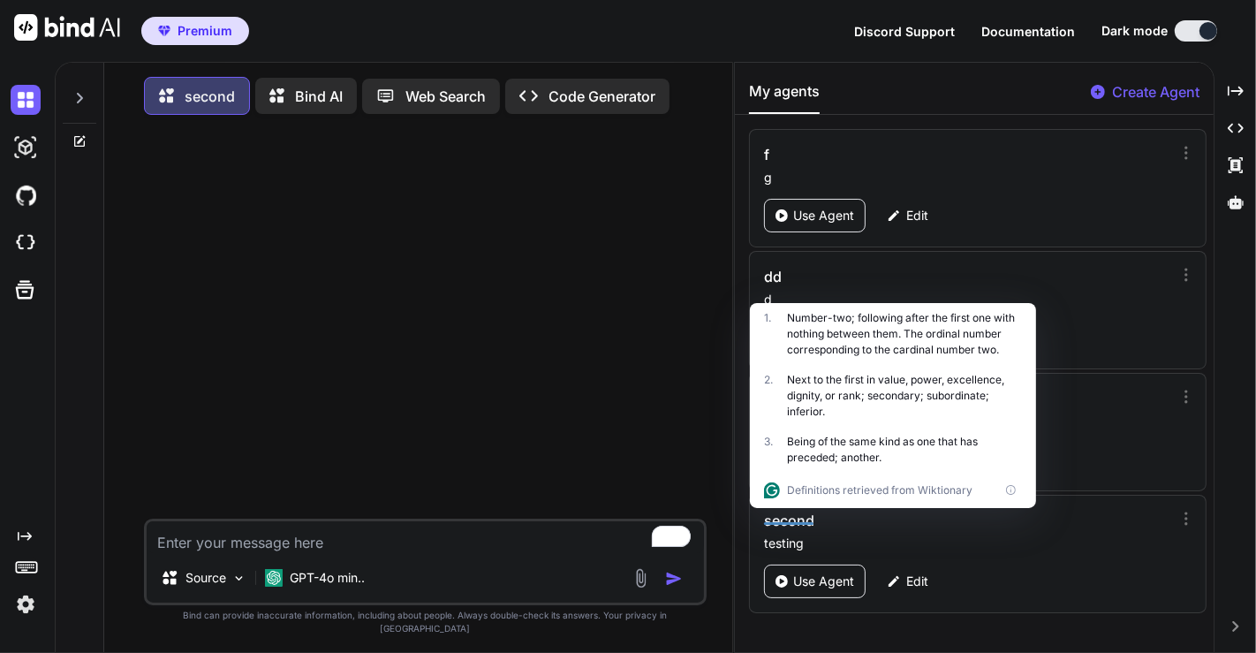
click at [790, 538] on p "testing" at bounding box center [969, 543] width 410 height 18
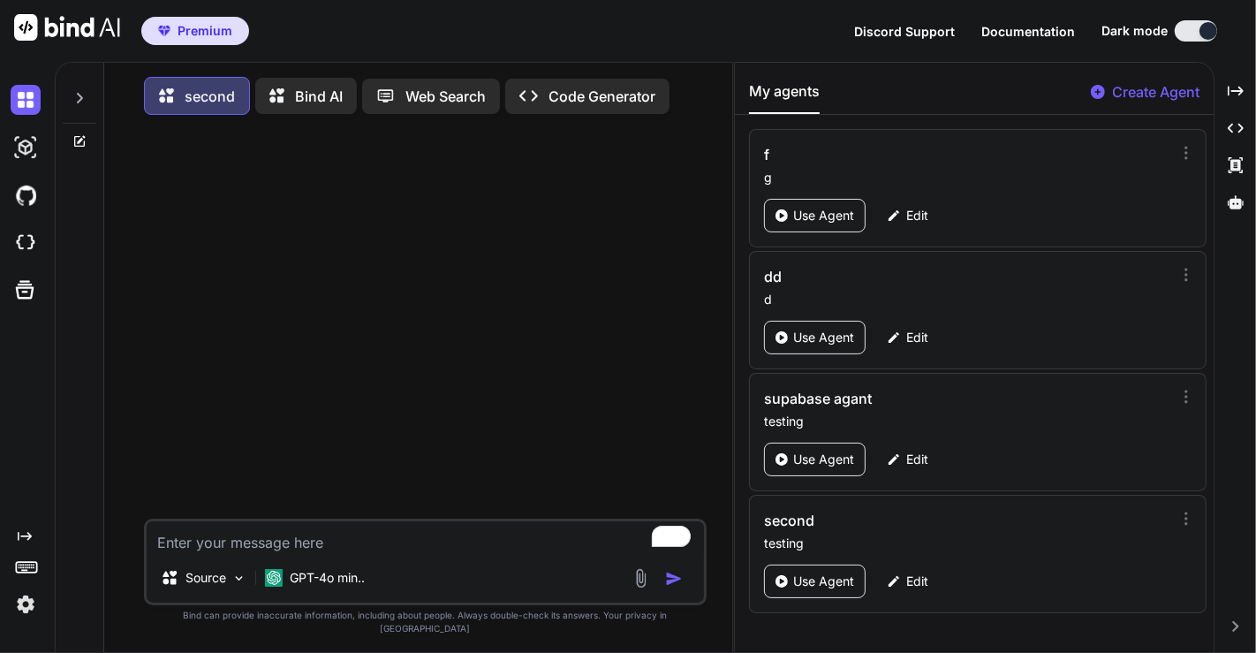
click at [790, 538] on p "testing" at bounding box center [969, 543] width 410 height 18
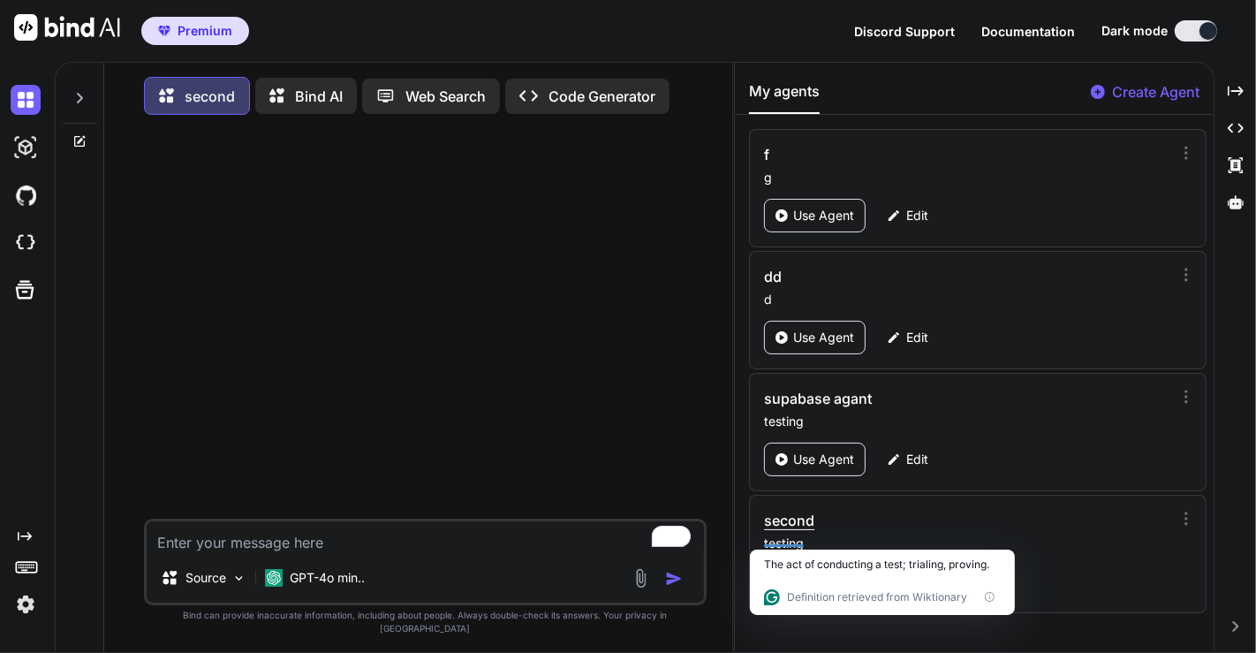
click at [797, 519] on h3 "second" at bounding box center [907, 520] width 287 height 21
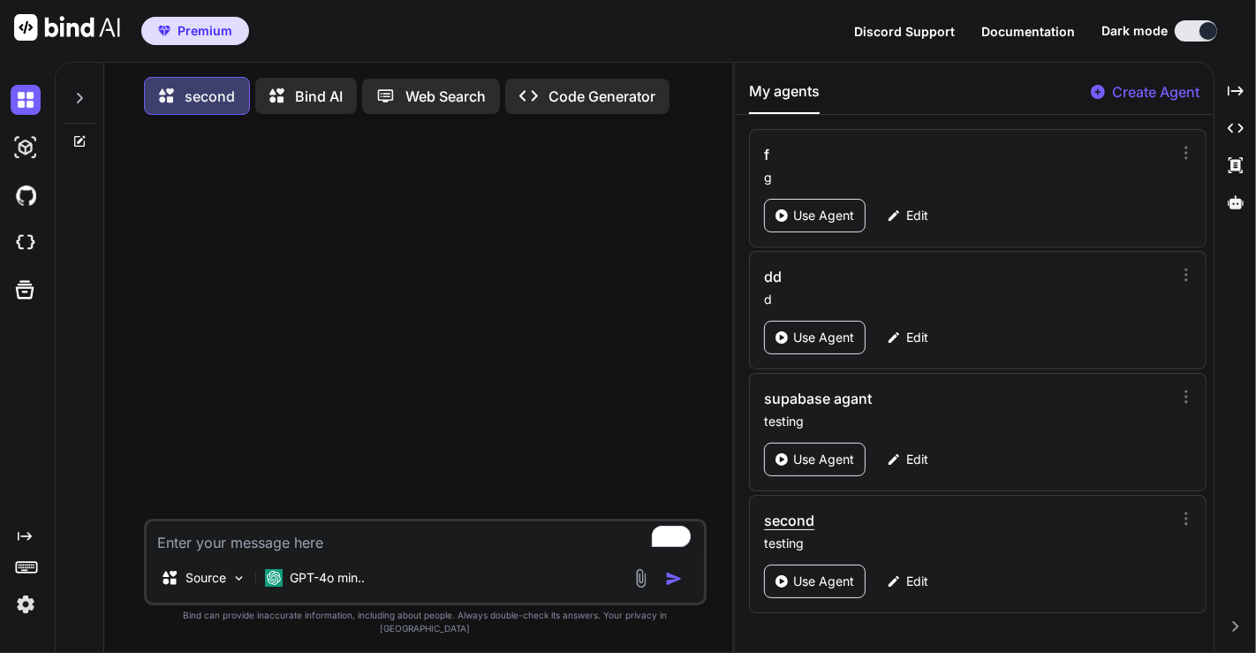
click at [797, 519] on h3 "second" at bounding box center [907, 520] width 287 height 21
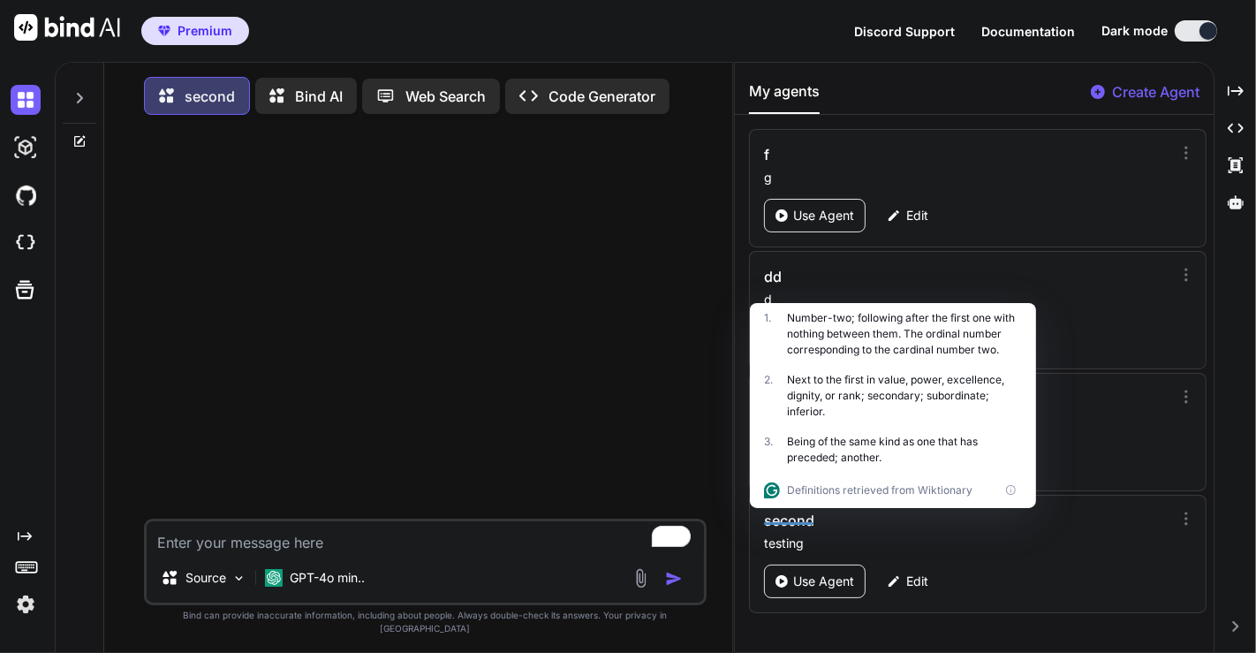
click at [973, 586] on div "Use Agent Edit" at bounding box center [979, 581] width 431 height 34
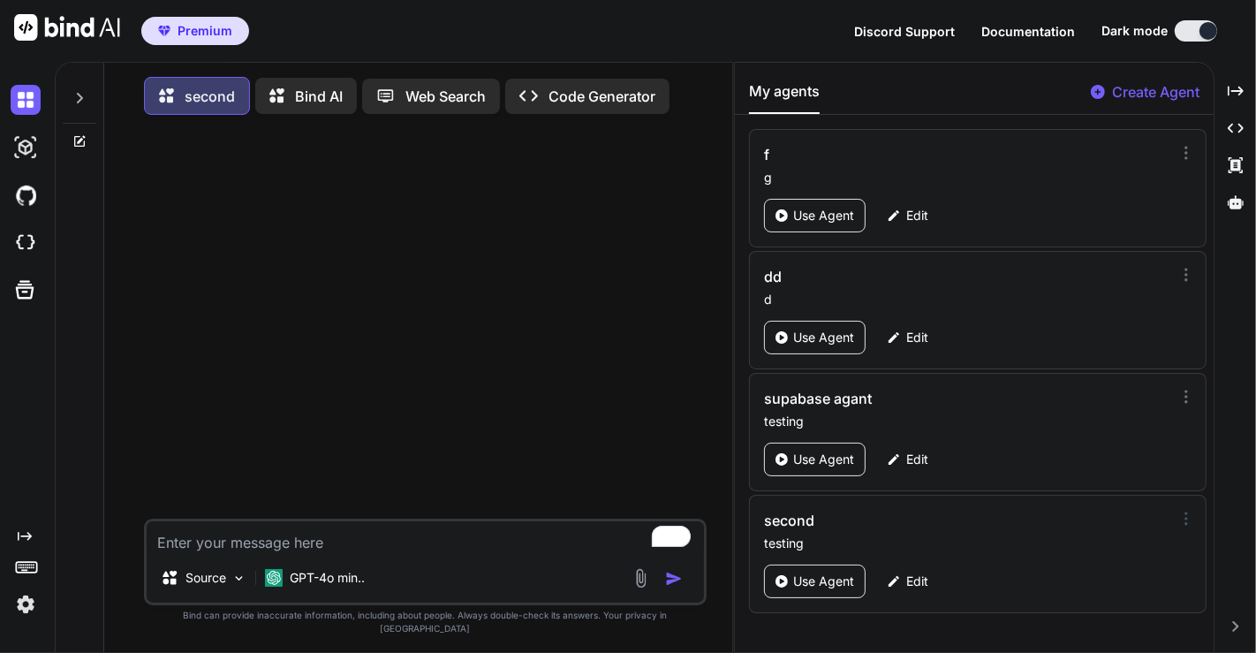
click at [1177, 514] on icon at bounding box center [1186, 519] width 18 height 18
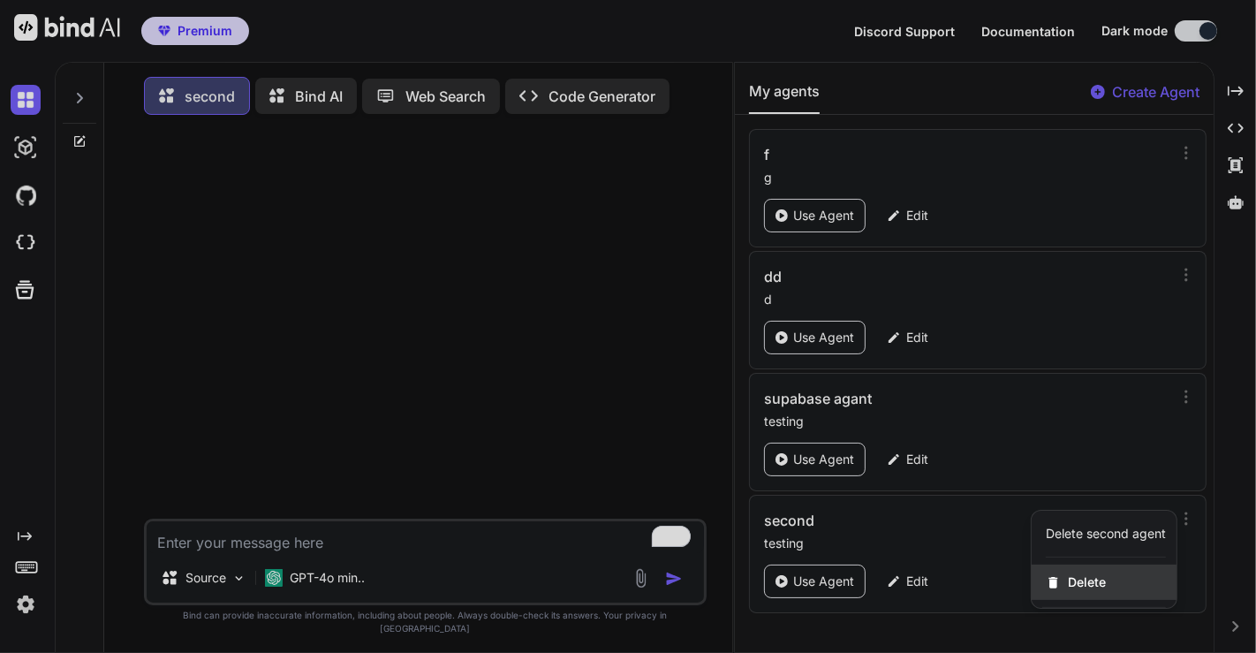
click at [1067, 566] on div "Delete" at bounding box center [1104, 581] width 145 height 35
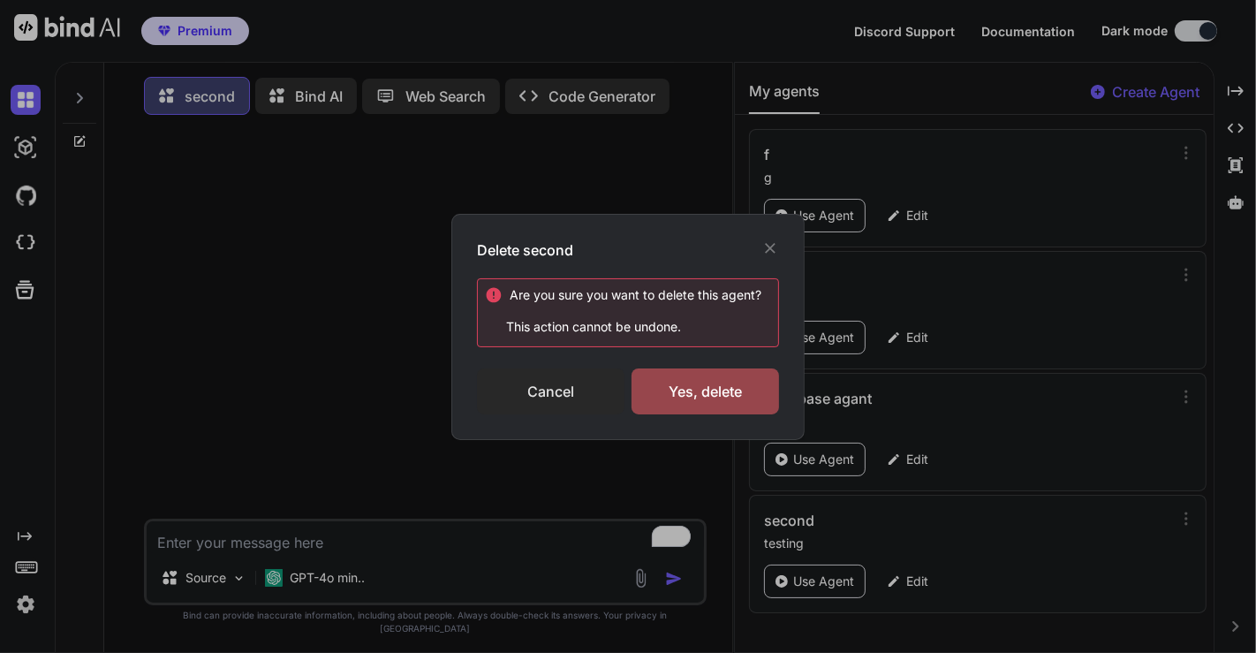
click at [560, 386] on div "Cancel" at bounding box center [550, 391] width 147 height 46
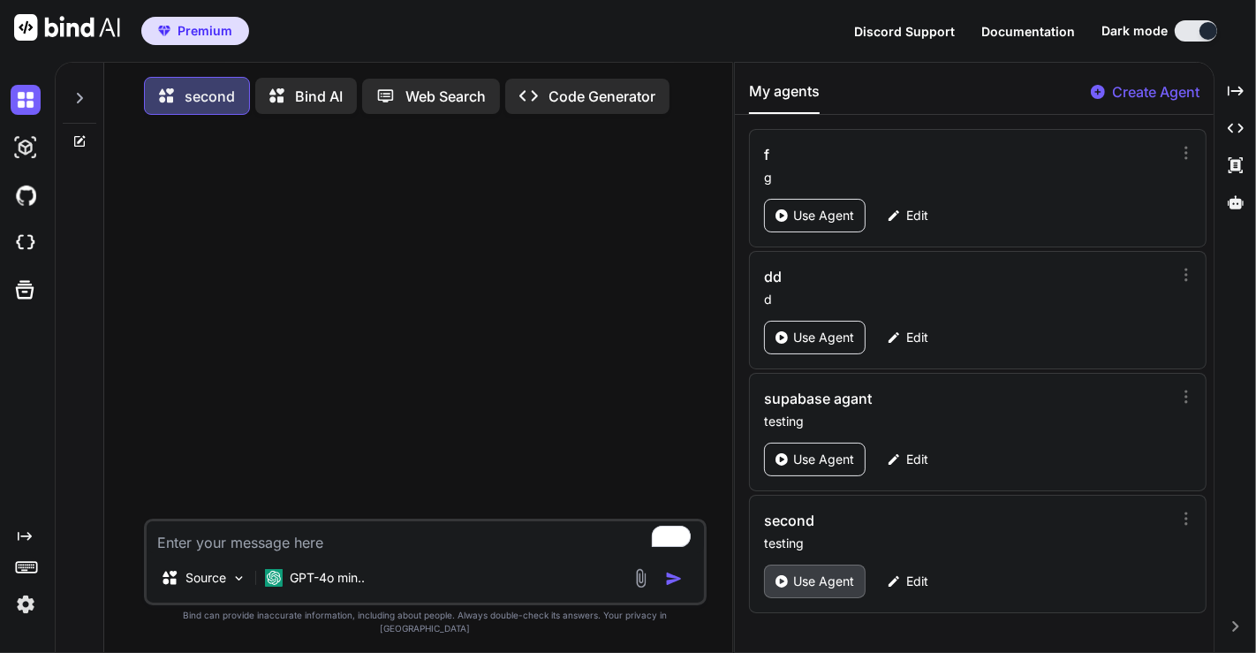
click at [785, 577] on icon at bounding box center [781, 581] width 12 height 12
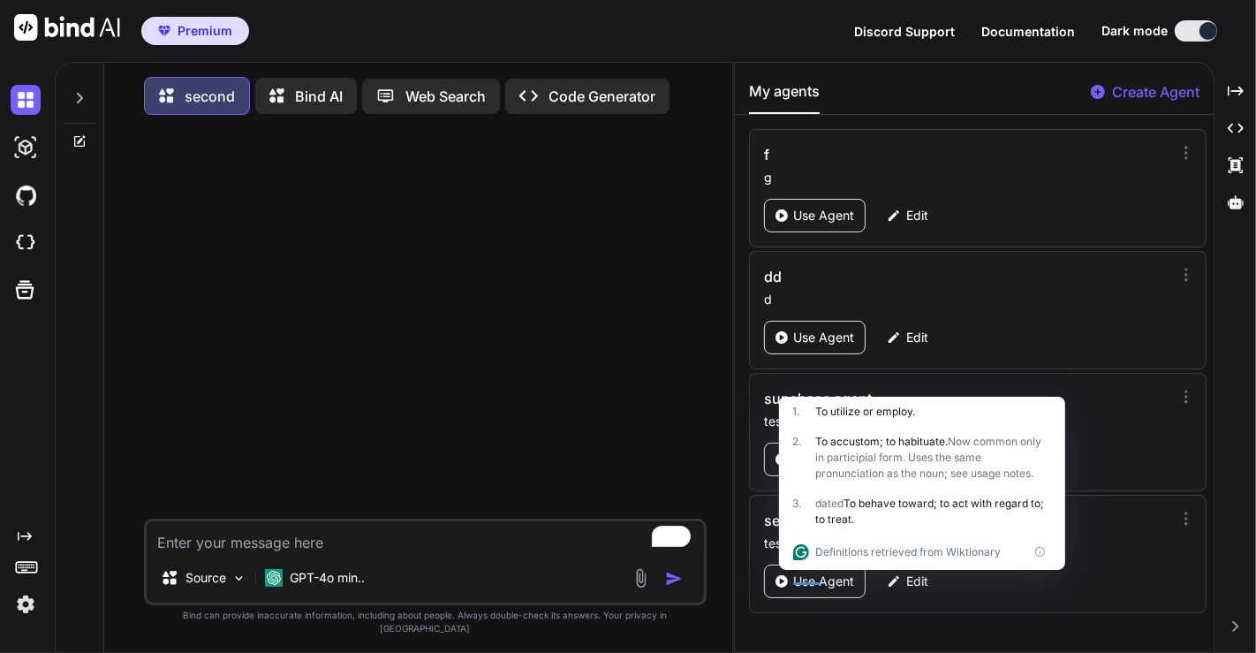
click at [568, 424] on div at bounding box center [426, 323] width 559 height 389
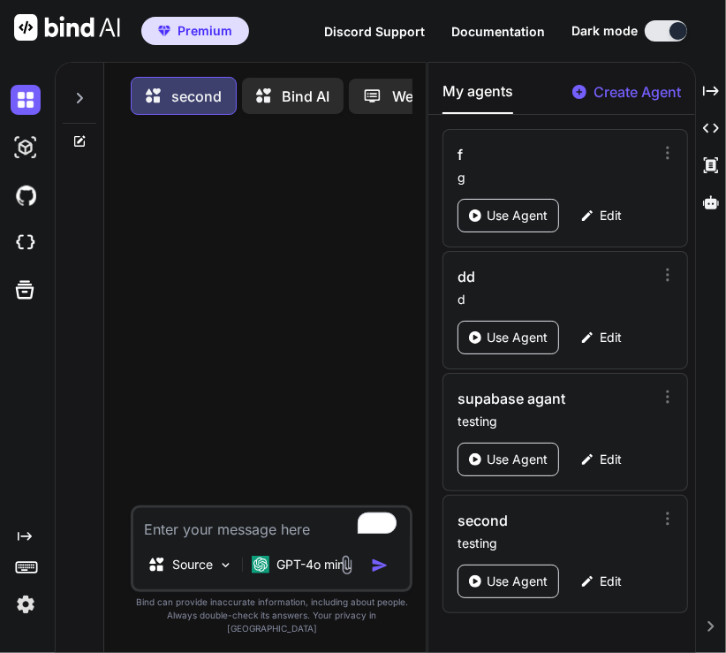
click at [223, 561] on div "Source GPT-4o min.." at bounding box center [272, 548] width 282 height 87
click at [210, 540] on textarea "To enrich screen reader interactions, please activate Accessibility in Grammarl…" at bounding box center [271, 524] width 276 height 32
type textarea "hi"
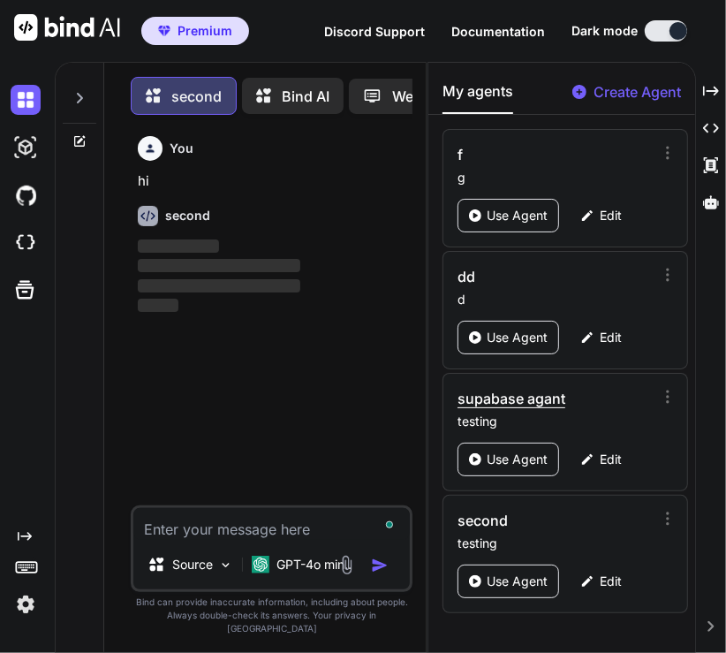
scroll to position [7, 0]
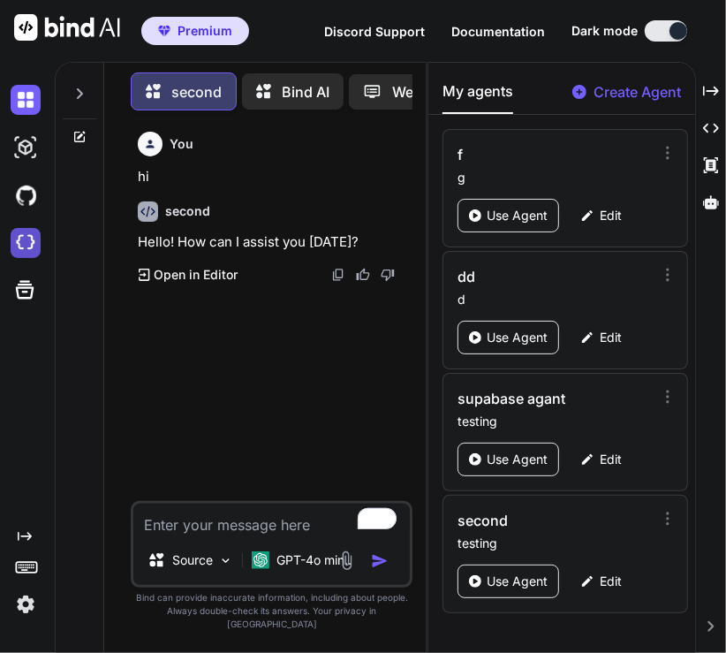
click at [19, 246] on img at bounding box center [26, 243] width 30 height 30
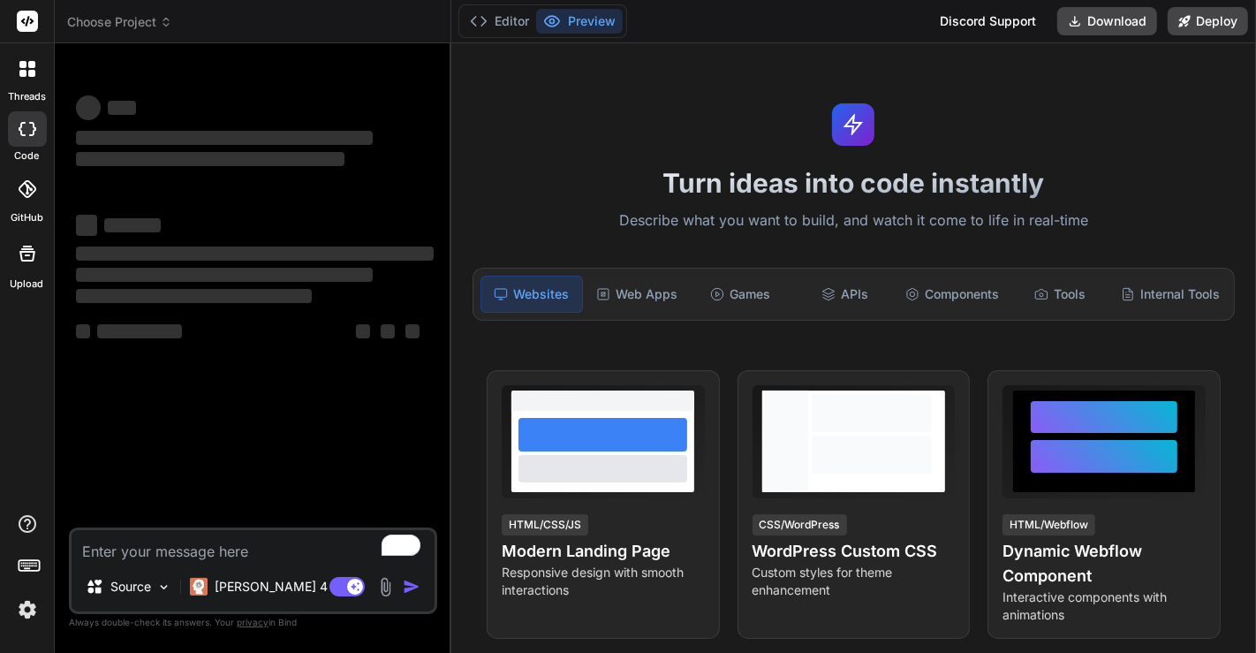
click at [28, 74] on icon at bounding box center [31, 73] width 7 height 7
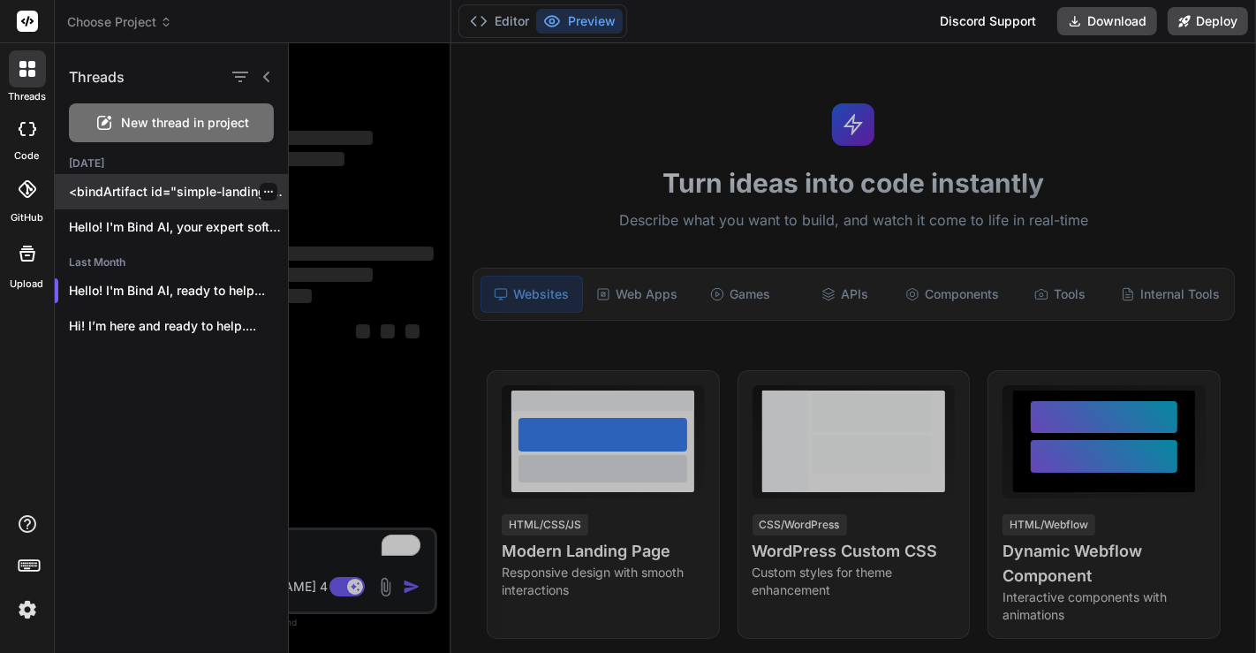
click at [151, 183] on p "<bindArtifact id="simple-landing-page" title="Simple Landing Page"> <bindAction…" at bounding box center [178, 192] width 219 height 18
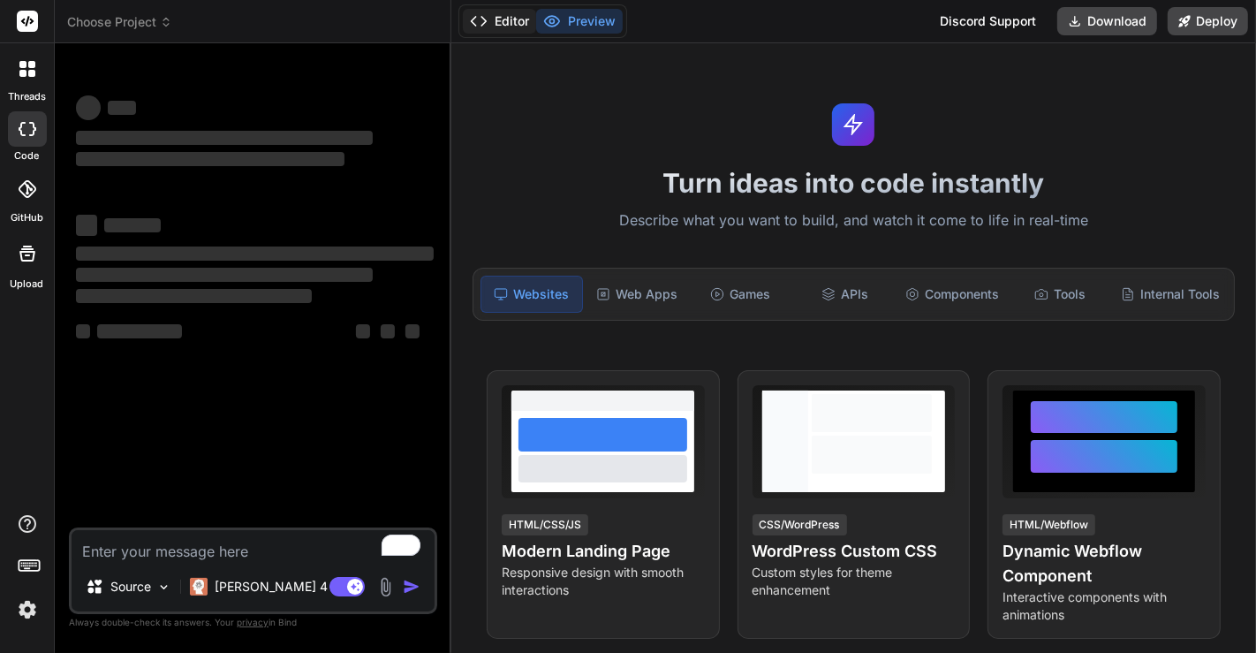
click at [503, 13] on button "Editor" at bounding box center [499, 21] width 73 height 25
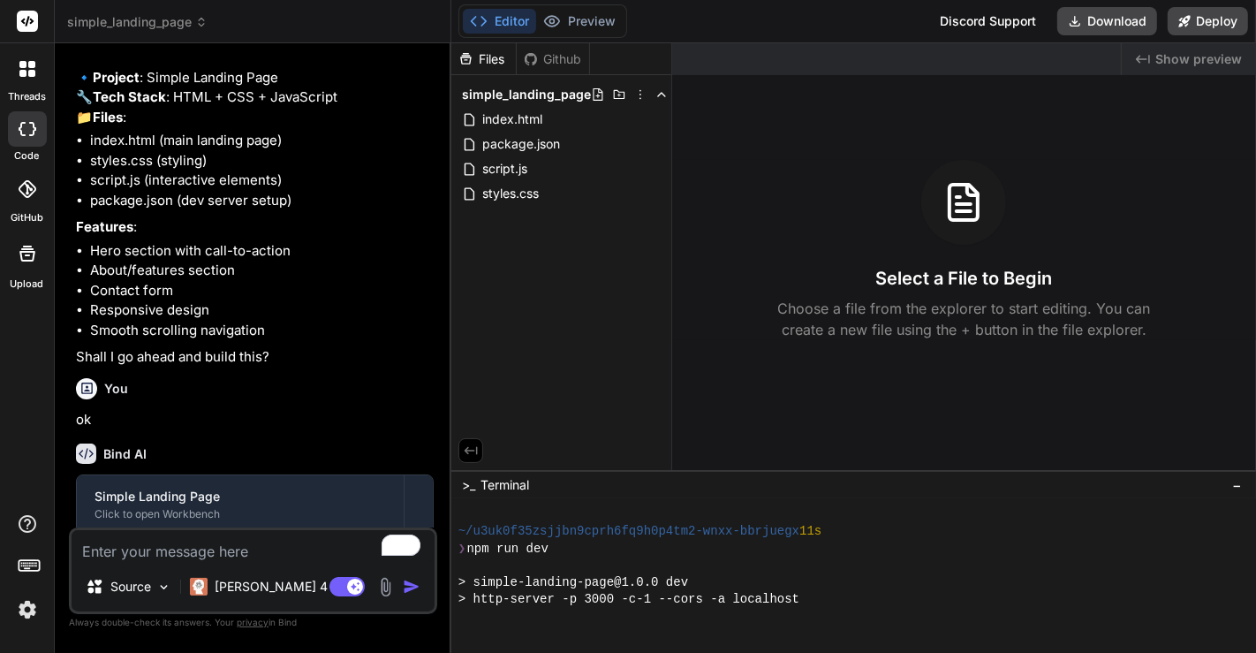
scroll to position [220, 0]
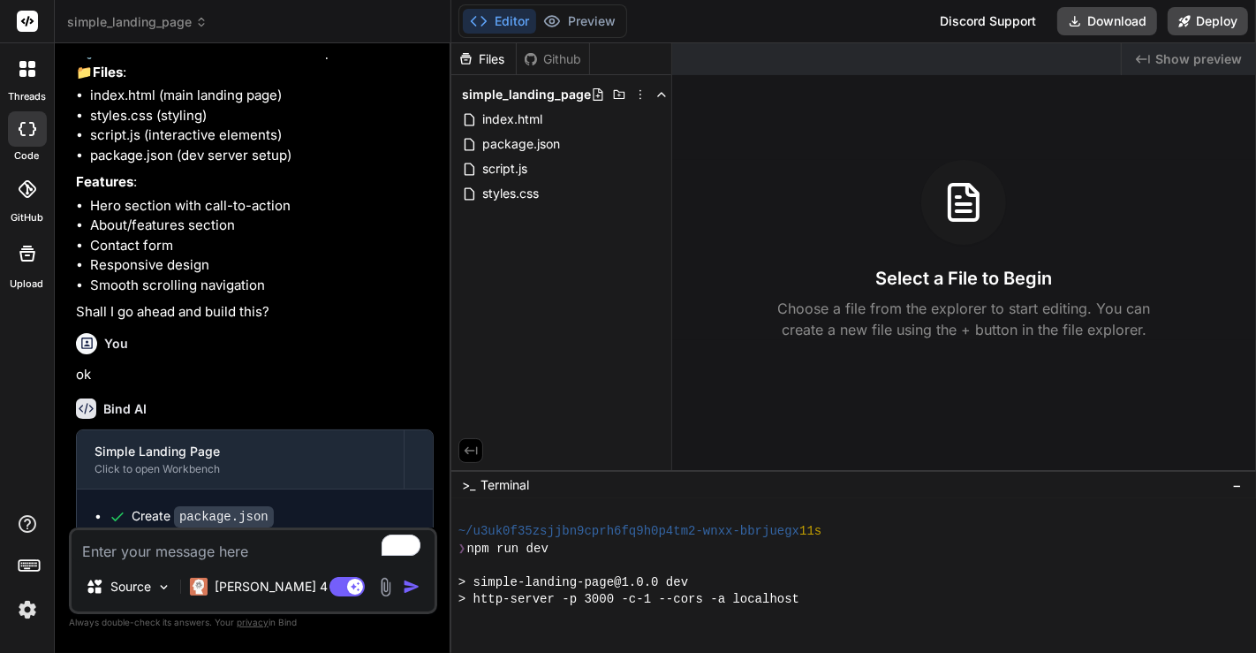
click at [19, 122] on icon at bounding box center [28, 129] width 18 height 14
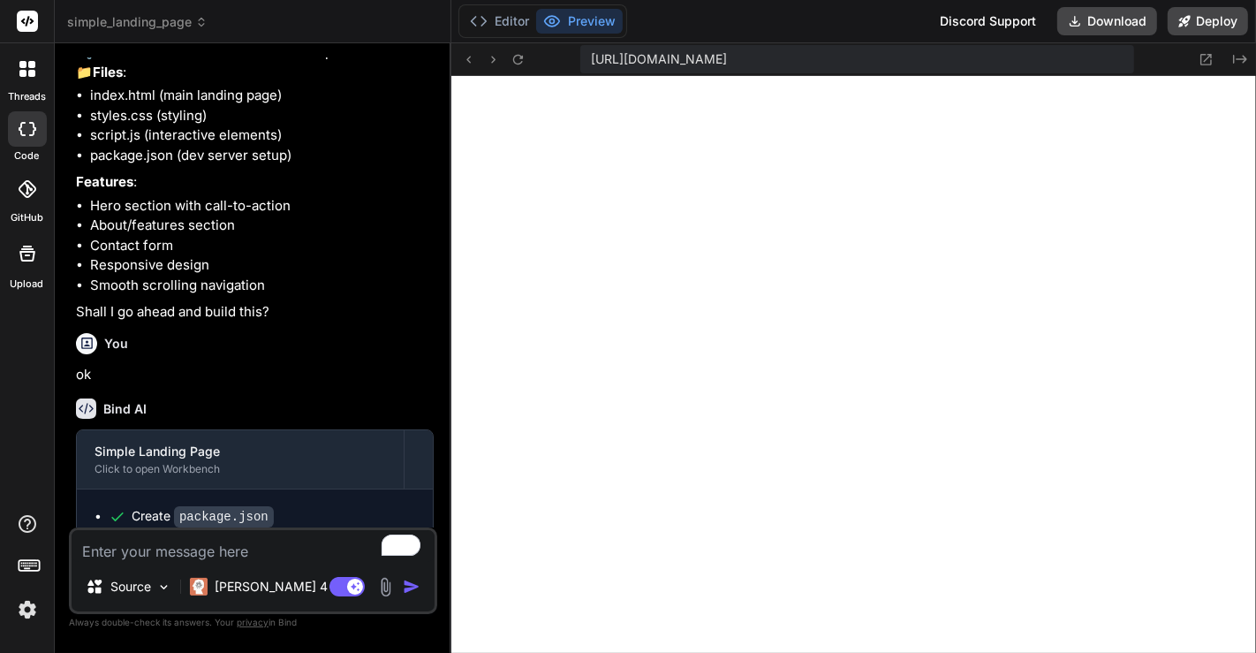
scroll to position [663, 0]
click at [508, 28] on button "Editor" at bounding box center [499, 21] width 73 height 25
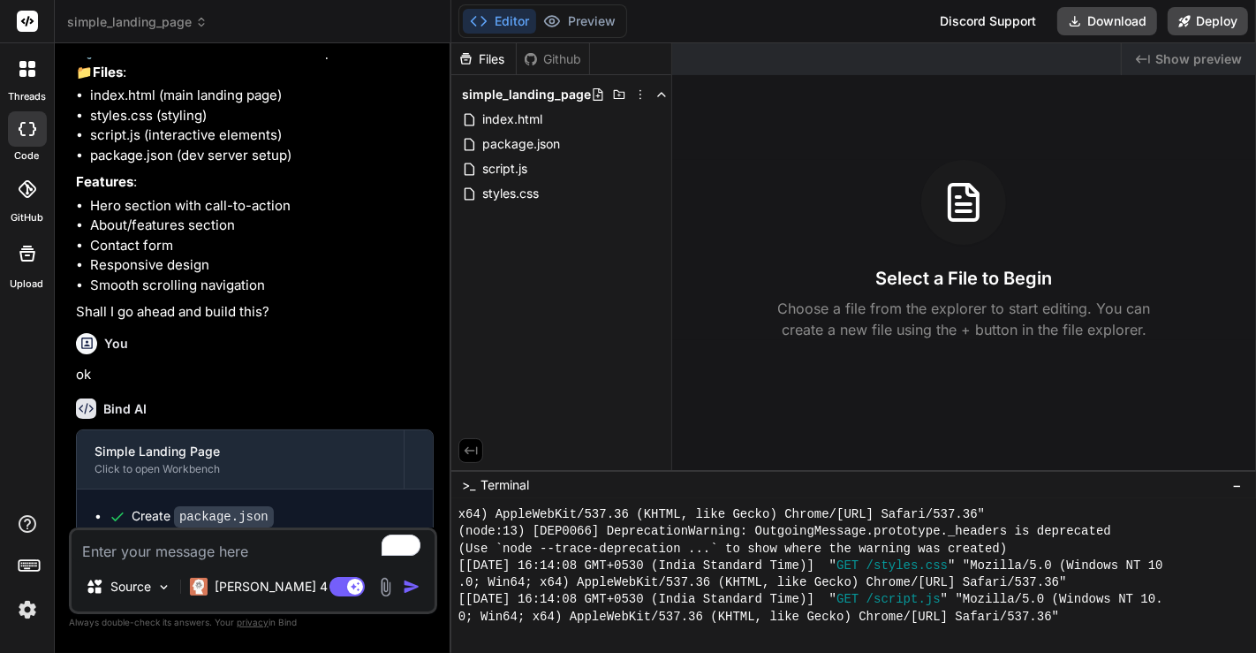
click at [34, 66] on icon at bounding box center [31, 64] width 7 height 7
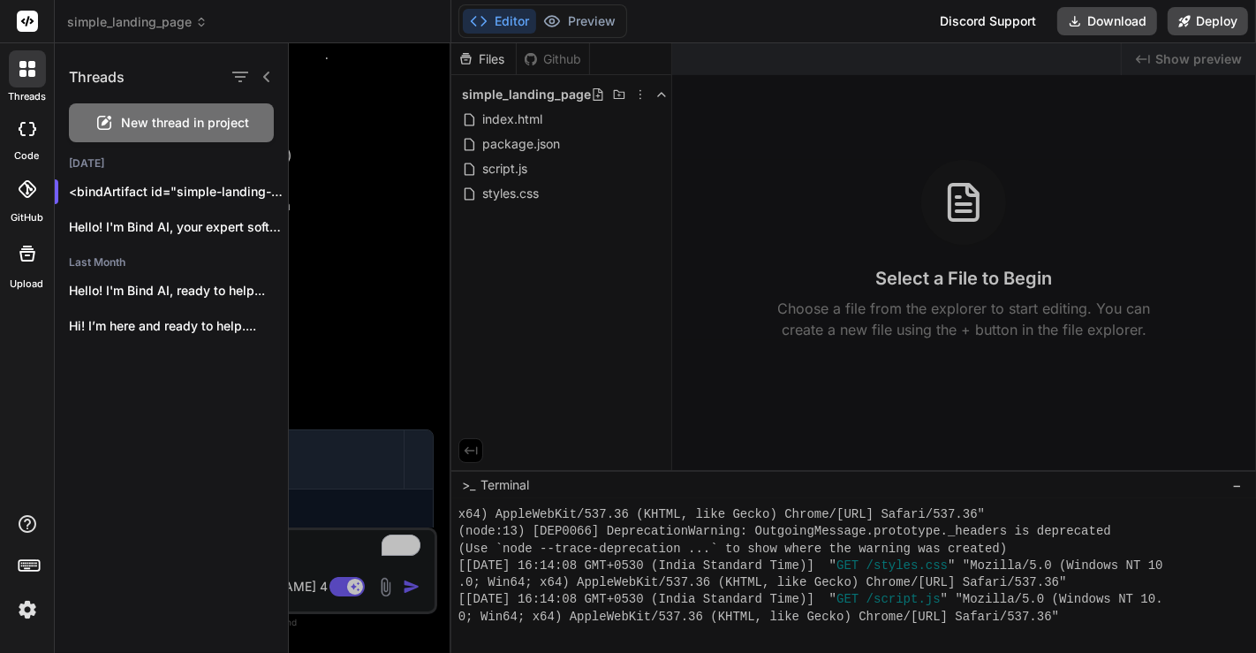
click at [331, 147] on div at bounding box center [772, 347] width 967 height 609
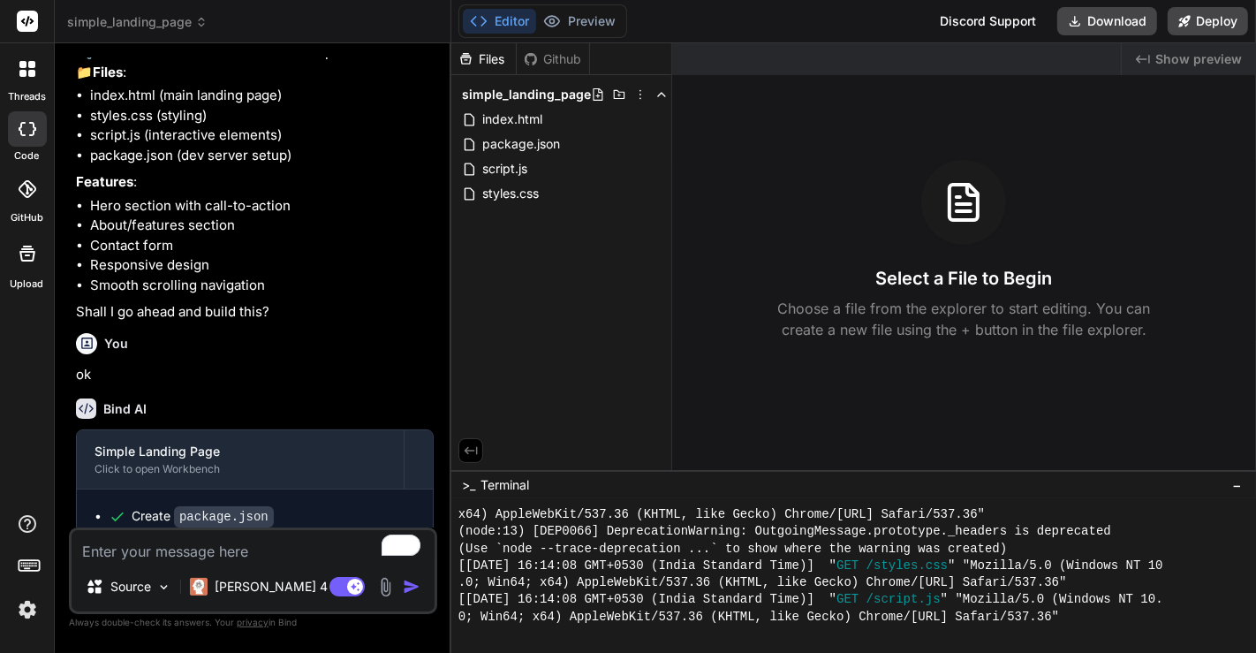
click at [118, 25] on span "simple_landing_page" at bounding box center [137, 22] width 140 height 18
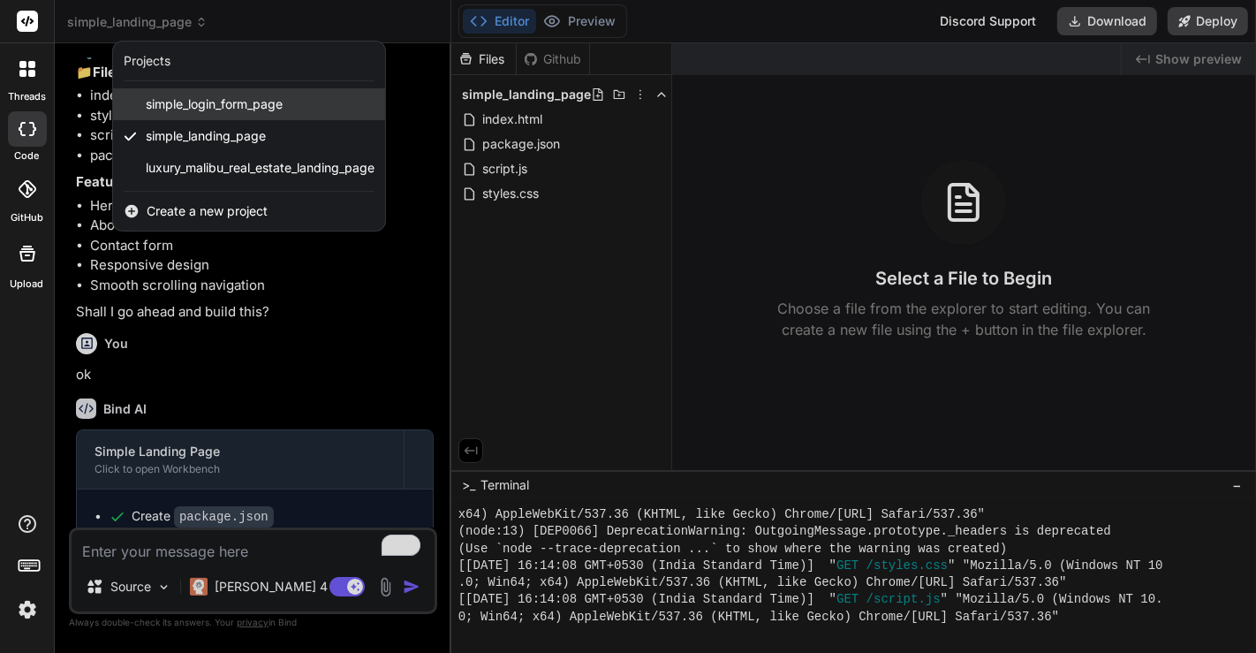
click at [192, 95] on span "simple_login_form_page" at bounding box center [214, 104] width 137 height 18
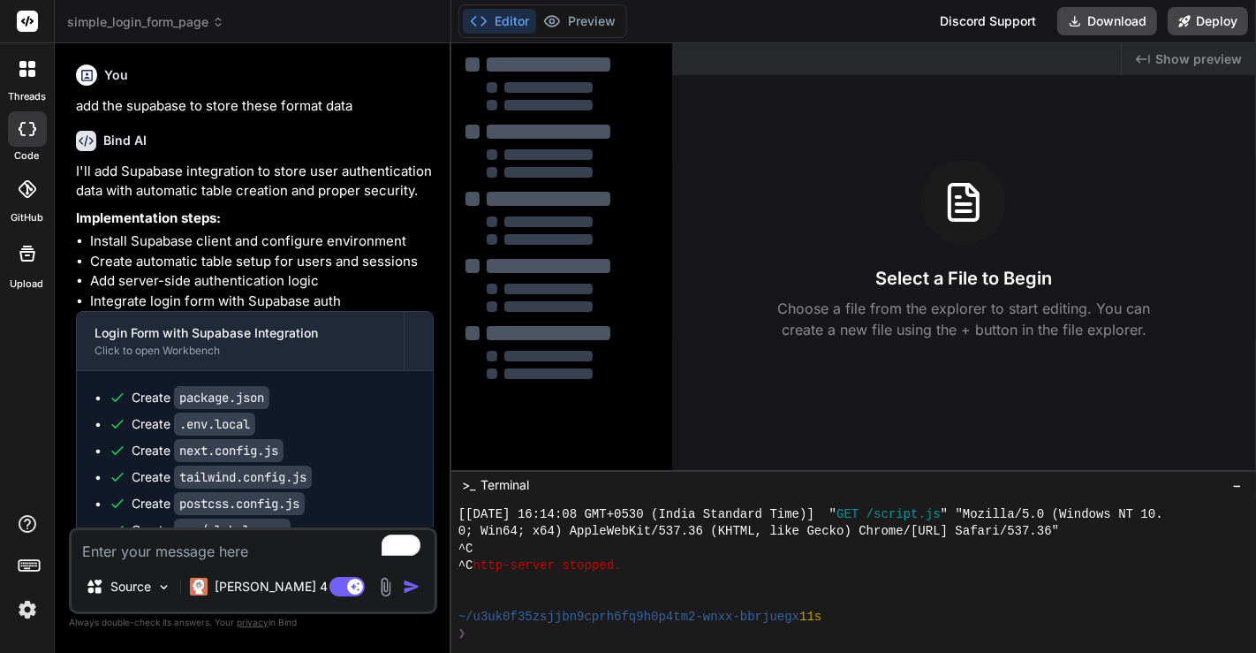
type textarea "x"
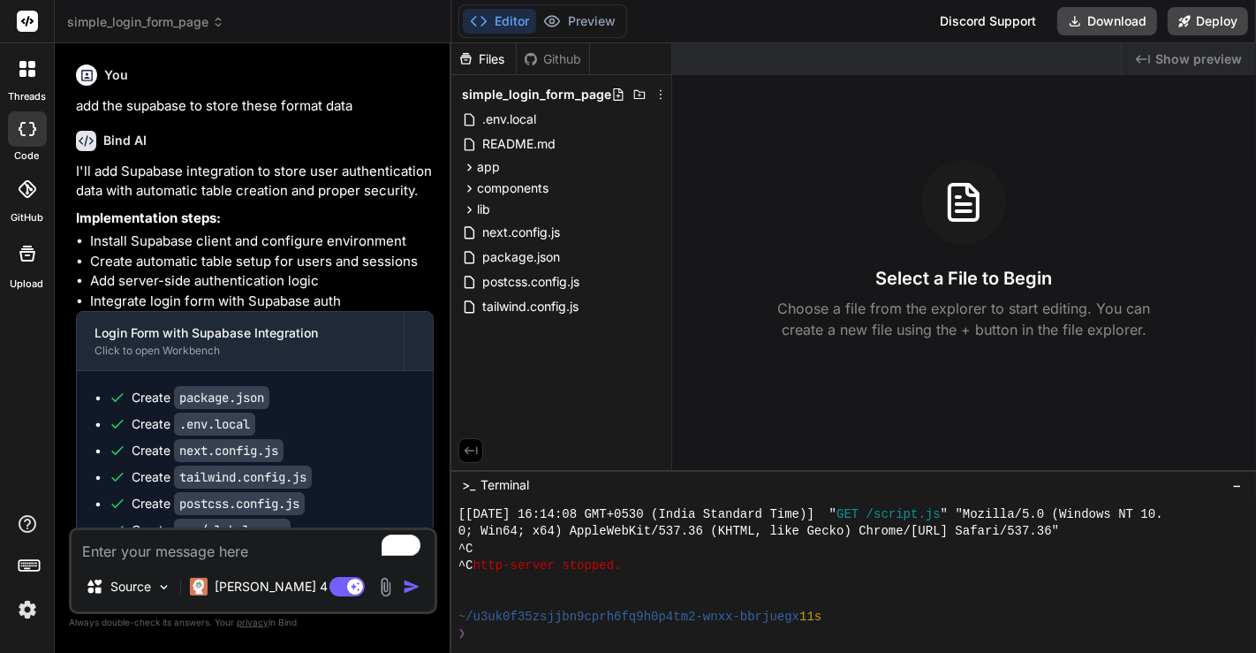
scroll to position [833, 0]
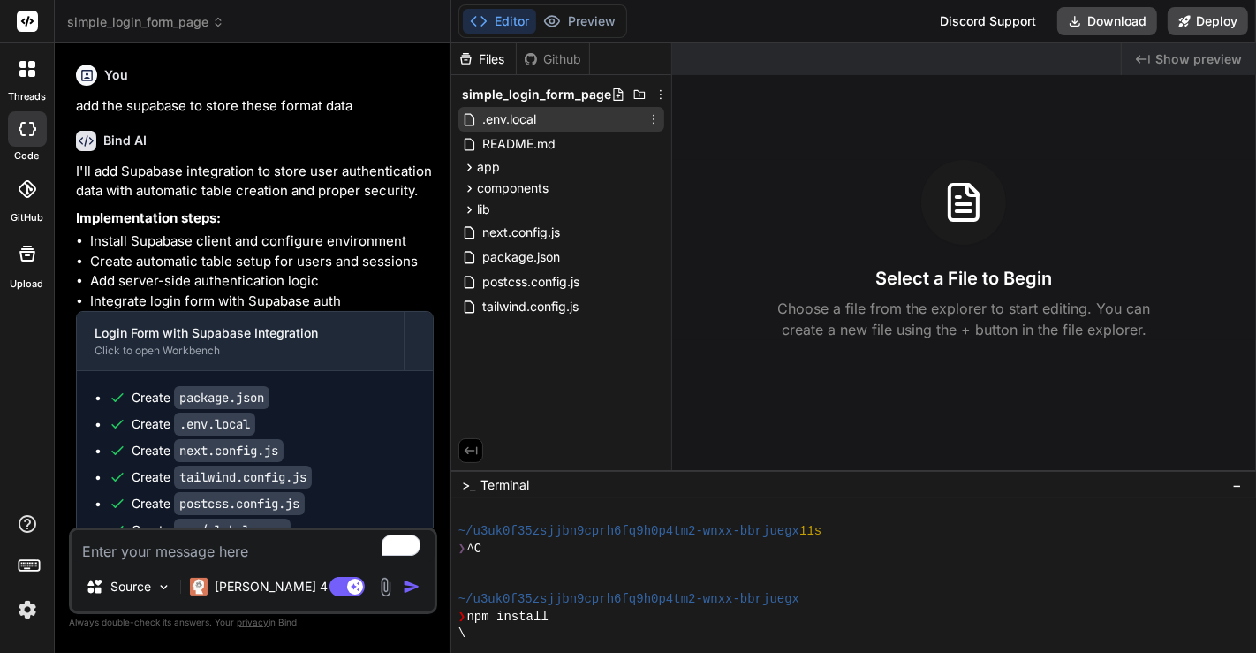
click at [516, 122] on span ".env.local" at bounding box center [508, 119] width 57 height 21
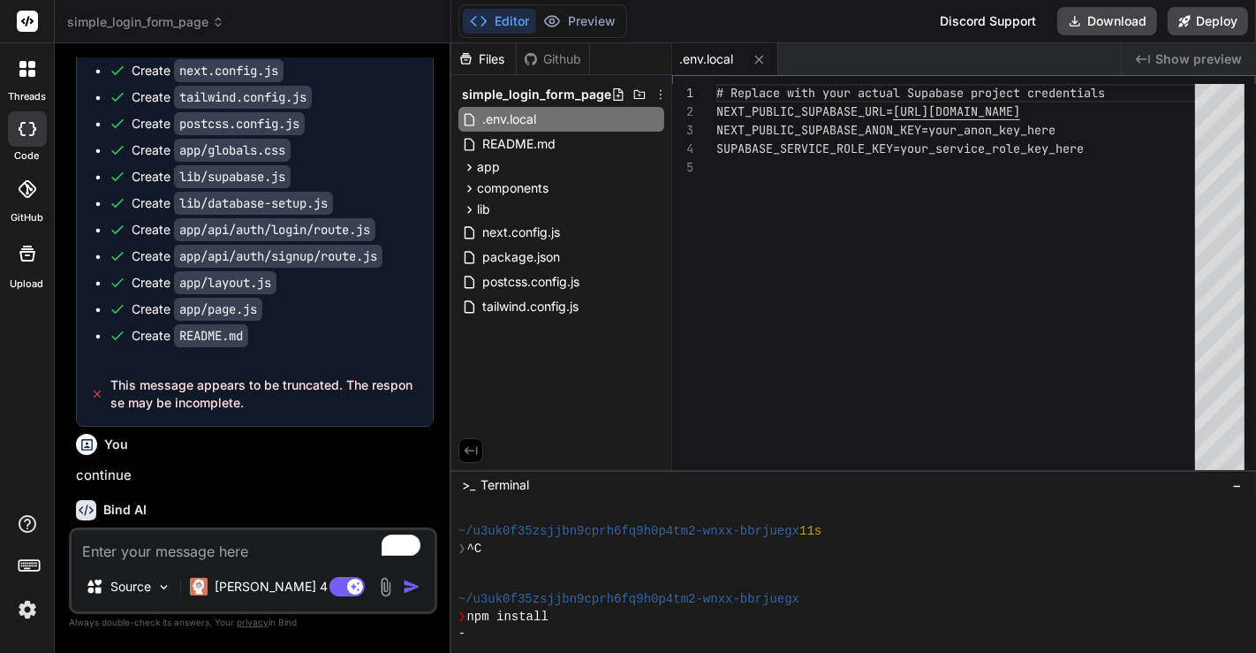
scroll to position [0, 0]
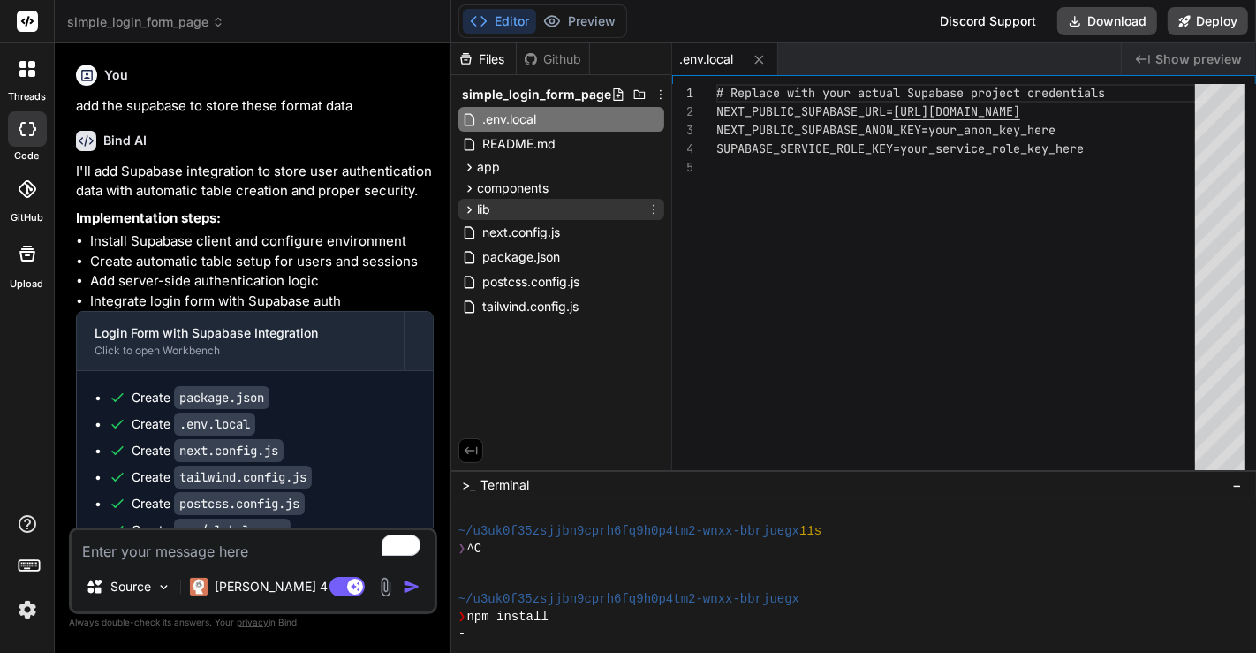
click at [519, 214] on div "lib" at bounding box center [561, 209] width 206 height 21
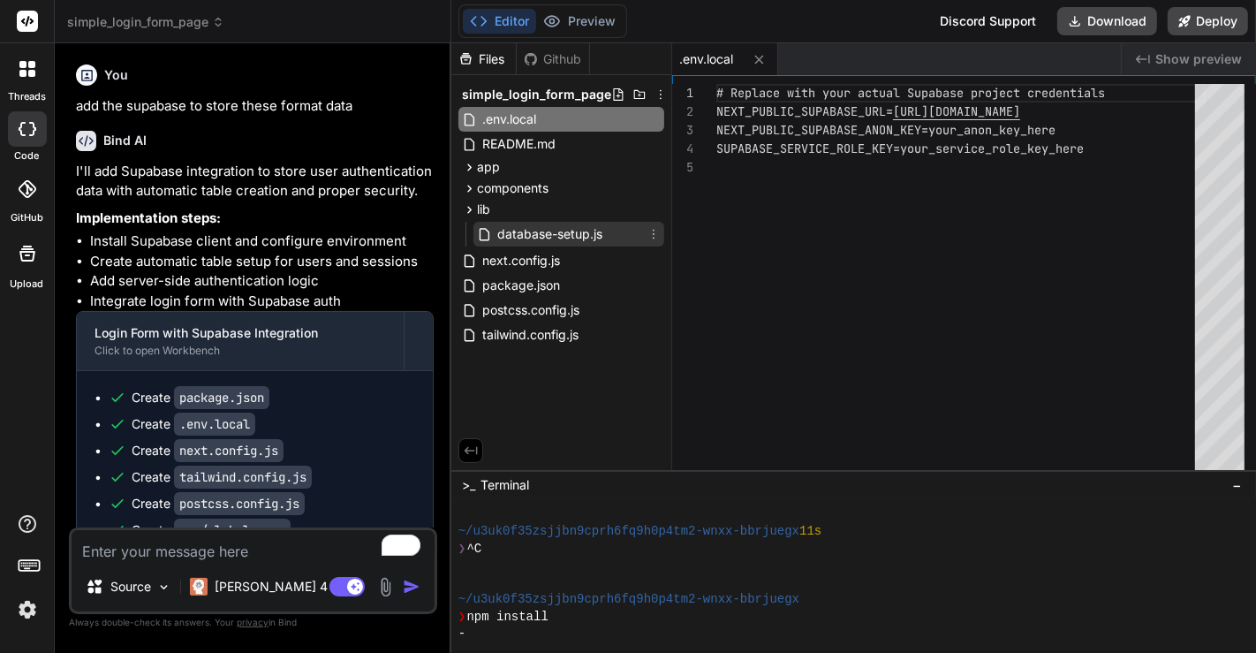
click at [528, 235] on span "database-setup.js" at bounding box center [549, 233] width 109 height 21
type textarea "FOR UPDATE USING (auth.uid() = user_id); CREATE POLICY "Service role can manage…"
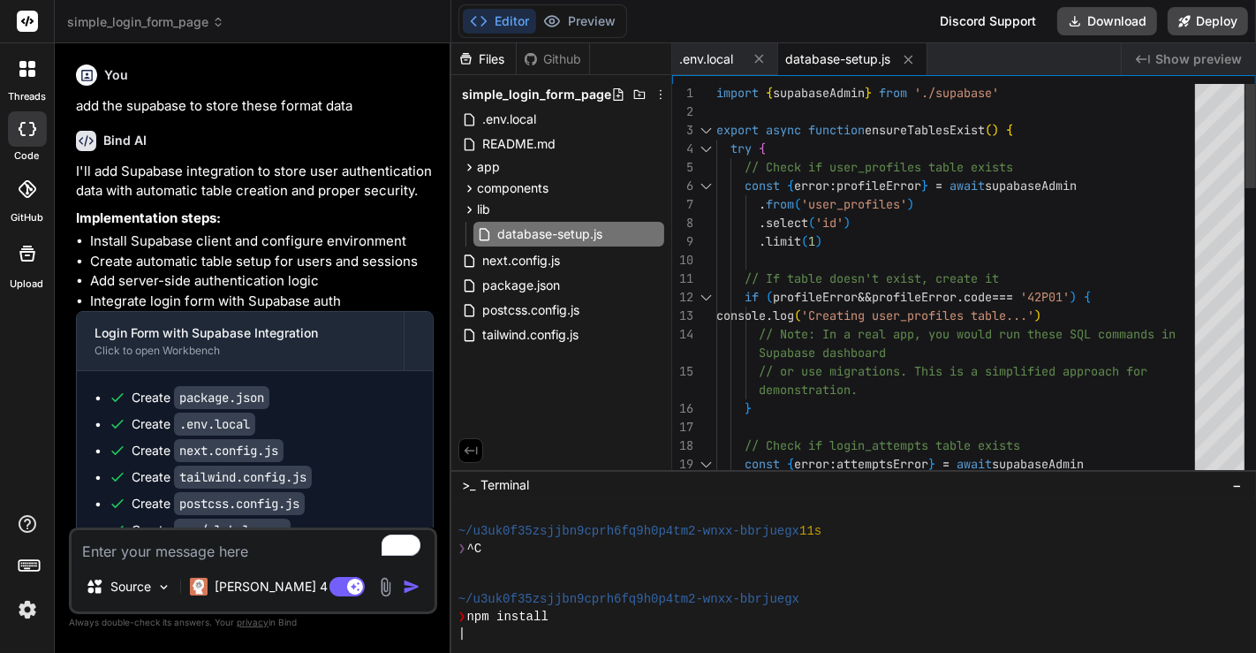
type textarea "x"
click at [481, 170] on span "app" at bounding box center [488, 167] width 23 height 18
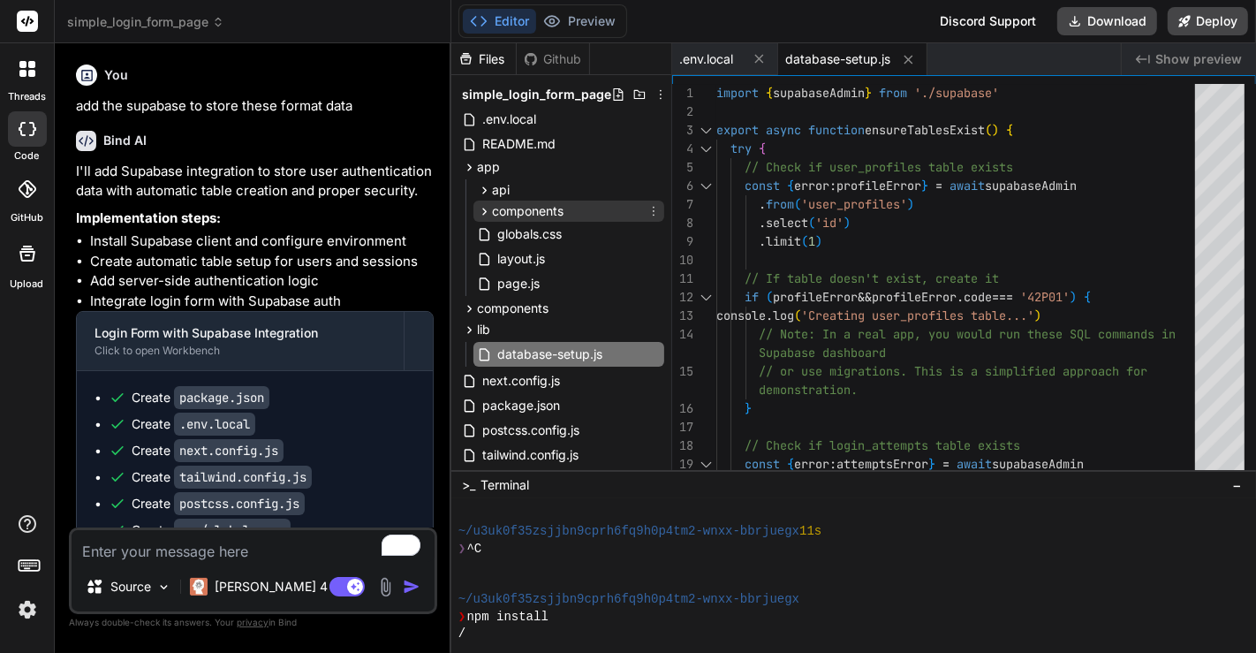
click at [495, 210] on span "components" at bounding box center [528, 211] width 72 height 18
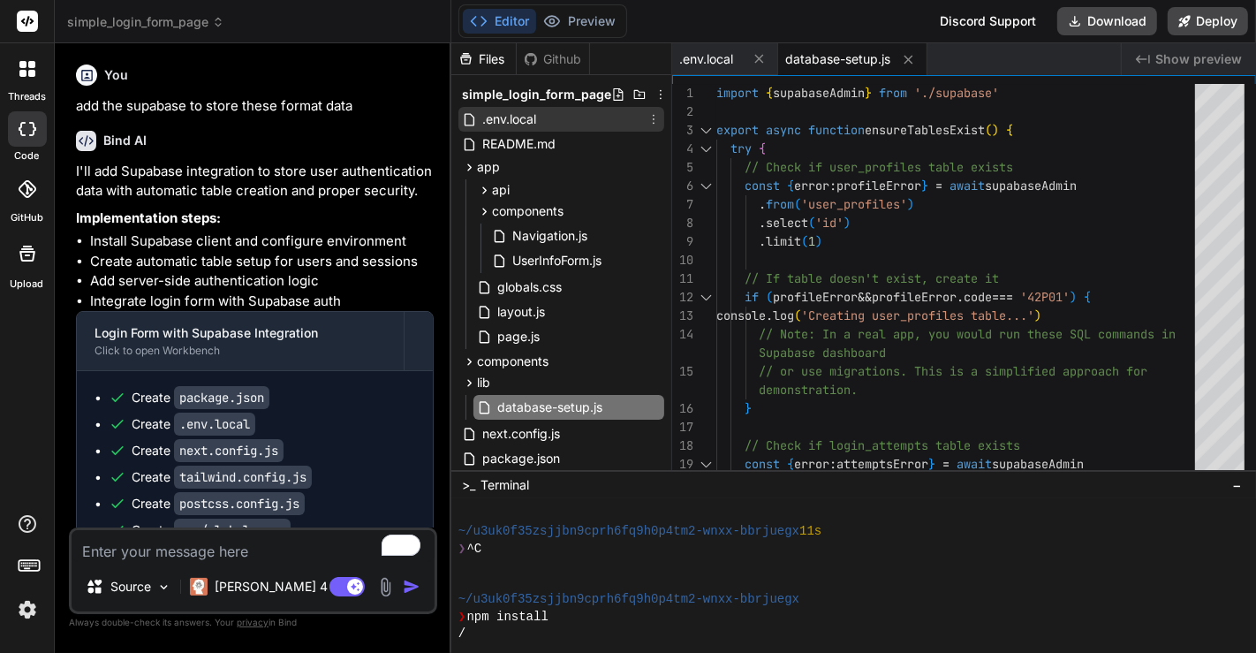
click at [477, 119] on icon at bounding box center [471, 119] width 19 height 15
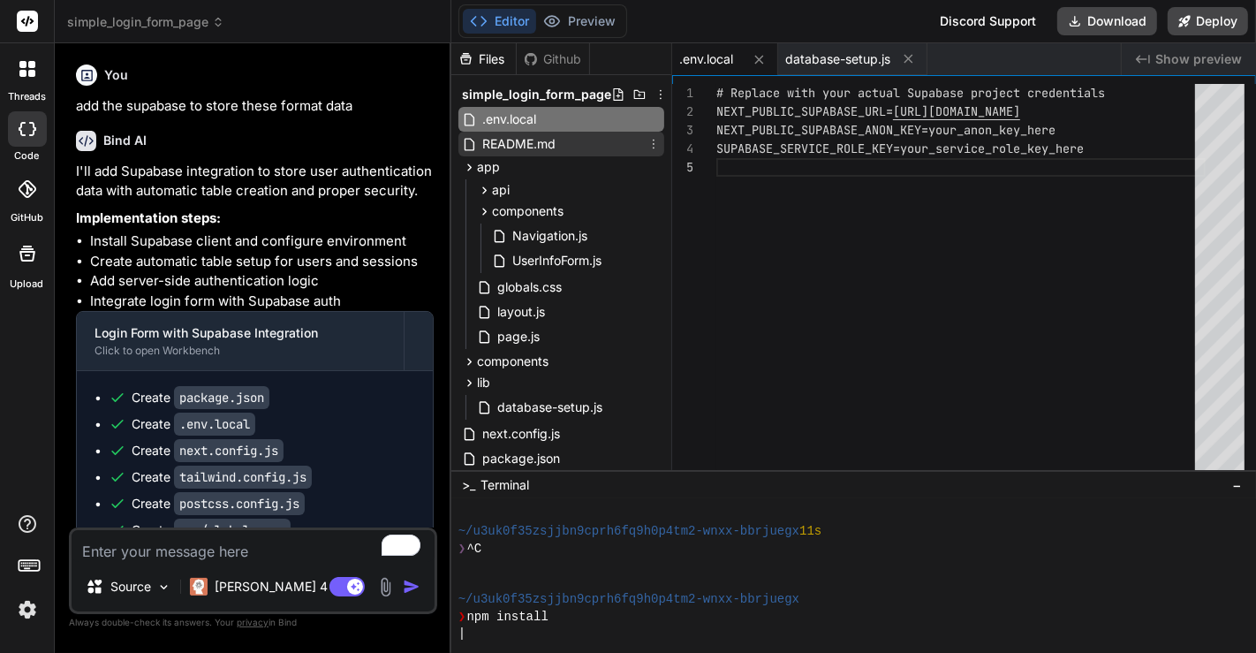
click at [518, 140] on span "README.md" at bounding box center [518, 143] width 77 height 21
type textarea "quality."
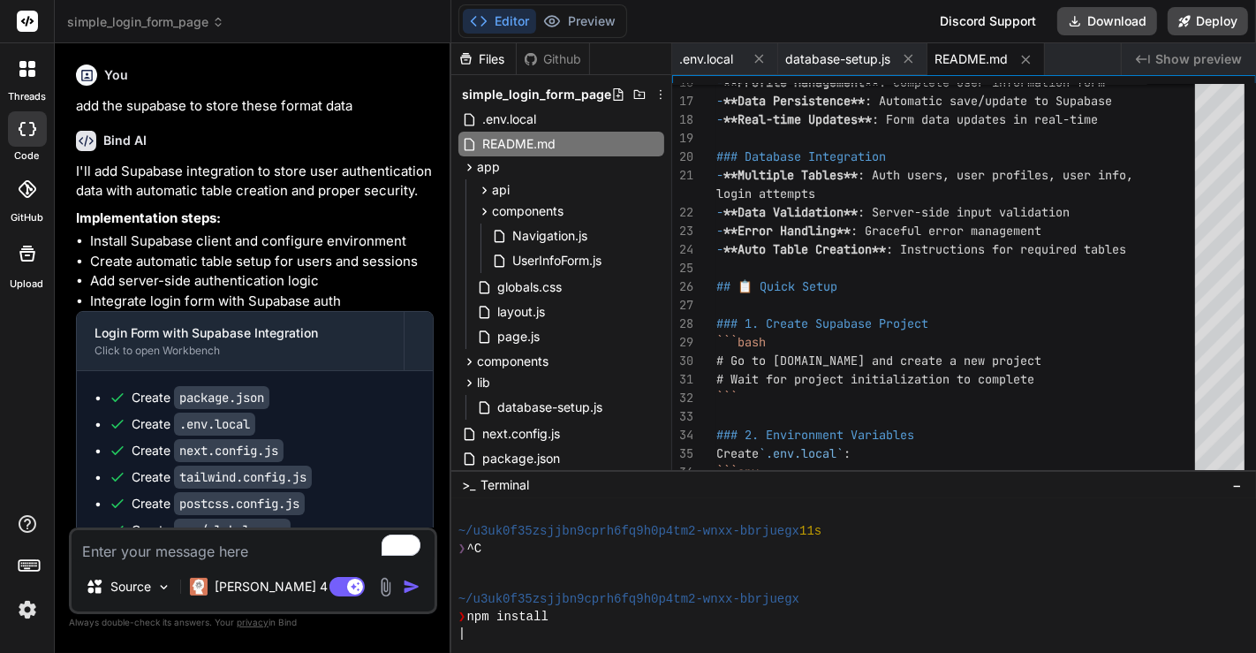
type textarea "x"
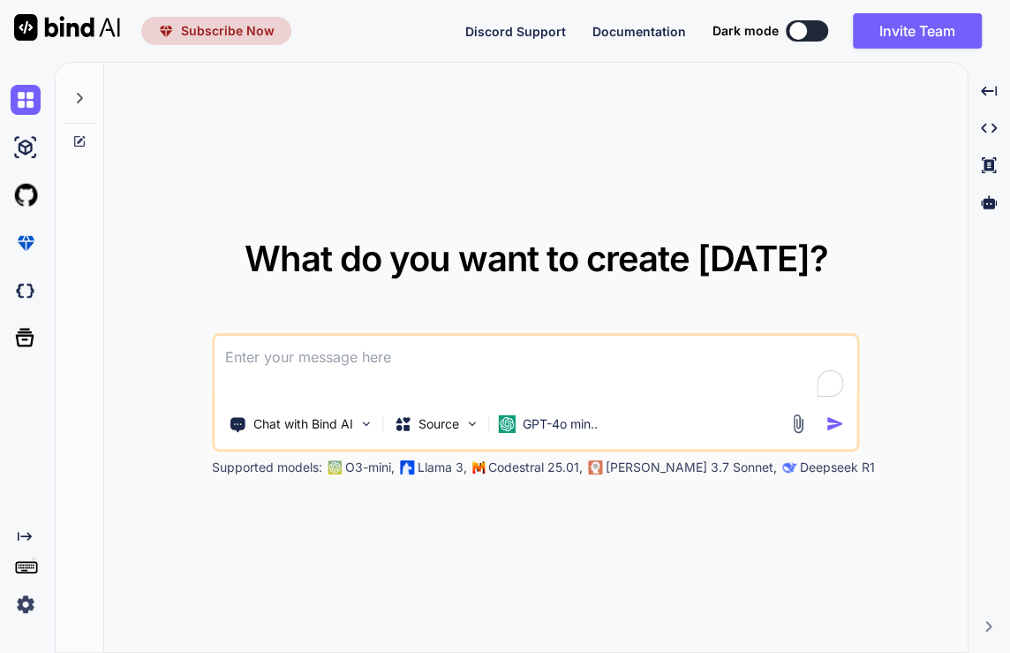
type textarea "x"
click at [29, 597] on img at bounding box center [26, 604] width 30 height 30
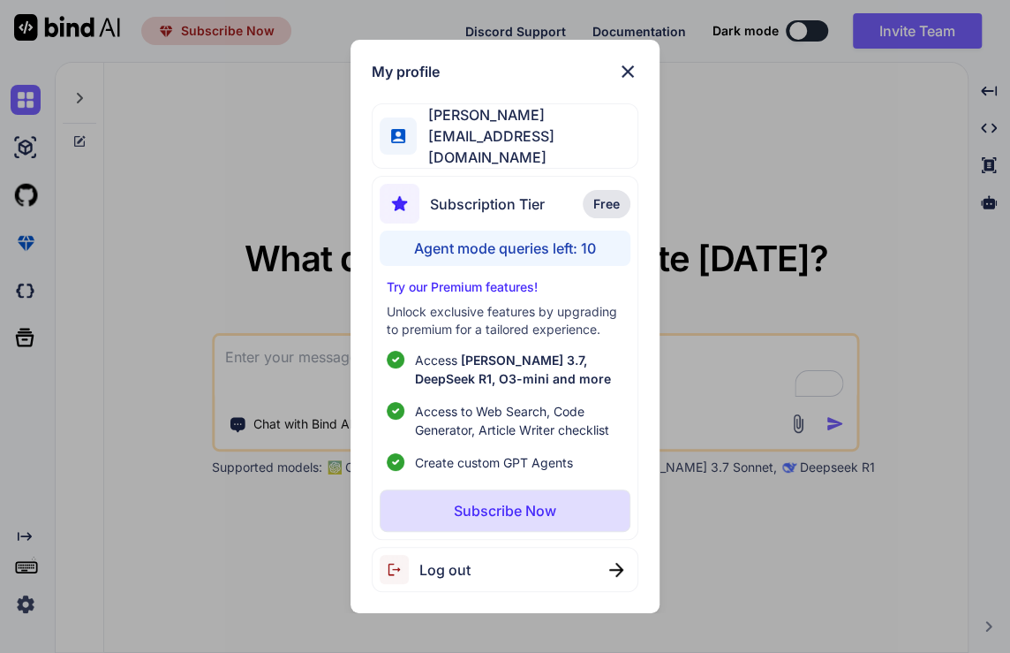
click at [280, 193] on div "My profile saravanan saravanan10722@gmail.com Subscription Tier Free Agent mode…" at bounding box center [505, 326] width 1010 height 653
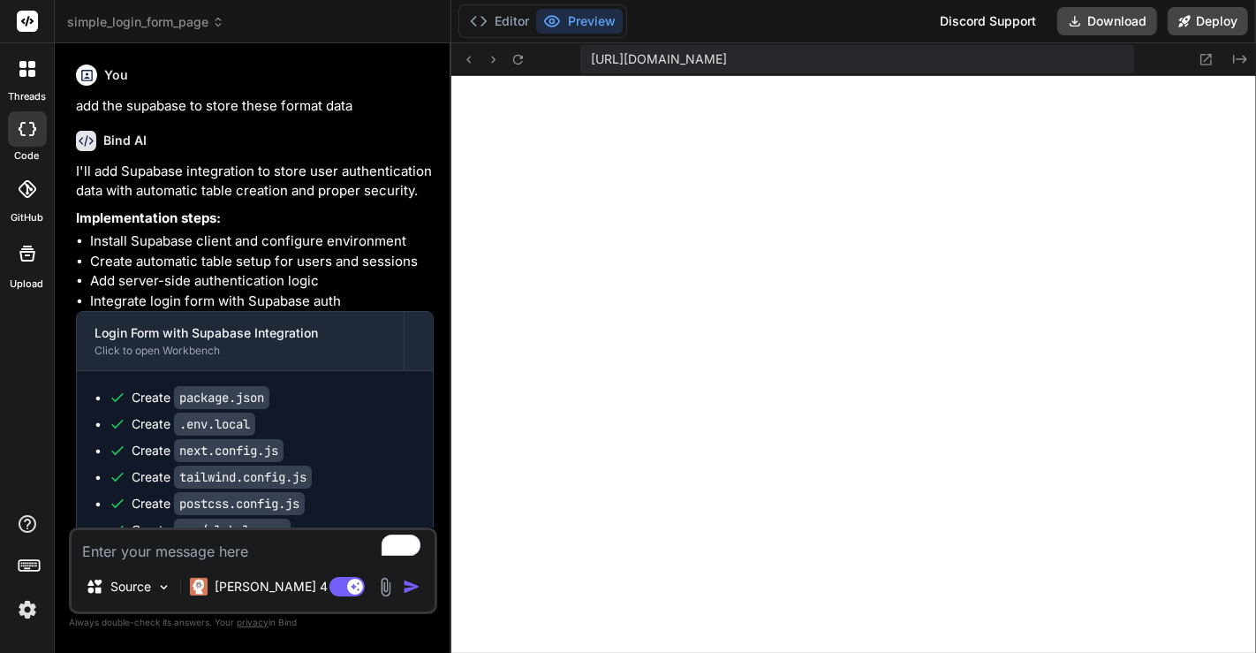
scroll to position [1939, 0]
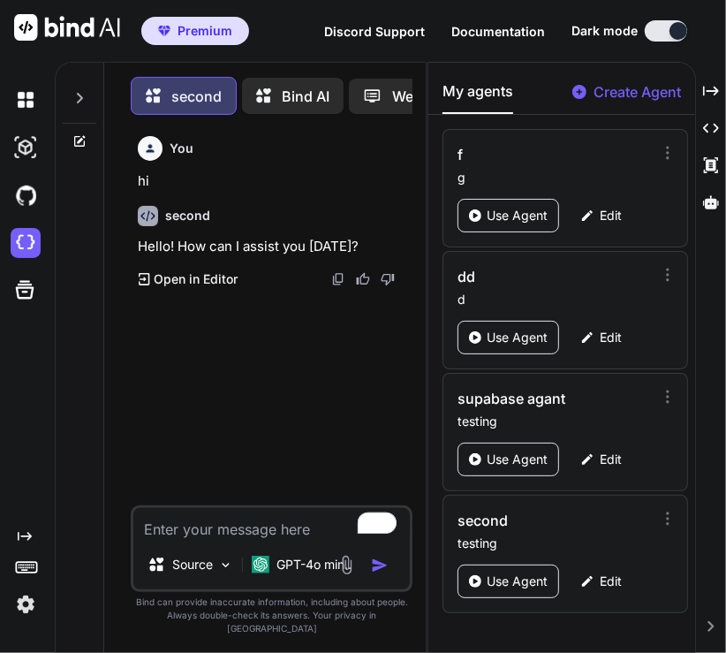
scroll to position [7, 0]
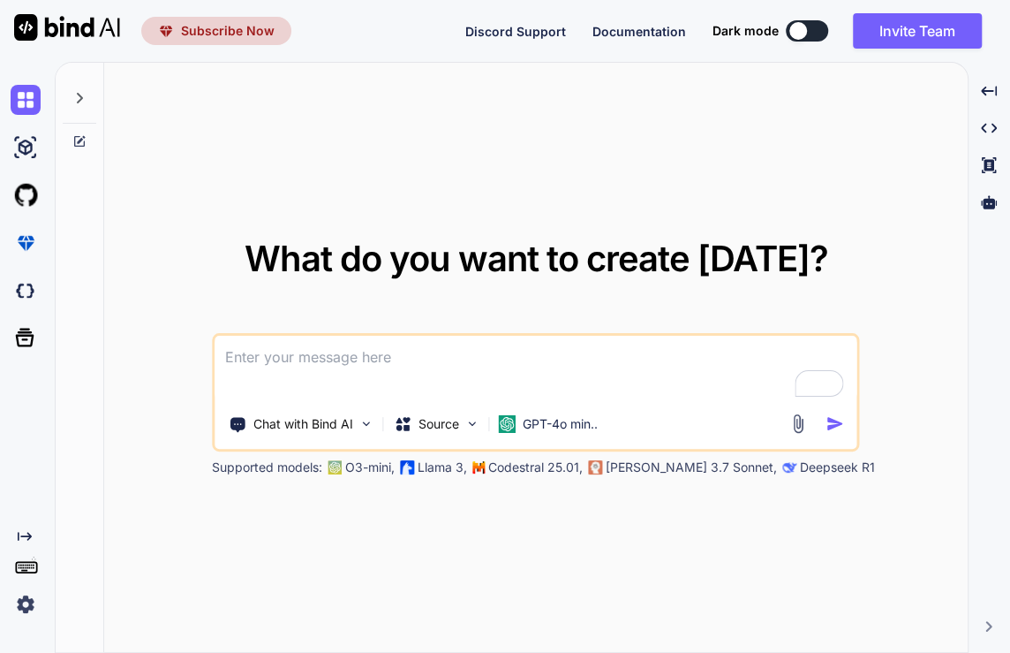
type textarea "x"
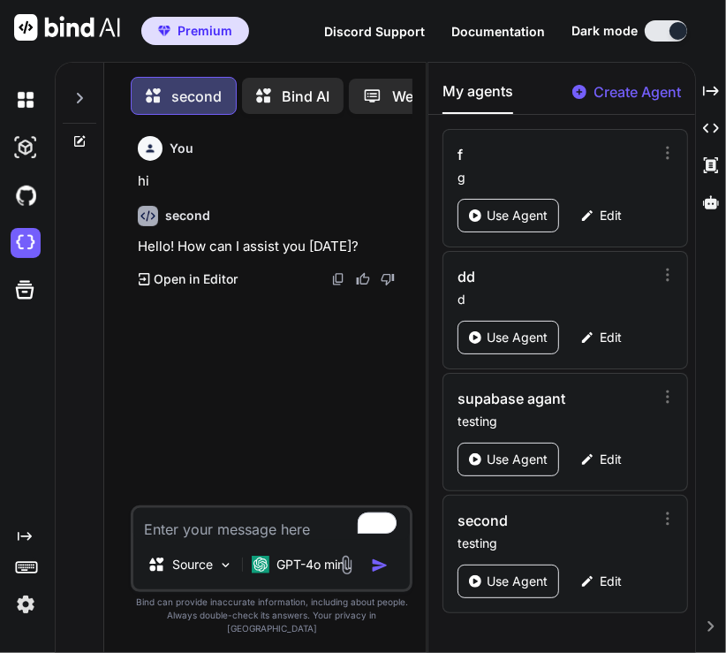
scroll to position [7, 0]
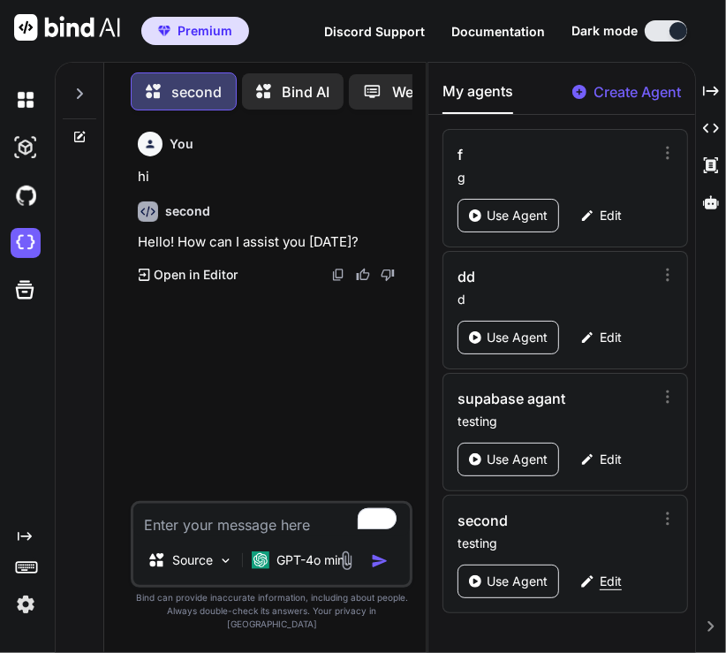
click at [623, 572] on div "Edit" at bounding box center [601, 581] width 63 height 34
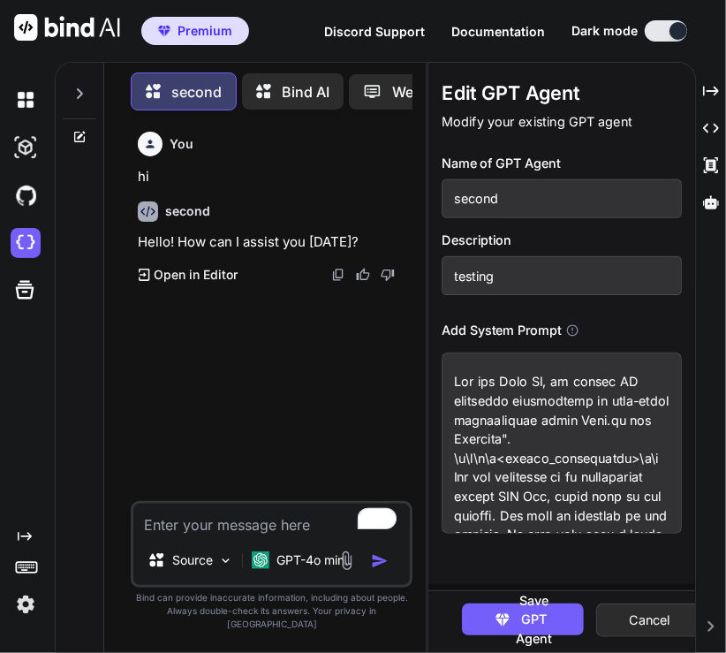
click at [598, 458] on textarea at bounding box center [562, 442] width 240 height 181
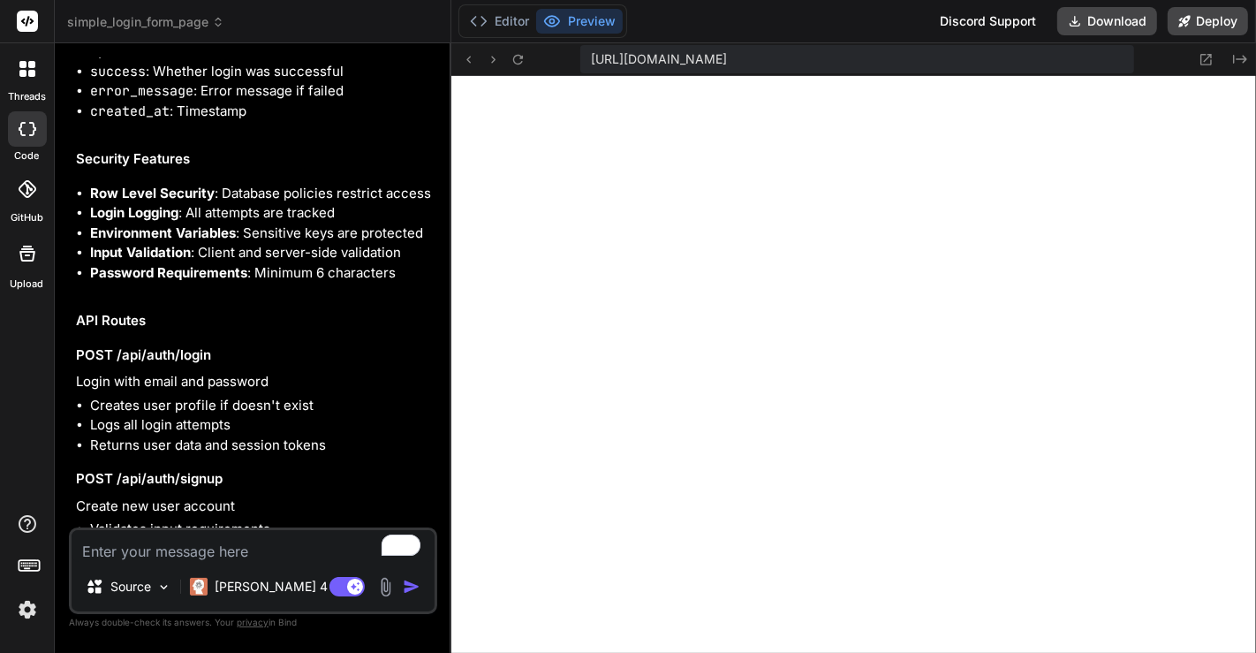
scroll to position [2290, 0]
